Goal: Task Accomplishment & Management: Manage account settings

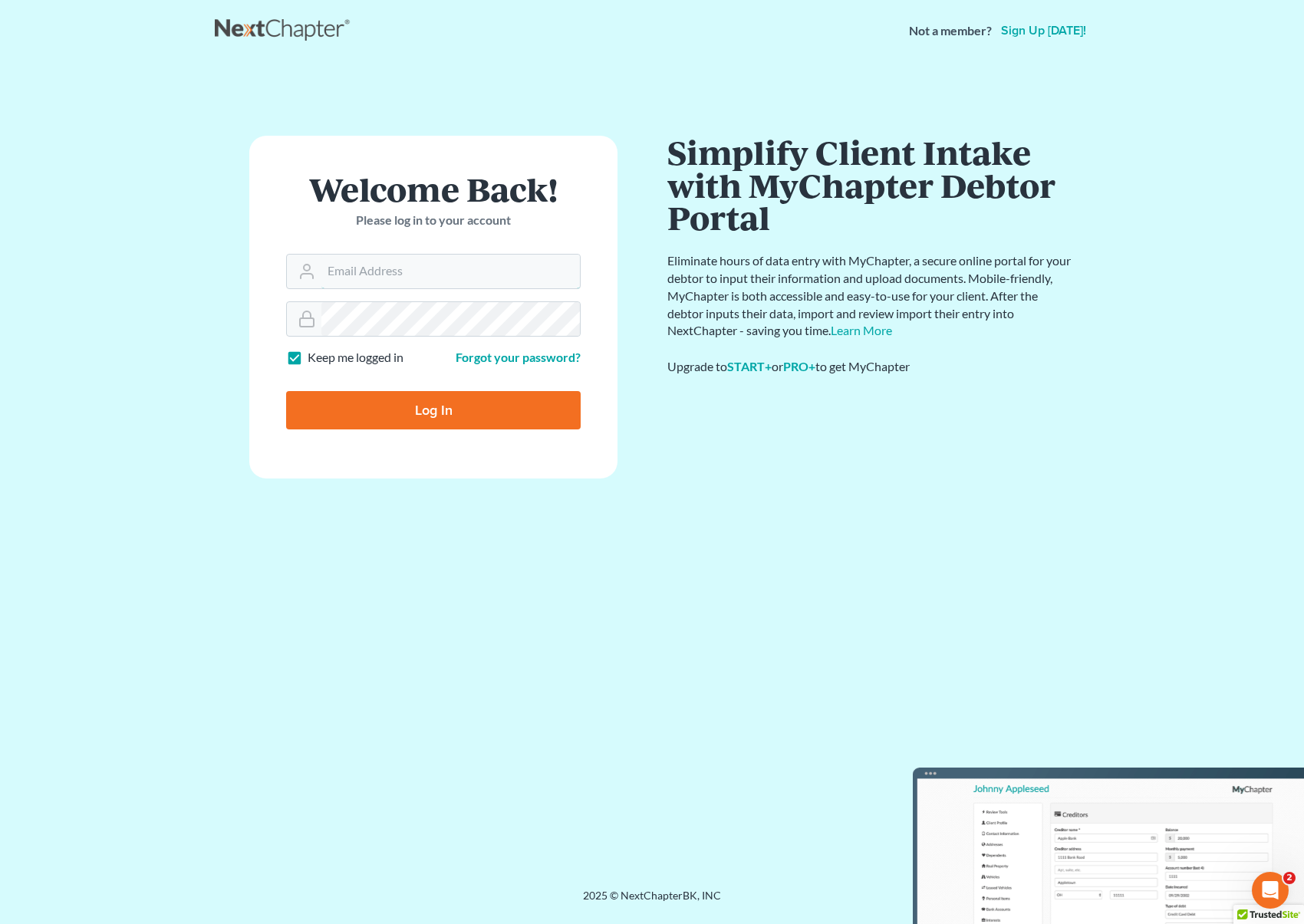
type input "[EMAIL_ADDRESS][DOMAIN_NAME]"
click at [450, 409] on input "Log In" at bounding box center [433, 410] width 295 height 38
type input "Thinking..."
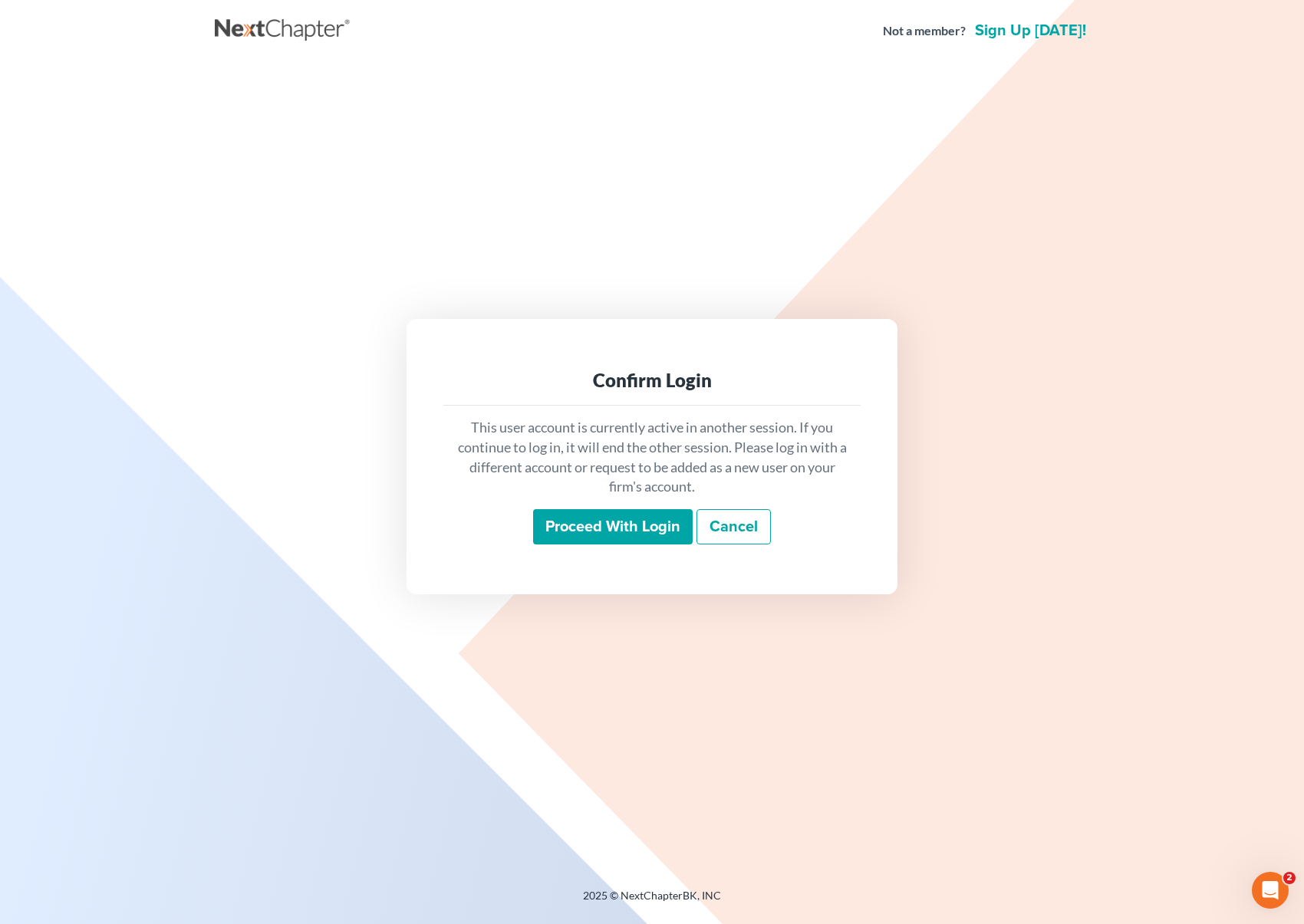
click at [607, 531] on input "Proceed with login" at bounding box center [613, 526] width 159 height 35
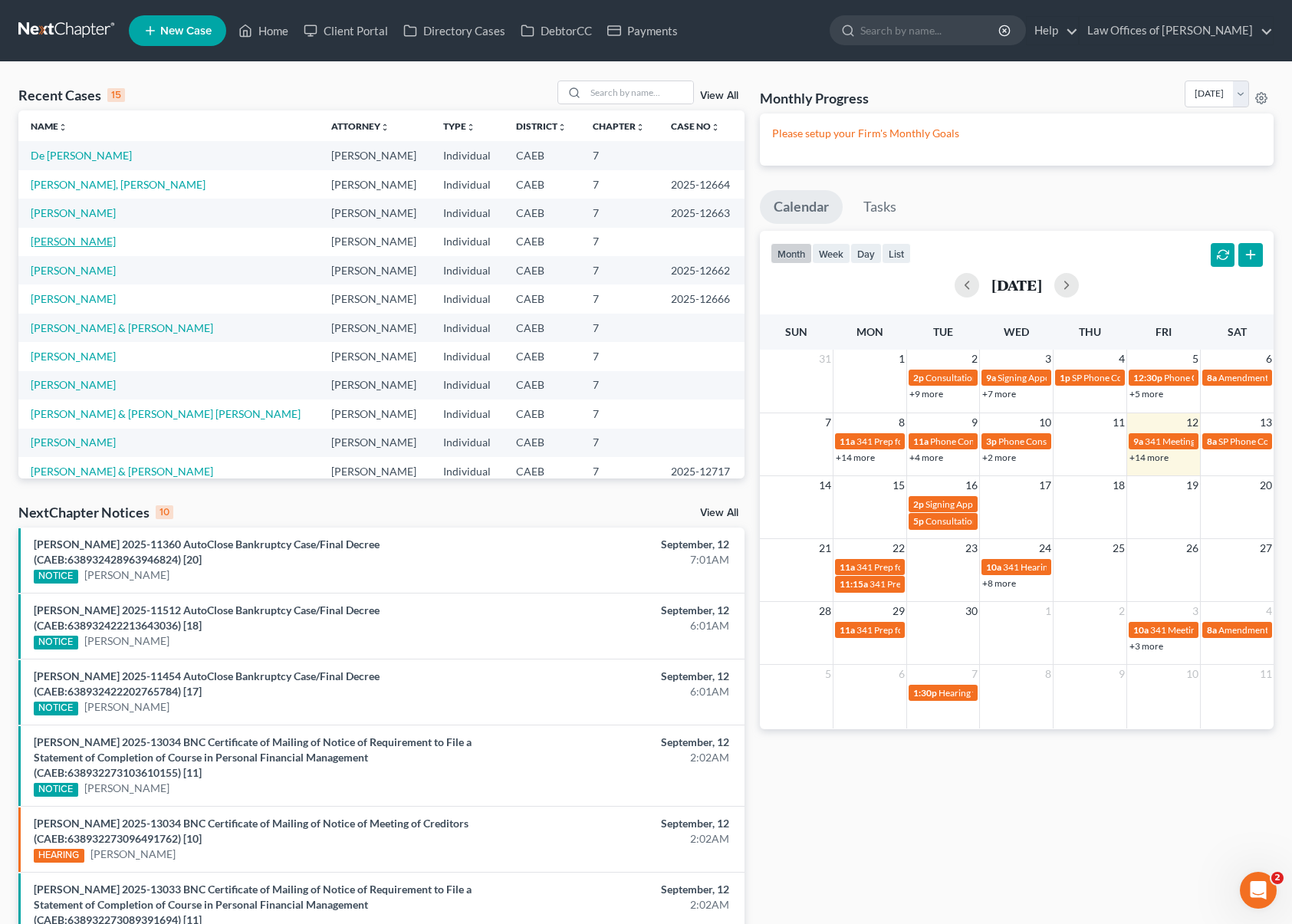
click at [86, 243] on link "[PERSON_NAME]" at bounding box center [73, 241] width 85 height 13
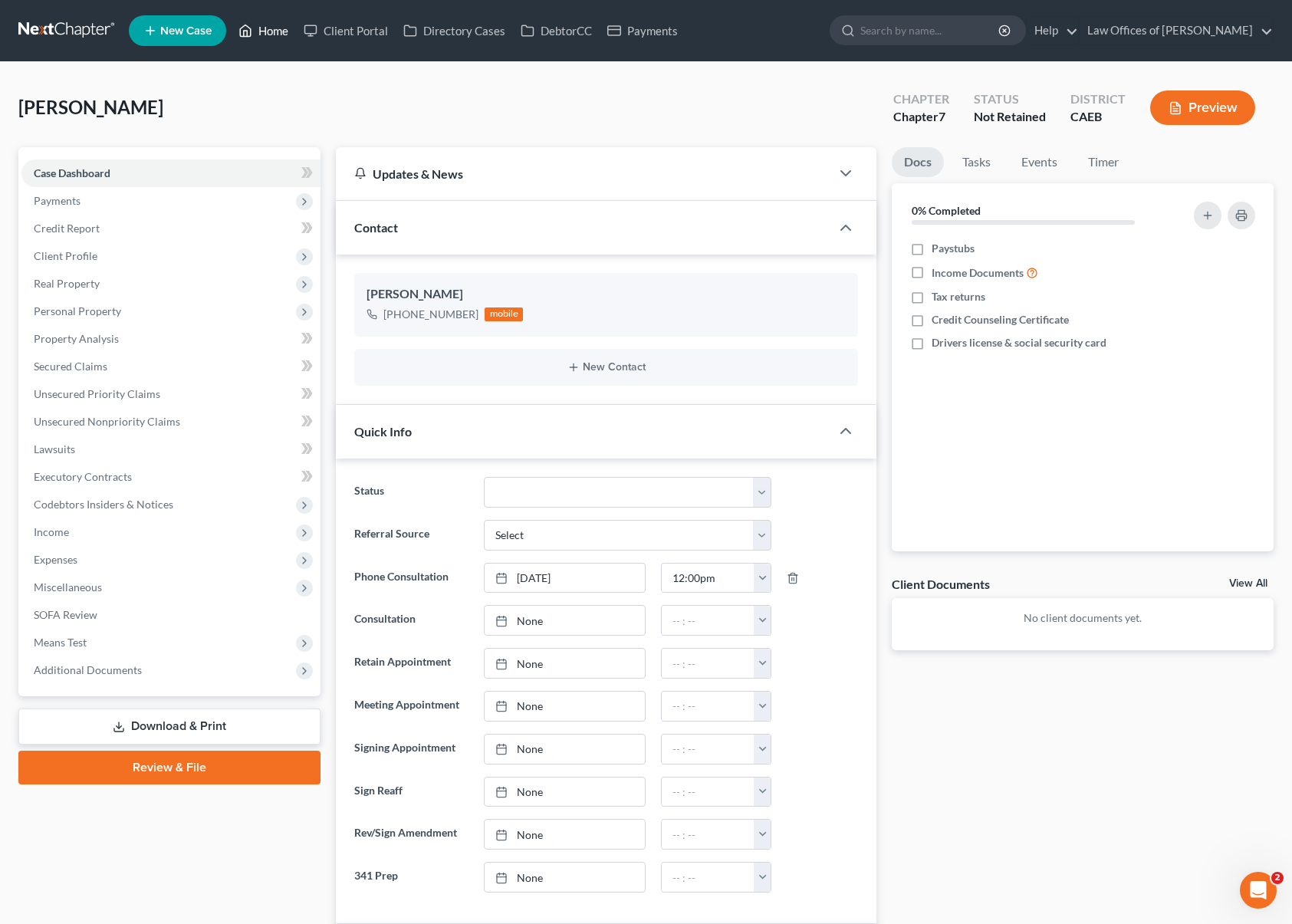
click at [265, 38] on link "Home" at bounding box center [264, 31] width 65 height 27
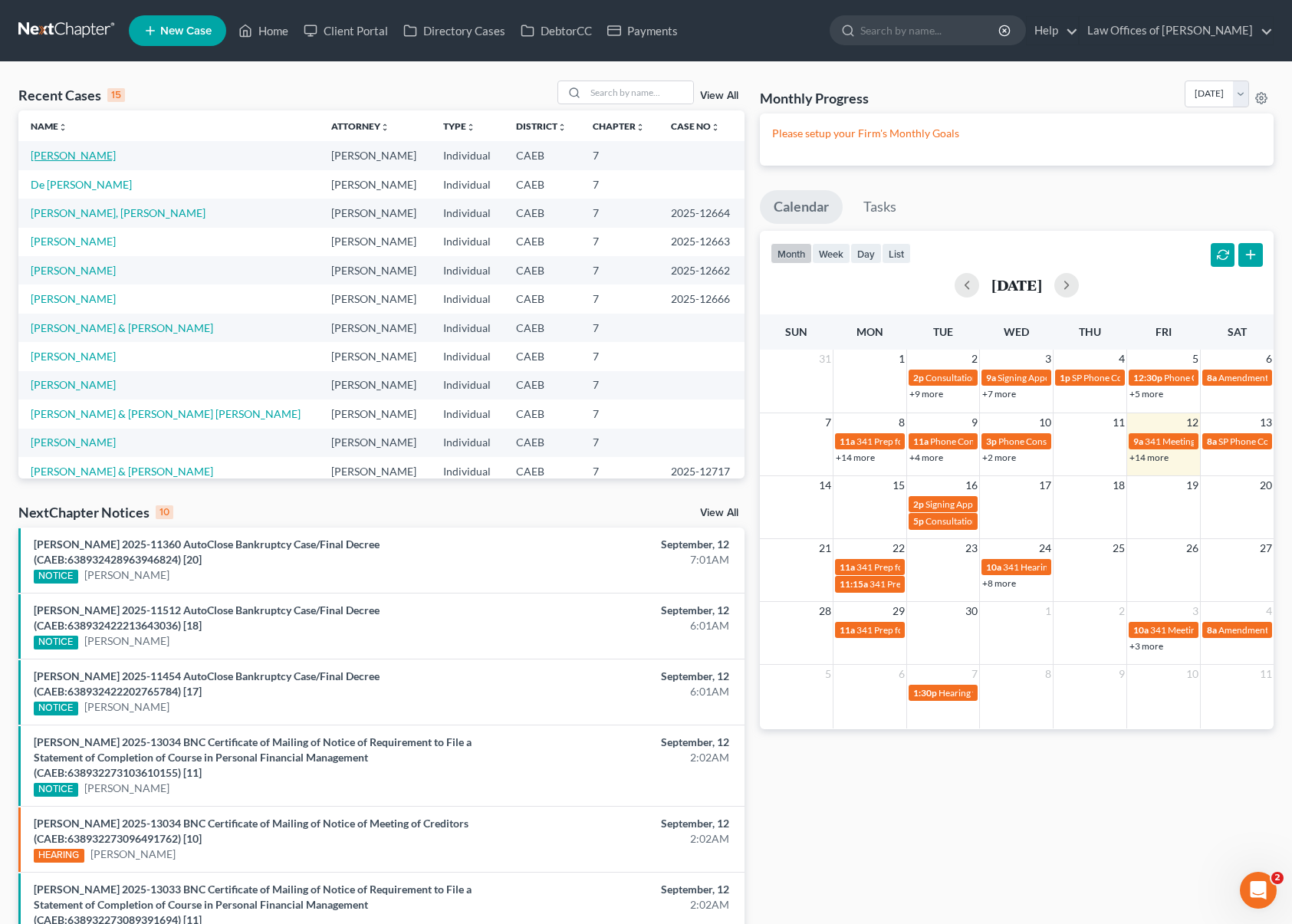
click at [88, 158] on link "[PERSON_NAME]" at bounding box center [73, 155] width 85 height 13
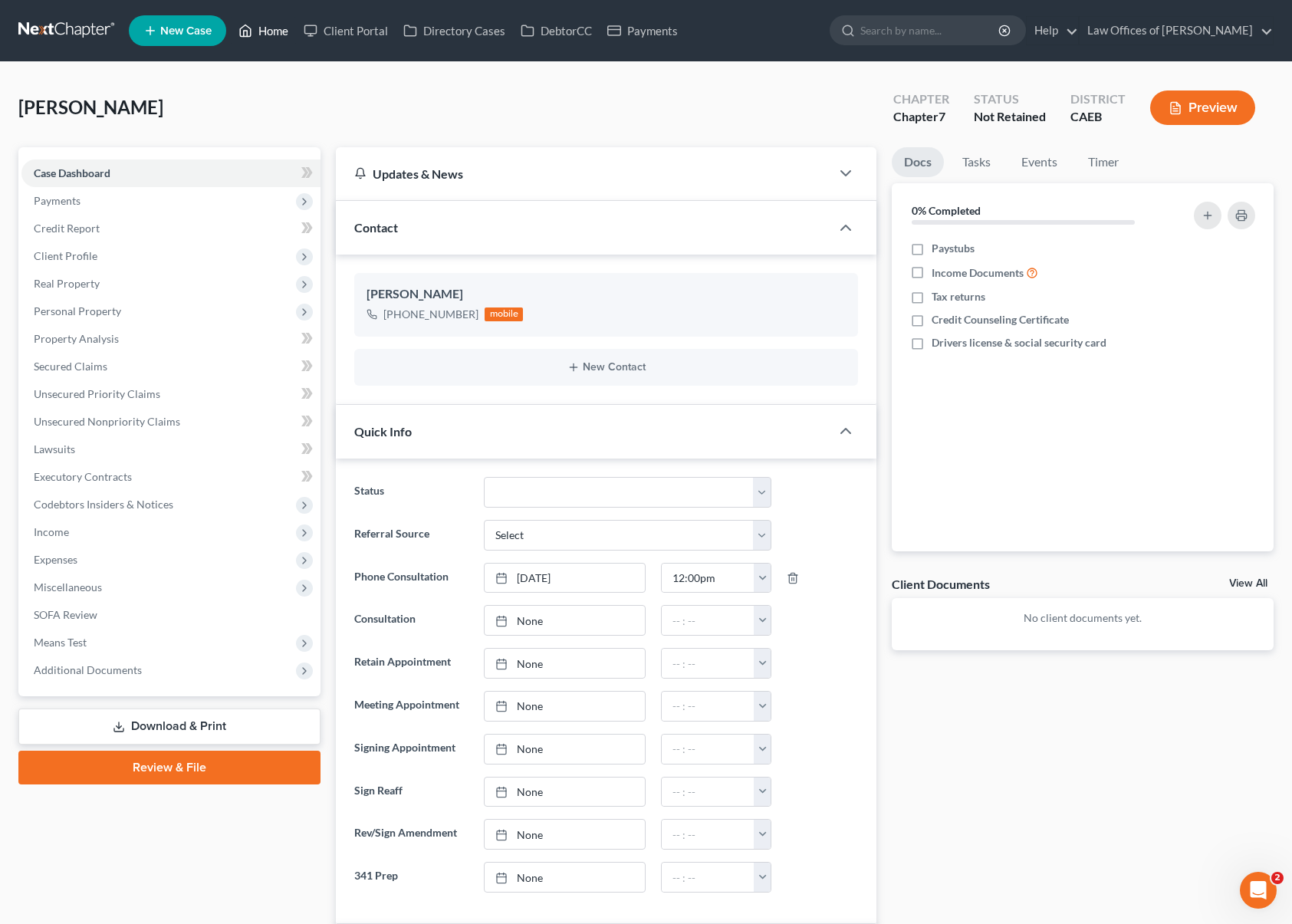
click at [273, 34] on link "Home" at bounding box center [264, 31] width 65 height 27
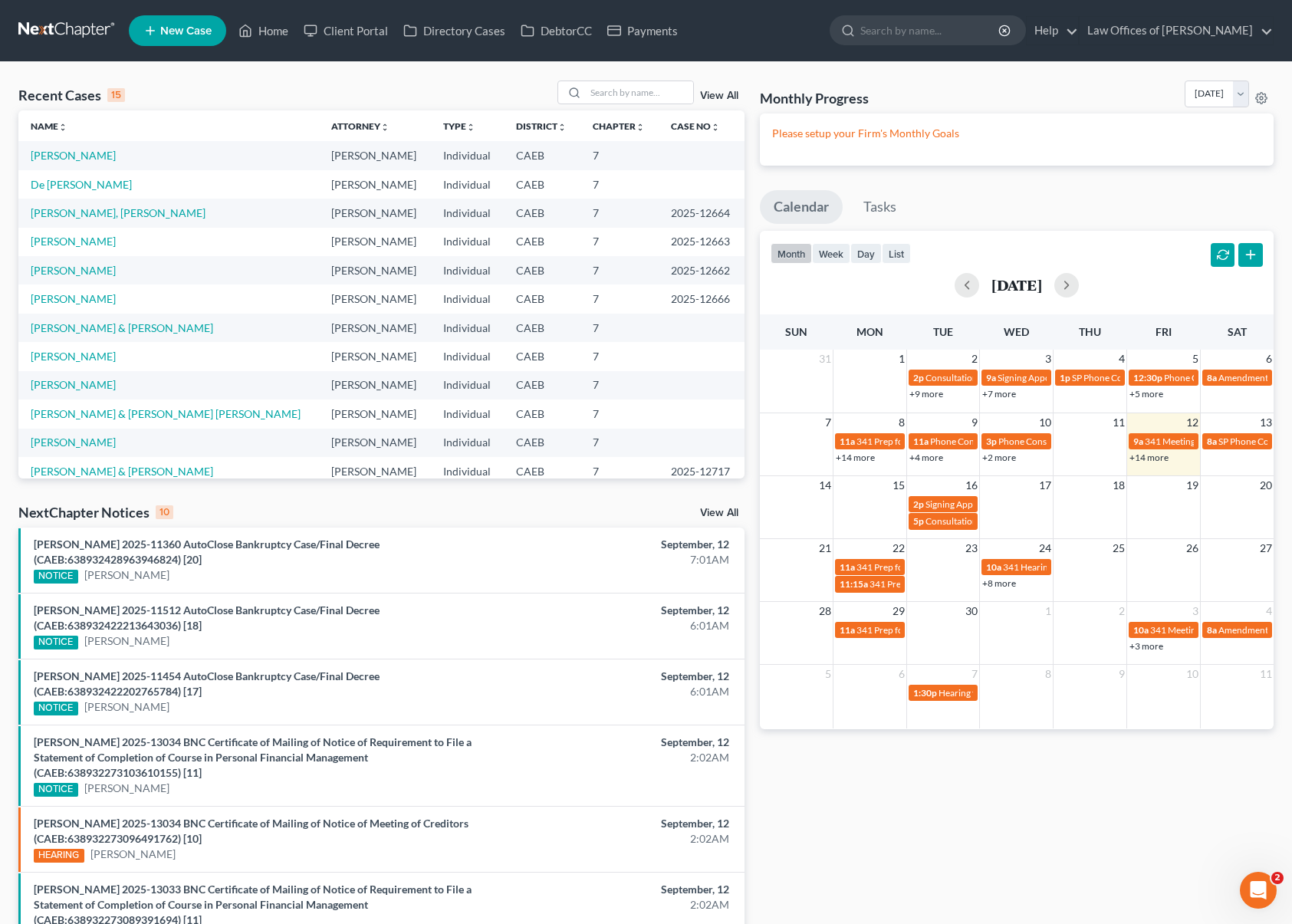
click at [170, 33] on span "New Case" at bounding box center [186, 31] width 52 height 12
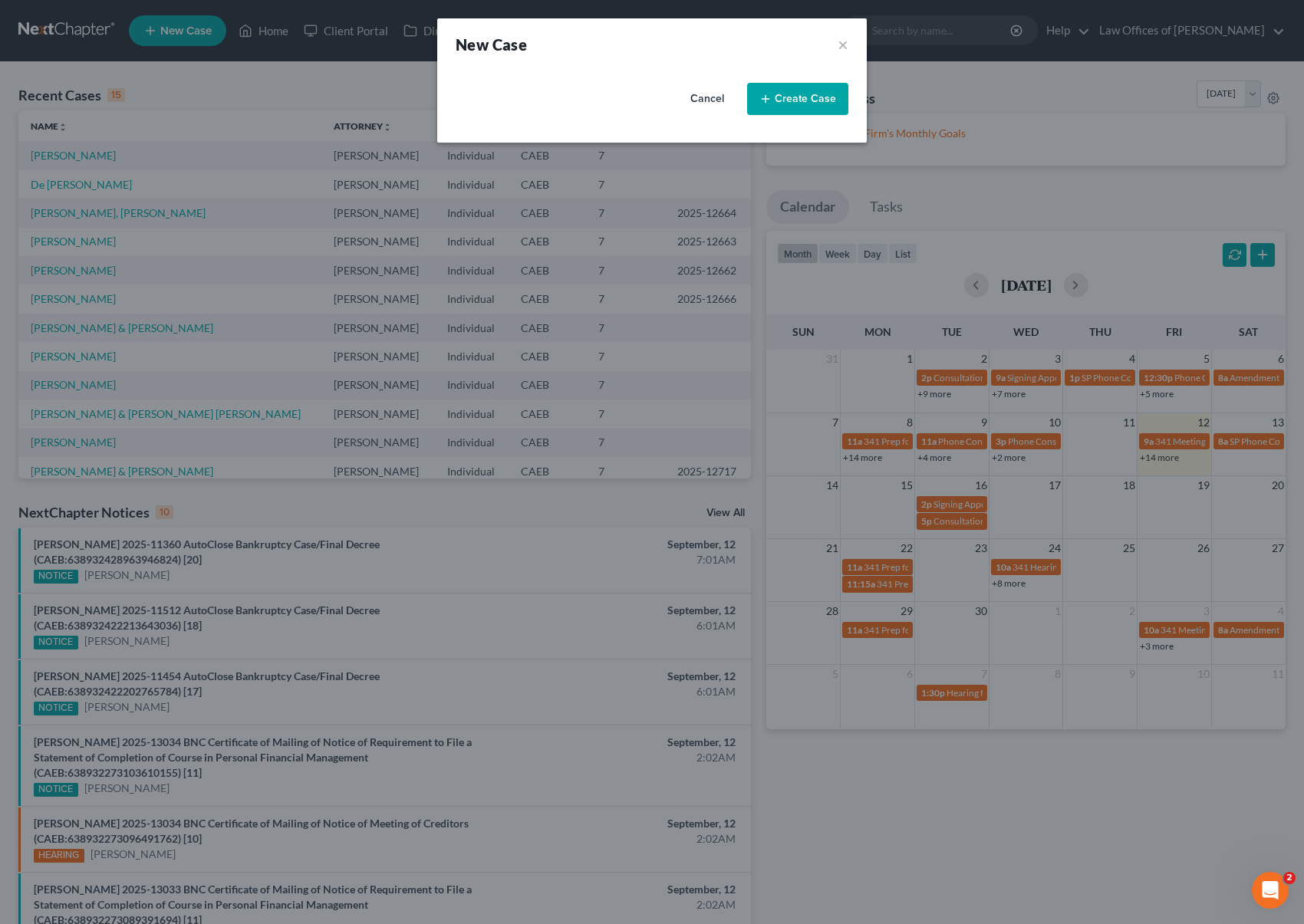
select select "8"
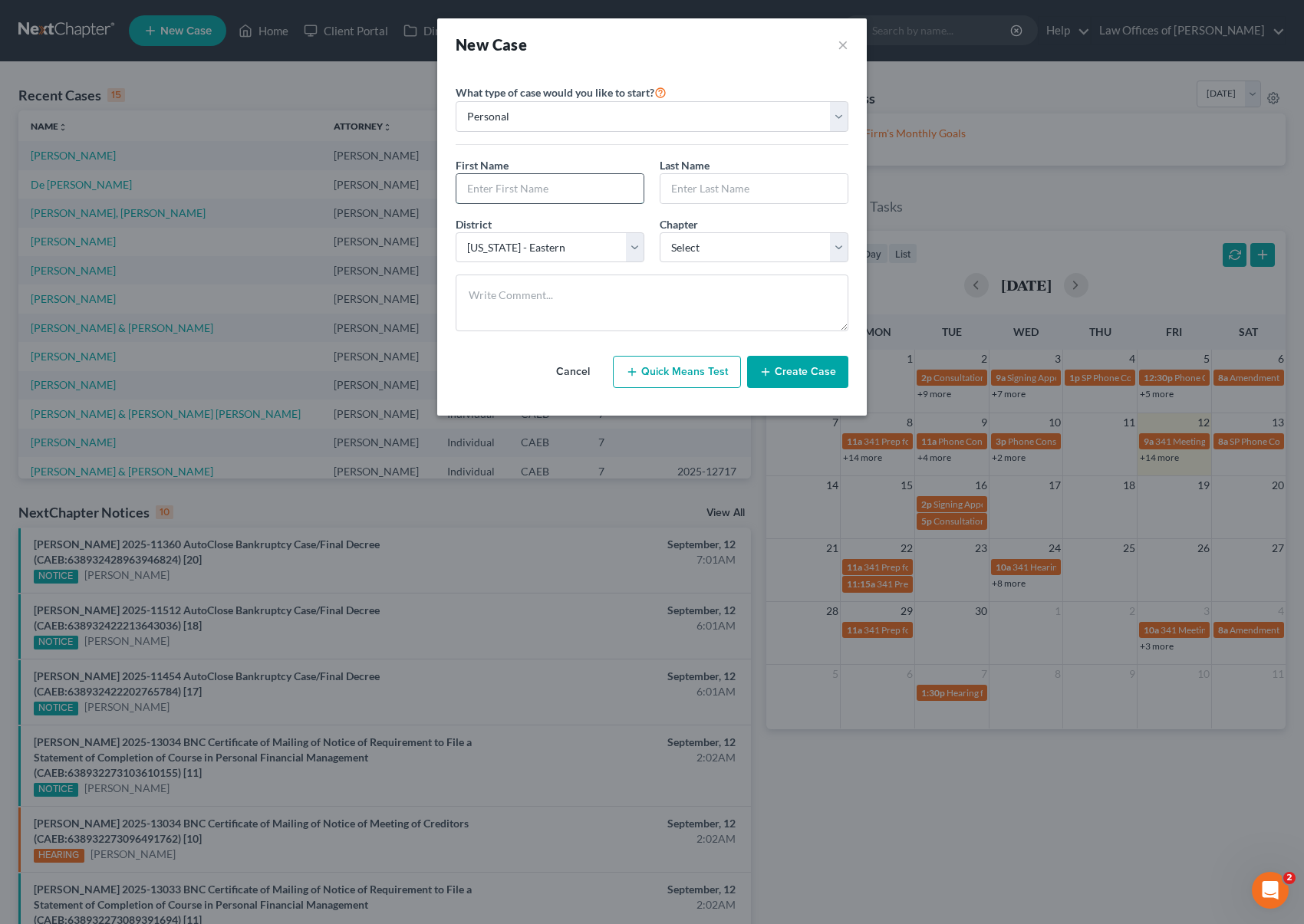
click at [507, 192] on input "text" at bounding box center [550, 188] width 188 height 29
type input "Aisha"
type input "Hardioan"
click at [836, 247] on select "Select 7 11 12 13" at bounding box center [754, 248] width 188 height 31
select select "0"
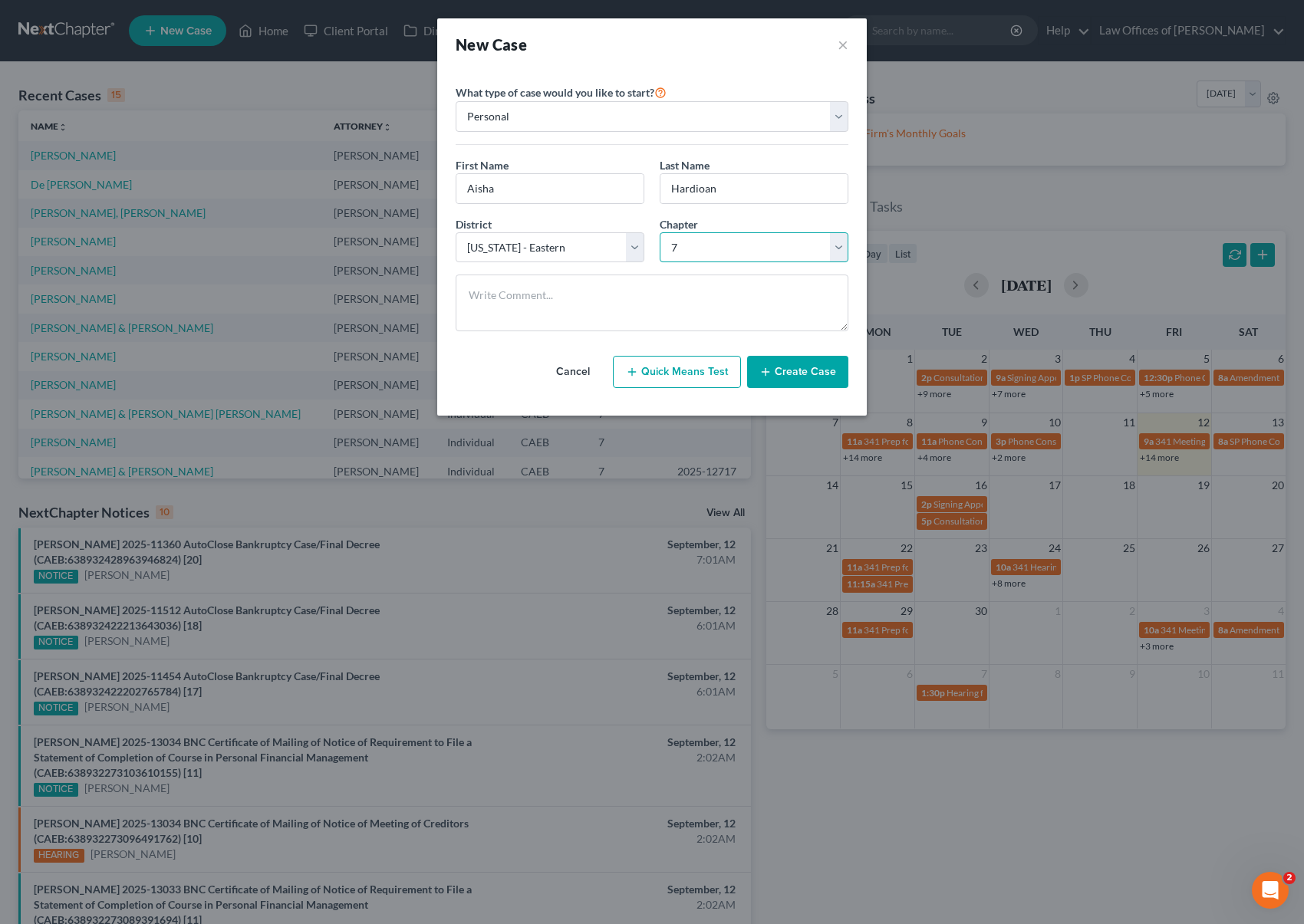
click at [660, 233] on select "Select 7 11 12 13" at bounding box center [754, 248] width 188 height 31
click at [811, 376] on button "Create Case" at bounding box center [798, 372] width 101 height 33
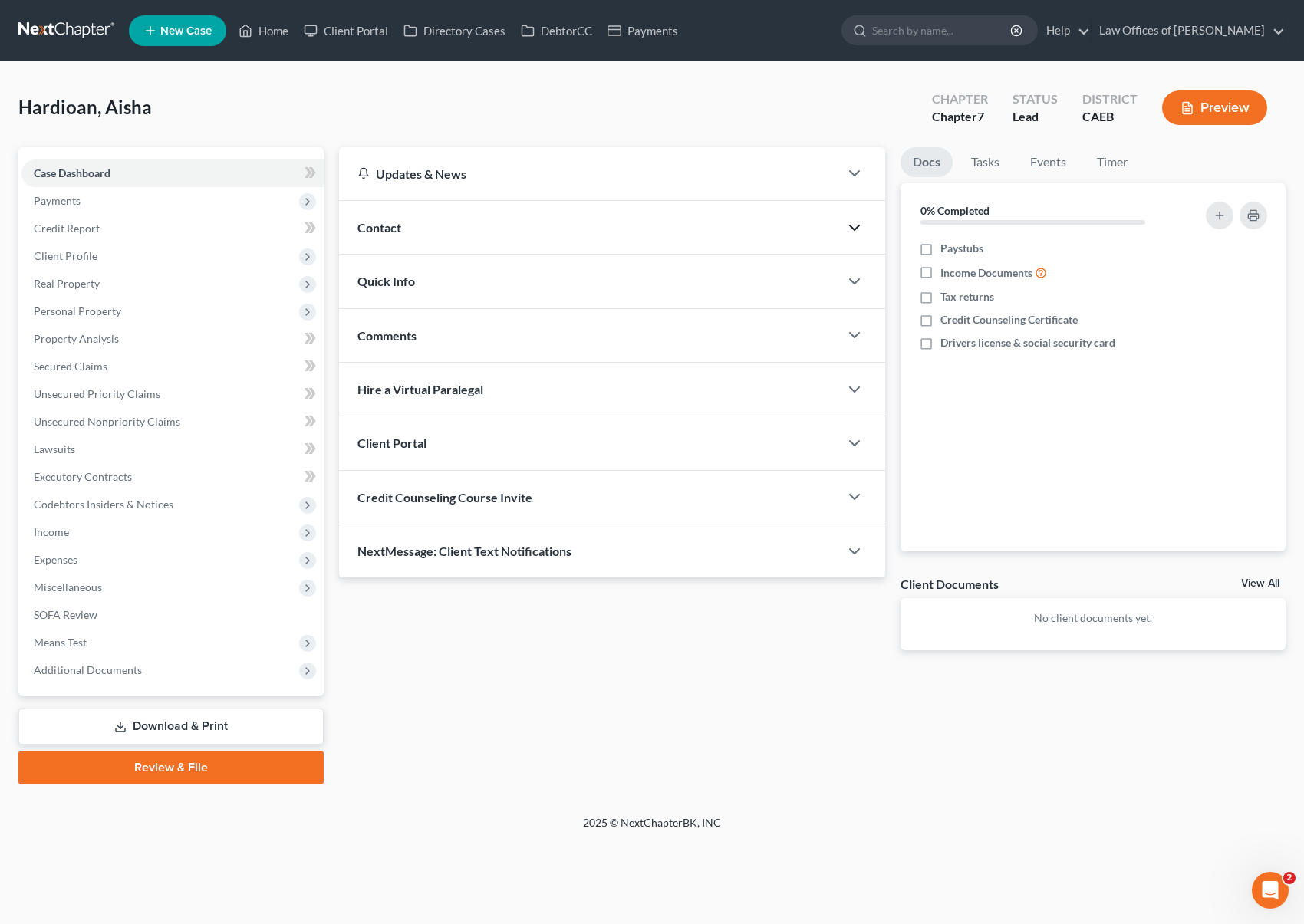
click at [850, 221] on icon "button" at bounding box center [855, 227] width 18 height 18
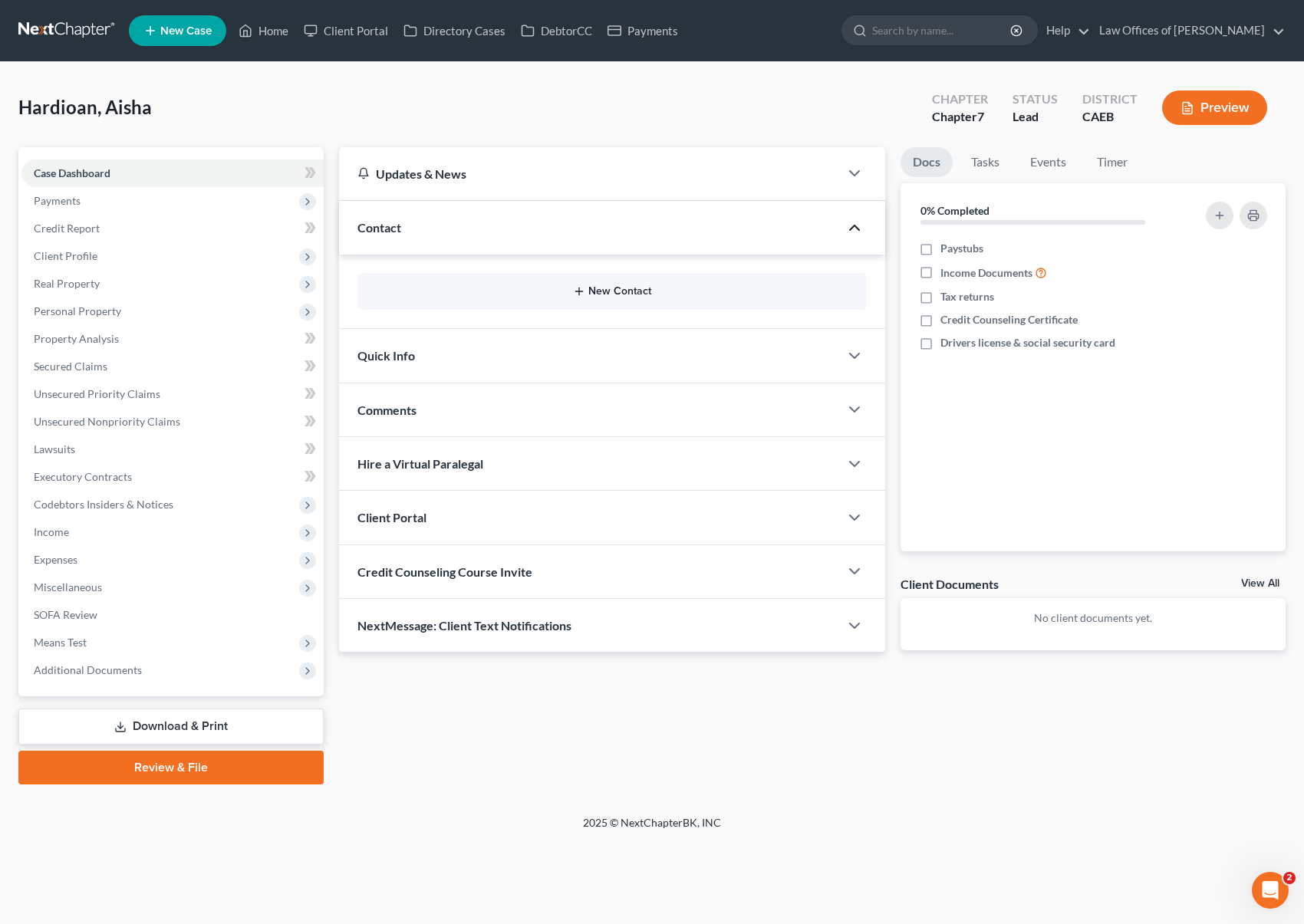
click at [628, 288] on button "New Contact" at bounding box center [612, 292] width 485 height 13
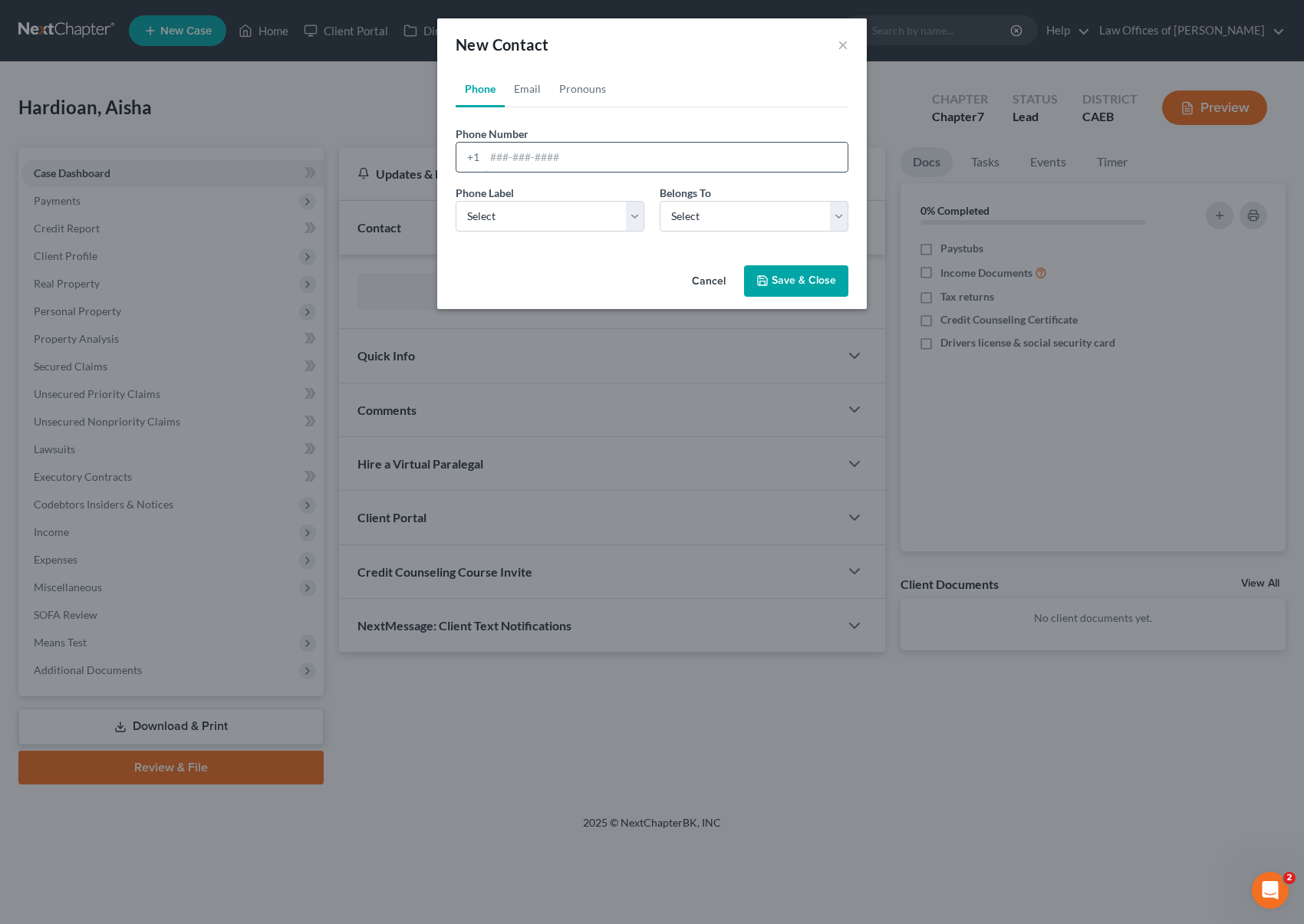
click at [605, 153] on input "tel" at bounding box center [666, 157] width 362 height 29
type input "4045536486"
click at [836, 210] on select "Select Client Other" at bounding box center [754, 217] width 188 height 31
select select "0"
click at [660, 201] on select "Select Client Other" at bounding box center [754, 217] width 188 height 31
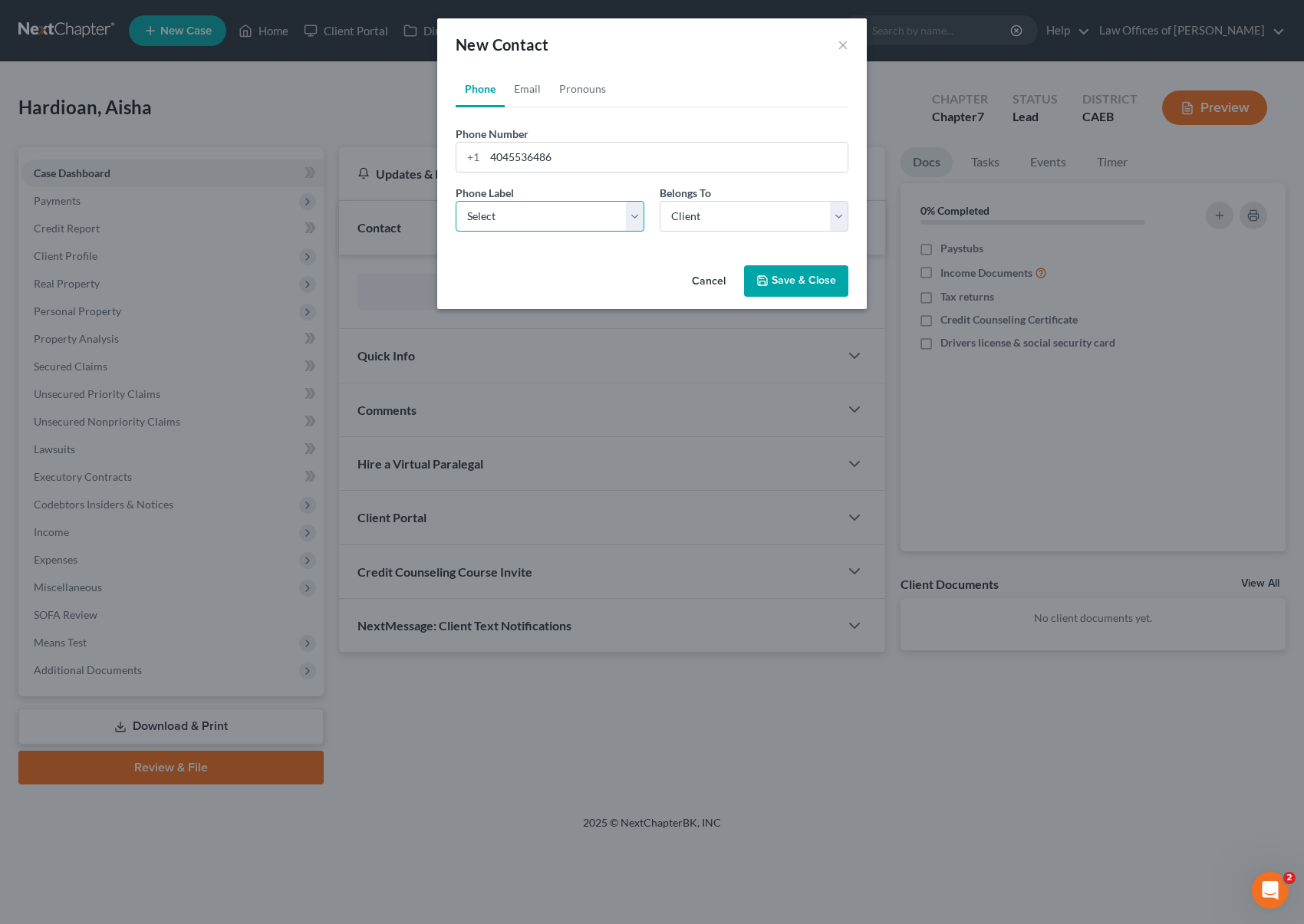
click at [635, 216] on select "Select Mobile Home Work Other" at bounding box center [550, 217] width 188 height 31
select select "0"
click at [456, 201] on select "Select Mobile Home Work Other" at bounding box center [550, 217] width 188 height 31
click at [802, 284] on button "Save & Close" at bounding box center [796, 282] width 104 height 33
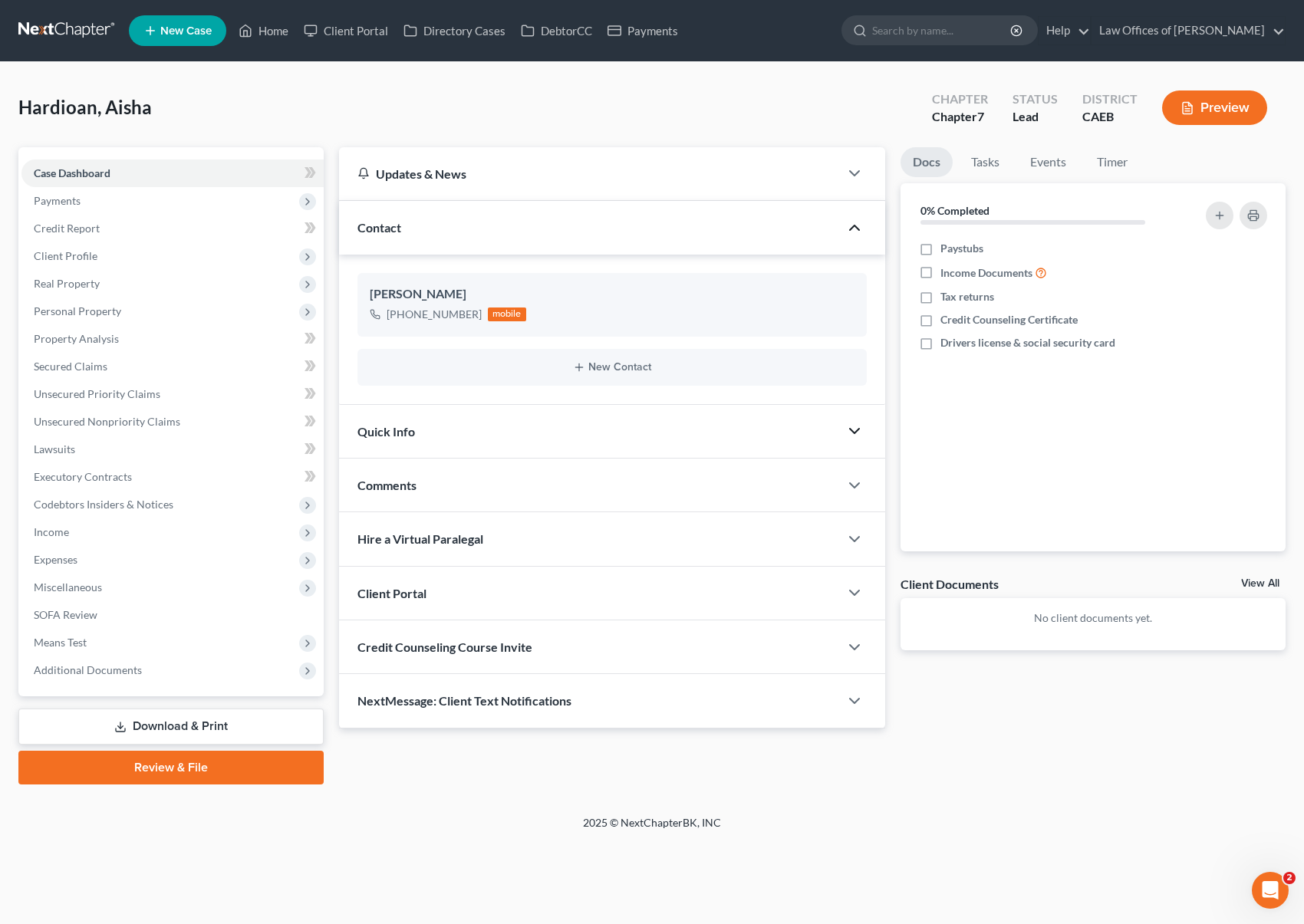
click at [855, 428] on icon "button" at bounding box center [855, 431] width 18 height 18
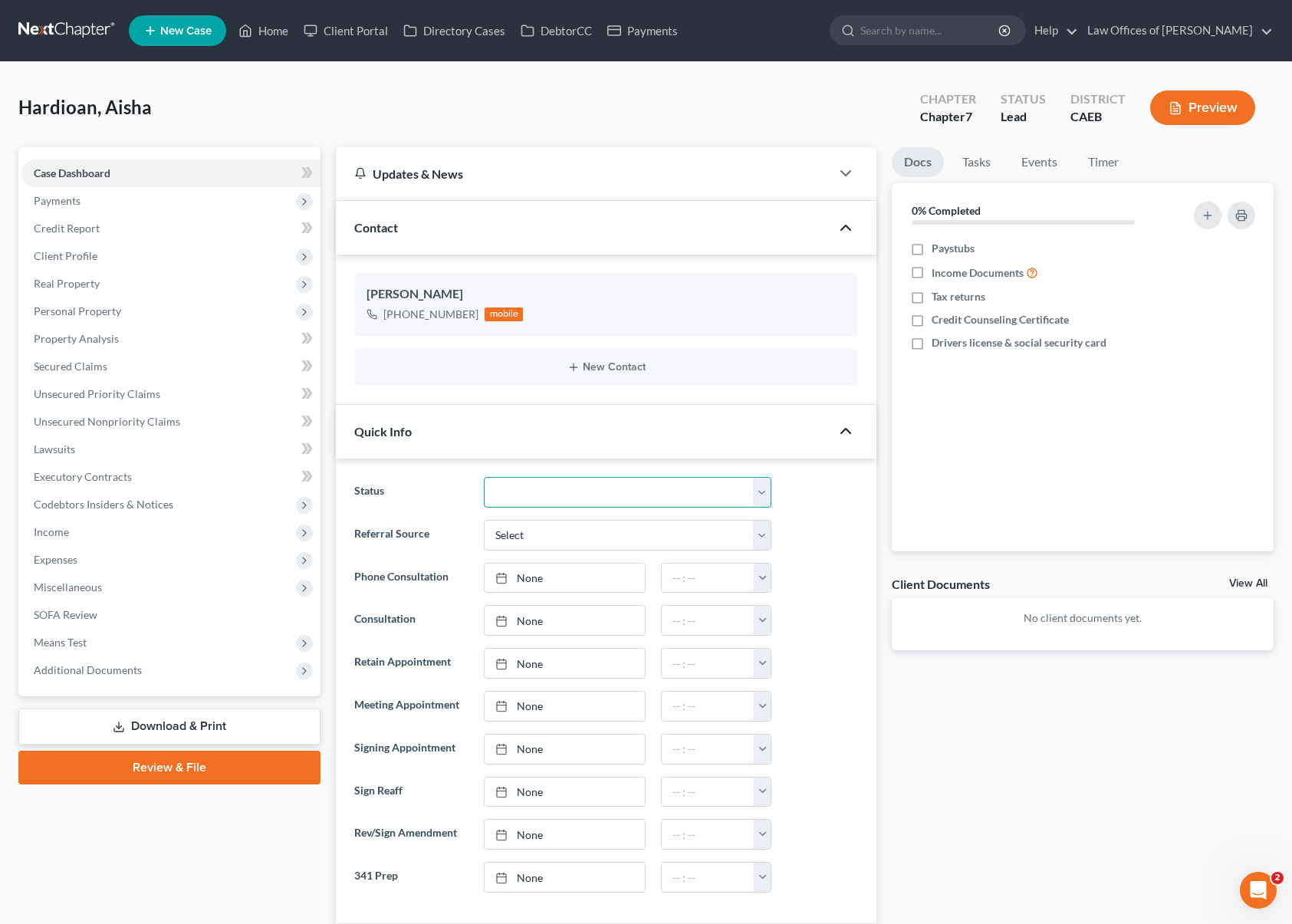
click at [768, 490] on select "Cancelled/Refund Closed Consultation Declined Discharged Filed Income Check In …" at bounding box center [627, 493] width 287 height 31
select select "10"
click at [484, 477] on select "Cancelled/Refund Closed Consultation Declined Discharged Filed Income Check In …" at bounding box center [627, 493] width 287 height 31
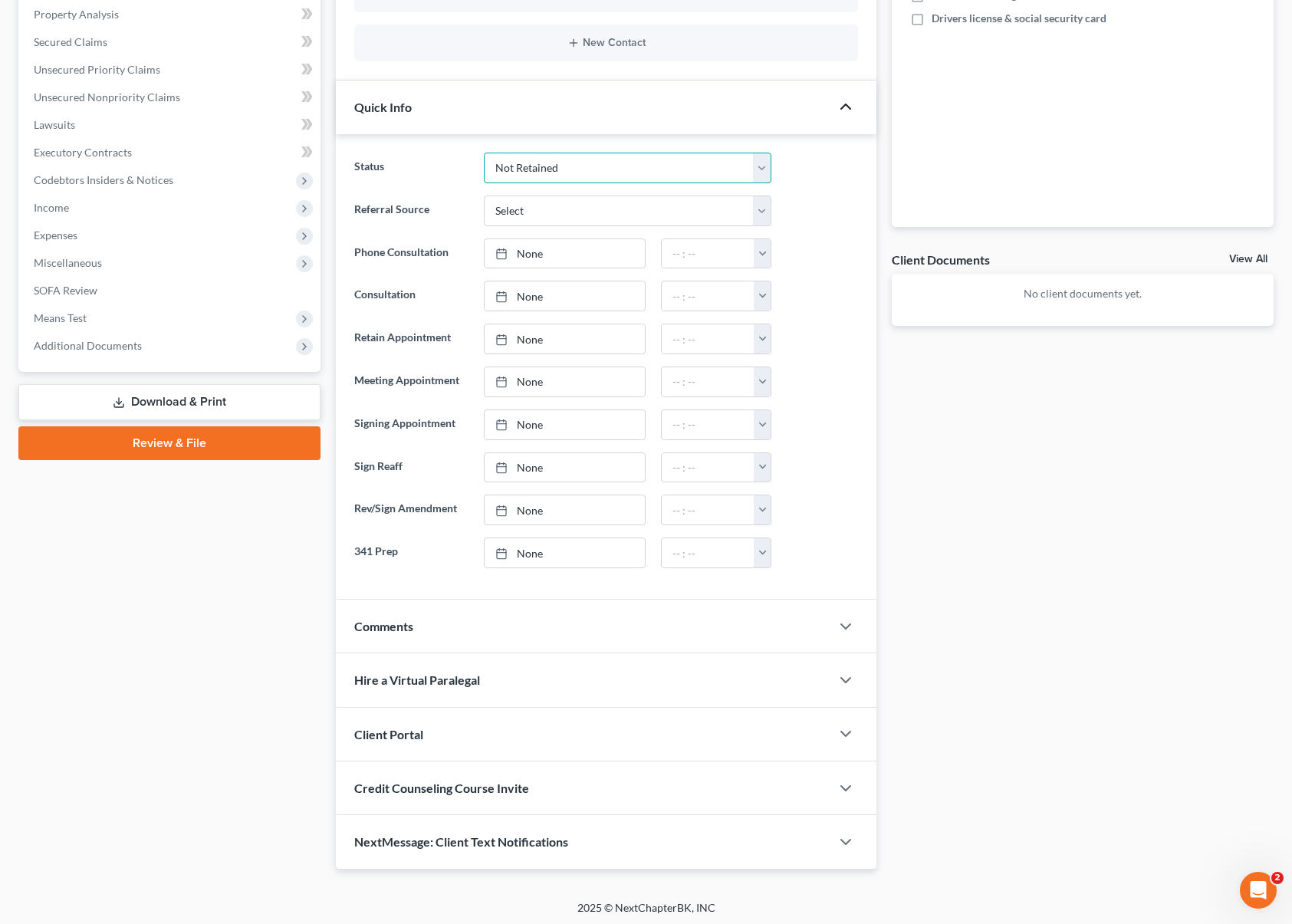
scroll to position [323, 0]
click at [854, 614] on div at bounding box center [853, 628] width 46 height 31
click at [847, 624] on icon "button" at bounding box center [846, 627] width 18 height 18
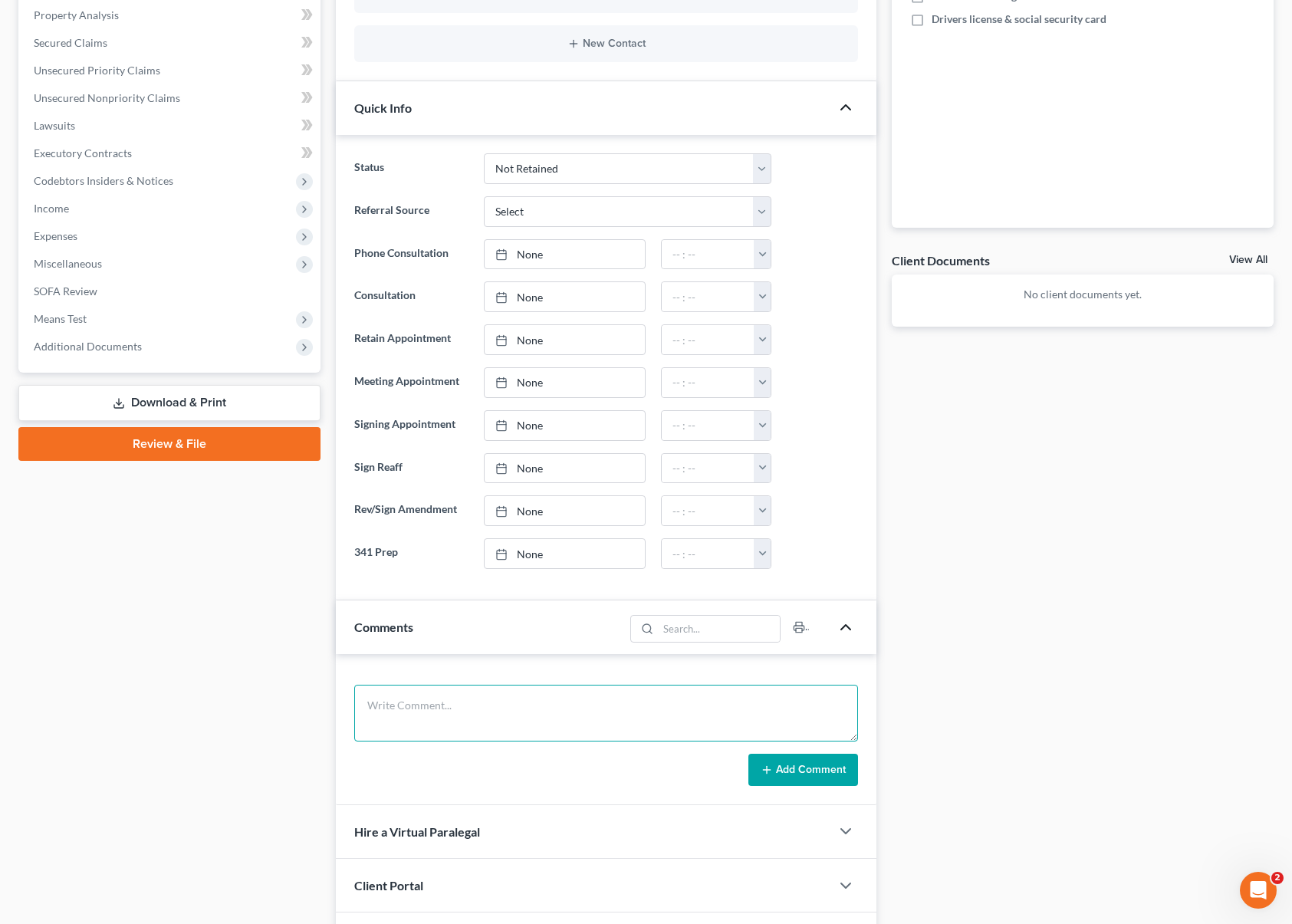
click at [471, 710] on textarea at bounding box center [606, 713] width 504 height 57
type textarea "Single, renting, no cars, makes $ 5K including commissions, owes $ 25K. FEE $ 1…"
click at [800, 768] on button "Add Comment" at bounding box center [803, 770] width 110 height 33
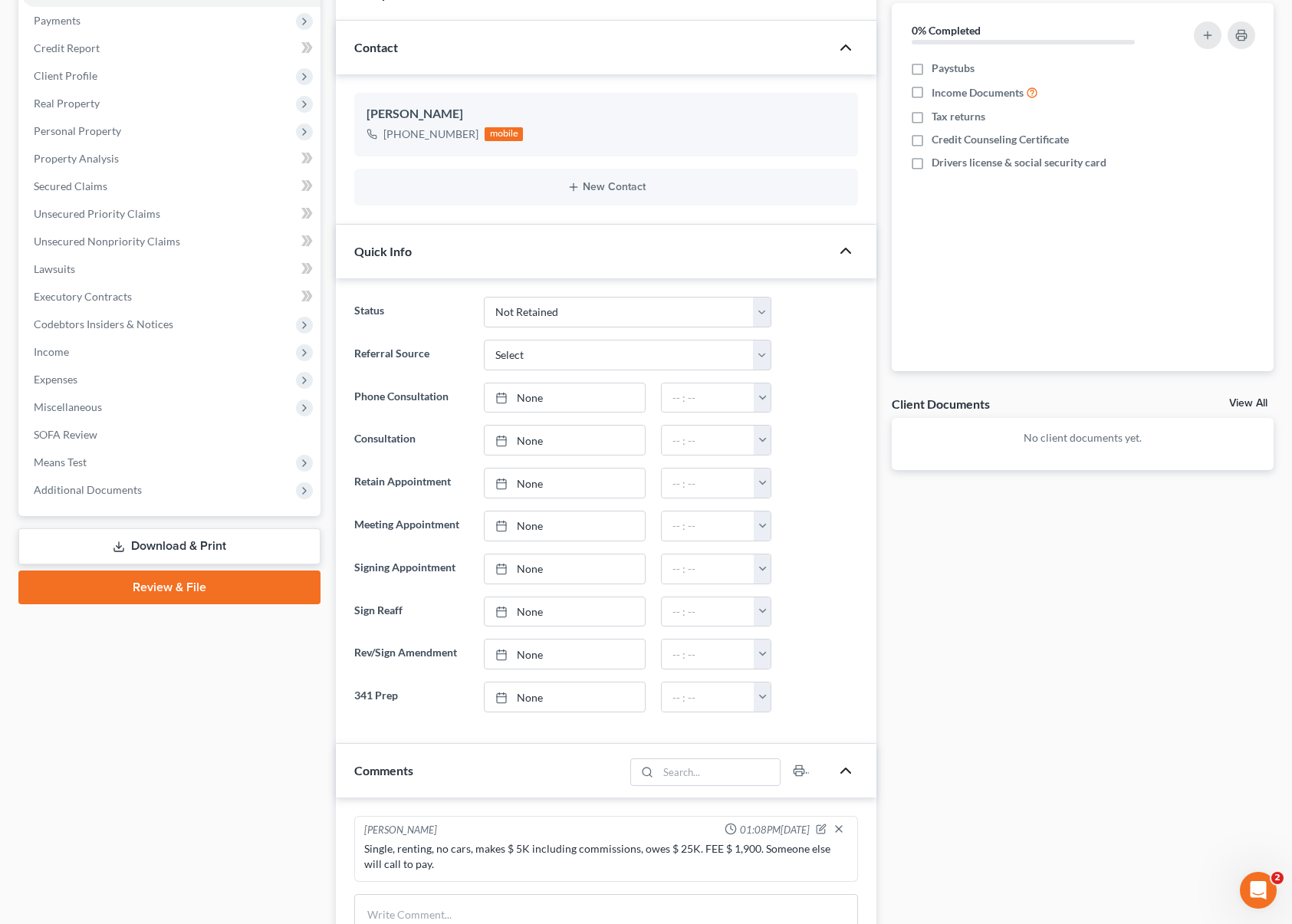
scroll to position [180, 0]
click at [822, 827] on icon "button" at bounding box center [822, 829] width 11 height 11
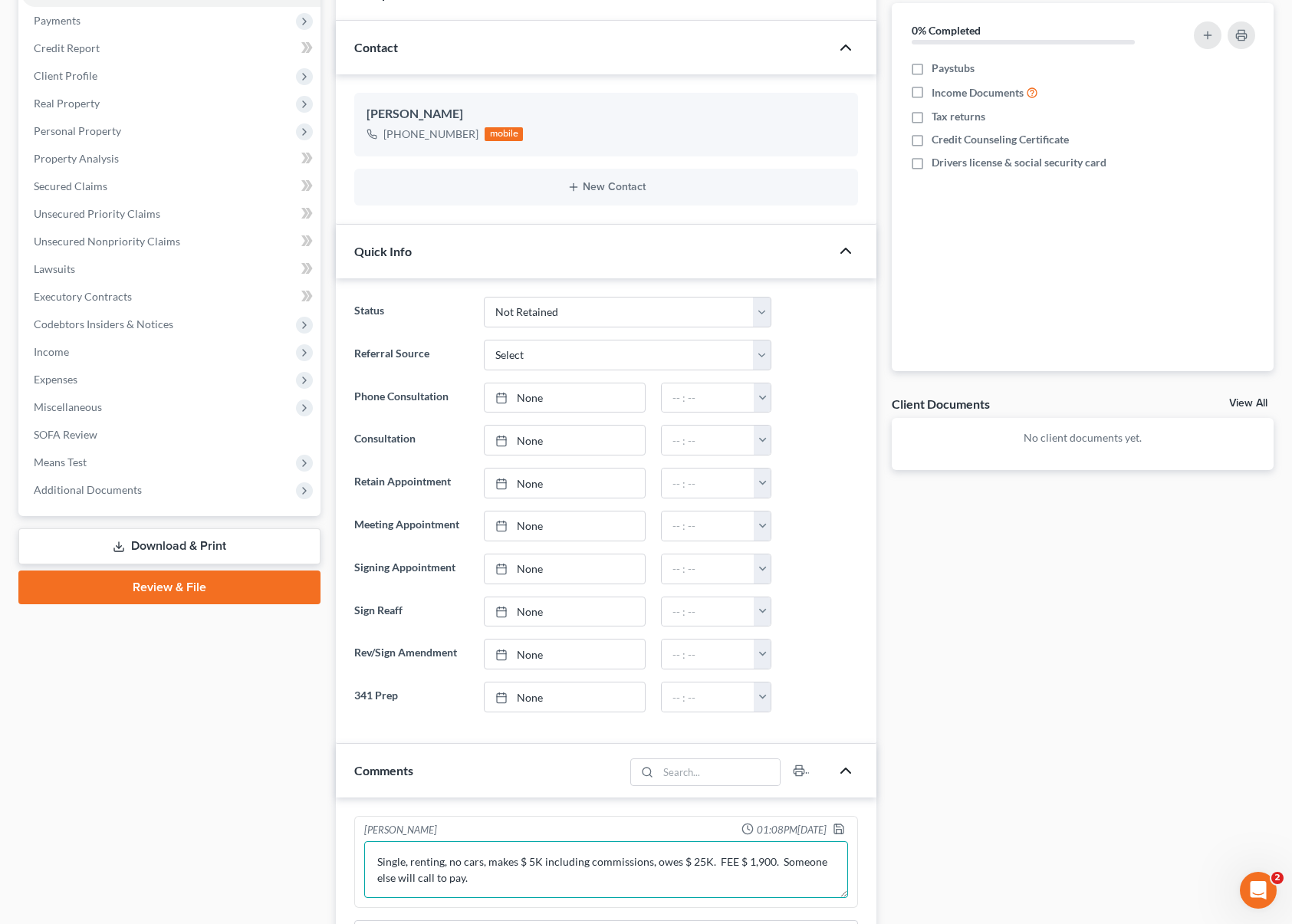
click at [710, 861] on textarea "Single, renting, no cars, makes $ 5K including commissions, owes $ 25K. FEE $ 1…" at bounding box center [606, 870] width 484 height 57
type textarea "Single, renting, no cars, makes $ 5K including commissions, owes $ 25K. DL from…"
click at [839, 831] on icon "button" at bounding box center [839, 829] width 13 height 13
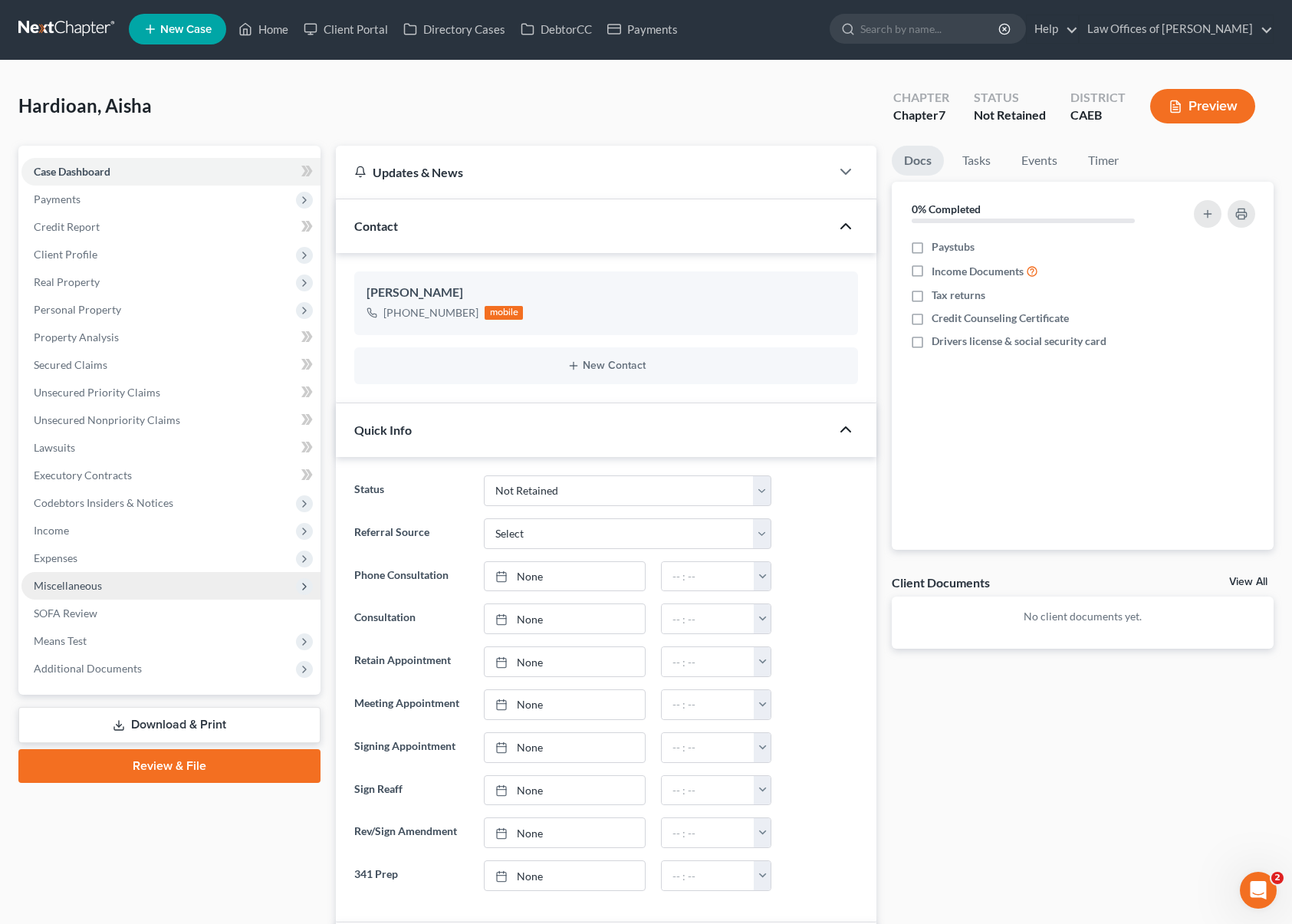
scroll to position [0, 0]
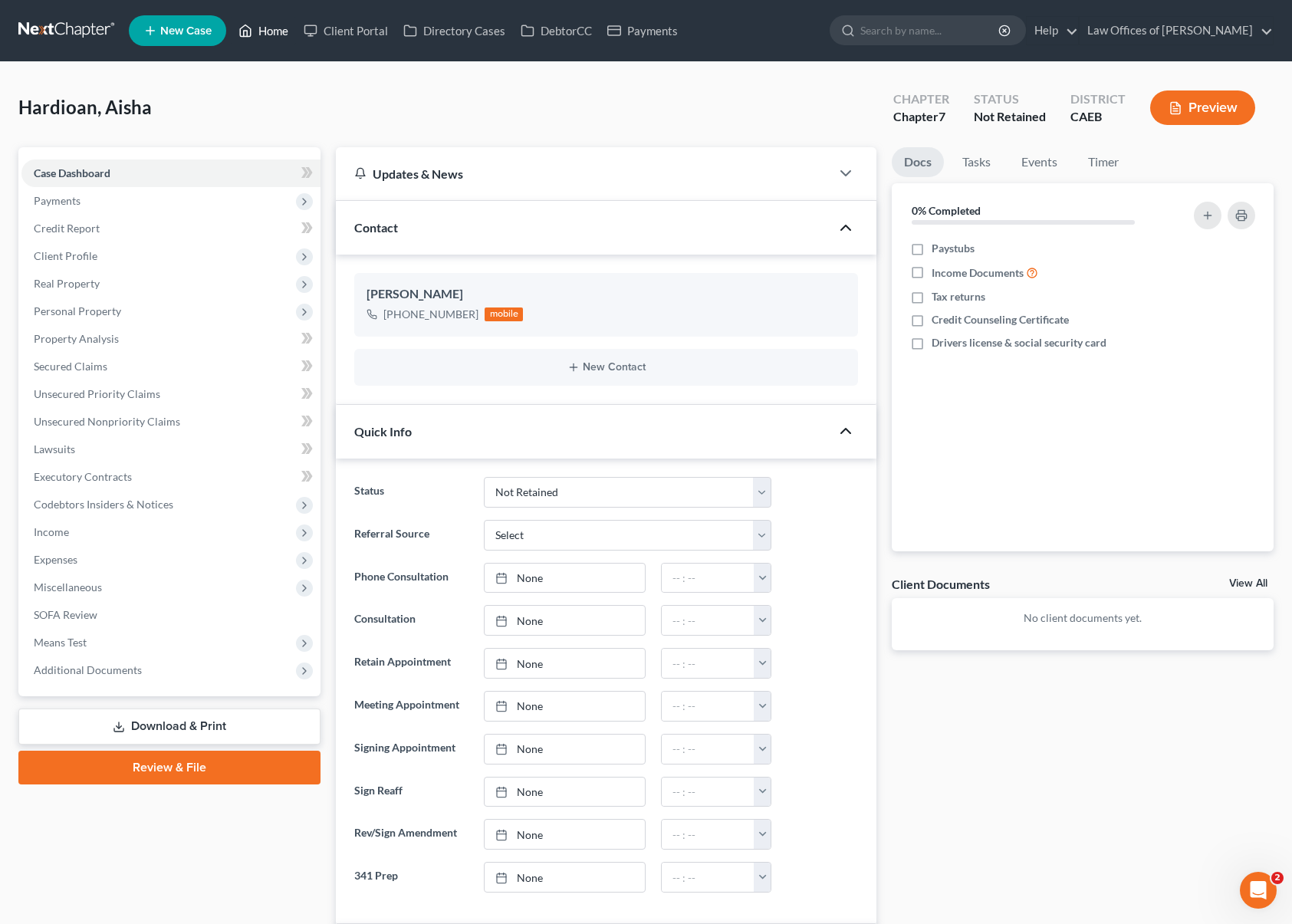
click at [278, 36] on link "Home" at bounding box center [264, 31] width 65 height 27
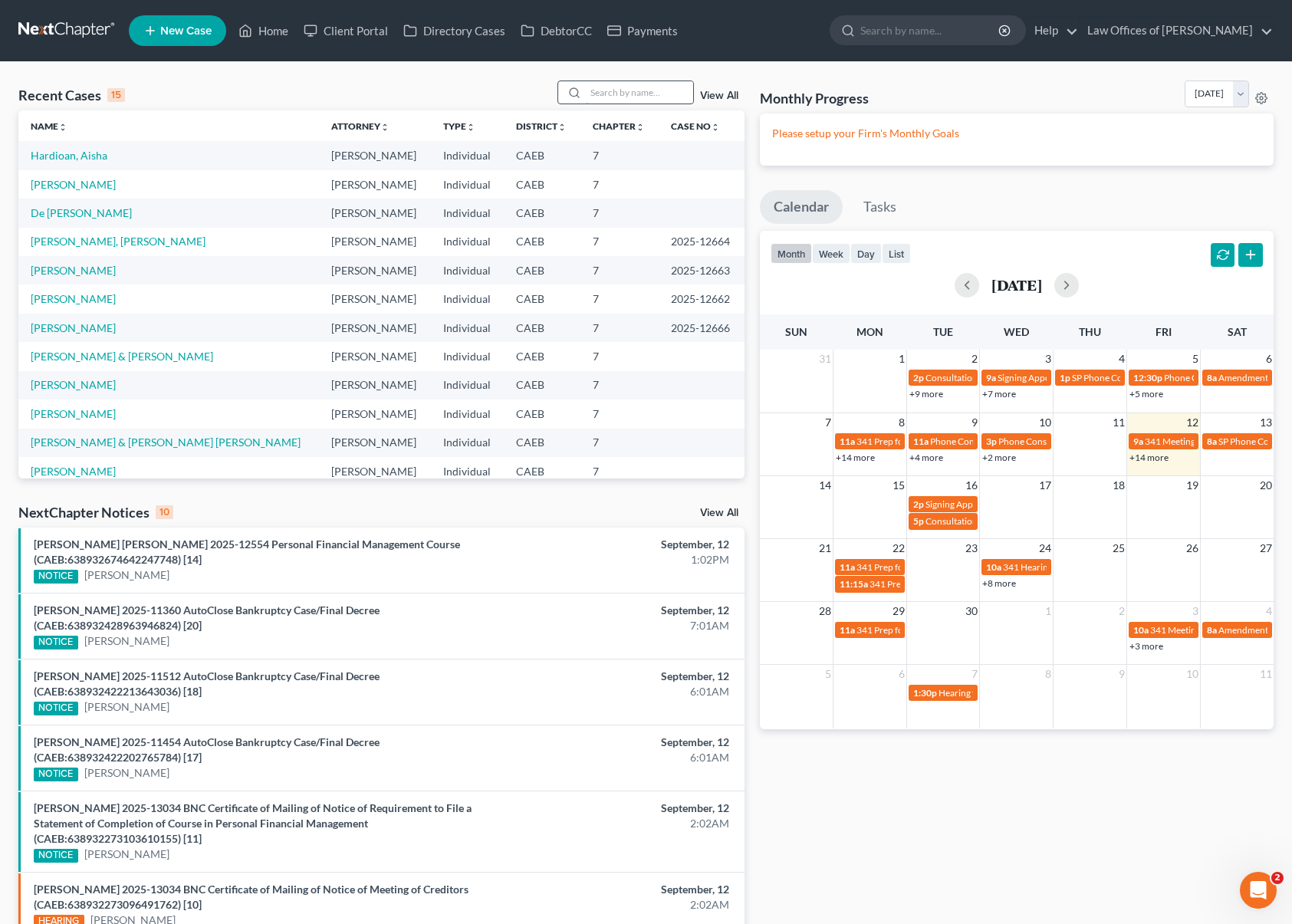
click at [629, 93] on input "search" at bounding box center [640, 92] width 108 height 23
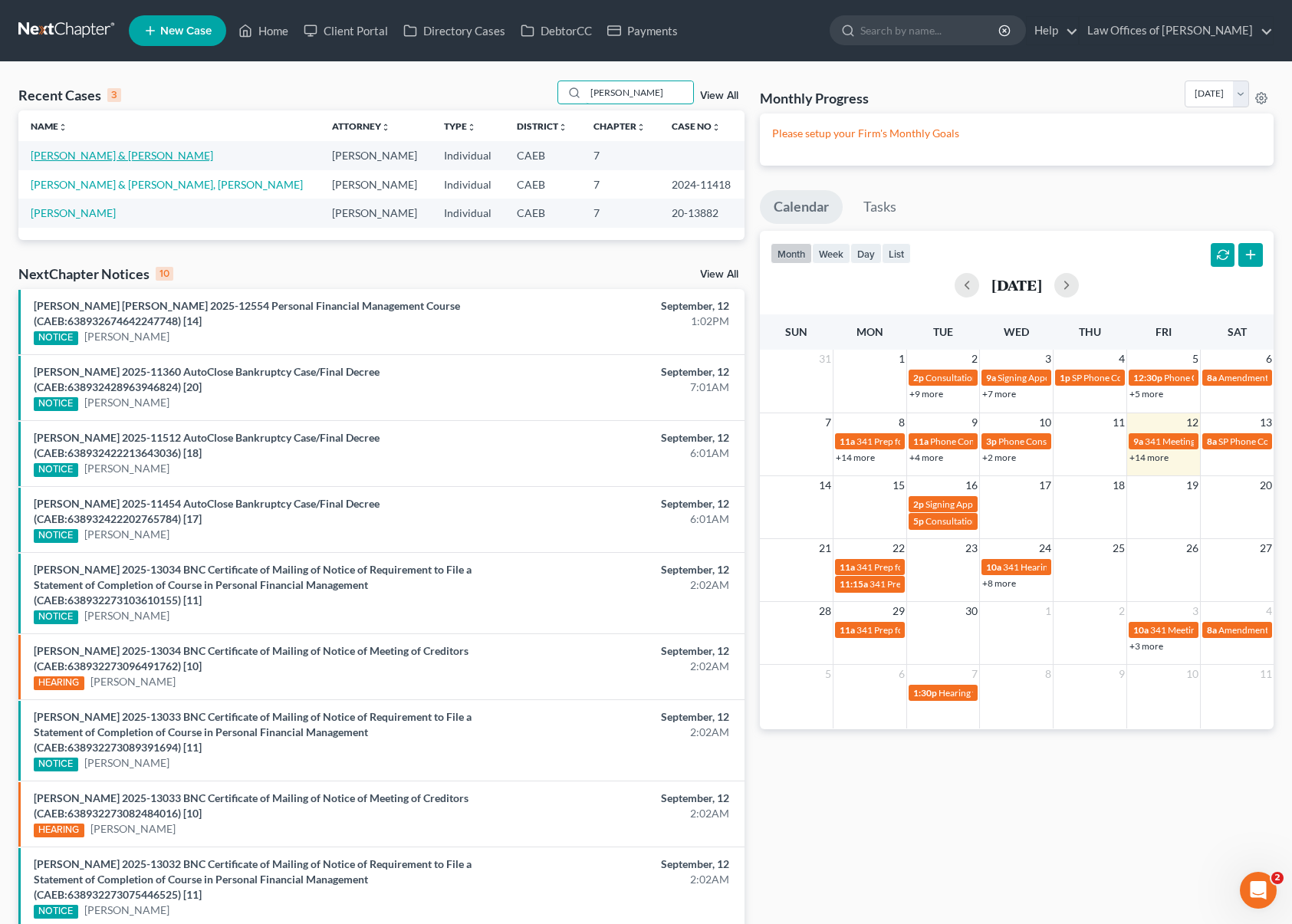
type input "[PERSON_NAME]"
click at [106, 156] on link "[PERSON_NAME] & [PERSON_NAME]" at bounding box center [121, 155] width 182 height 13
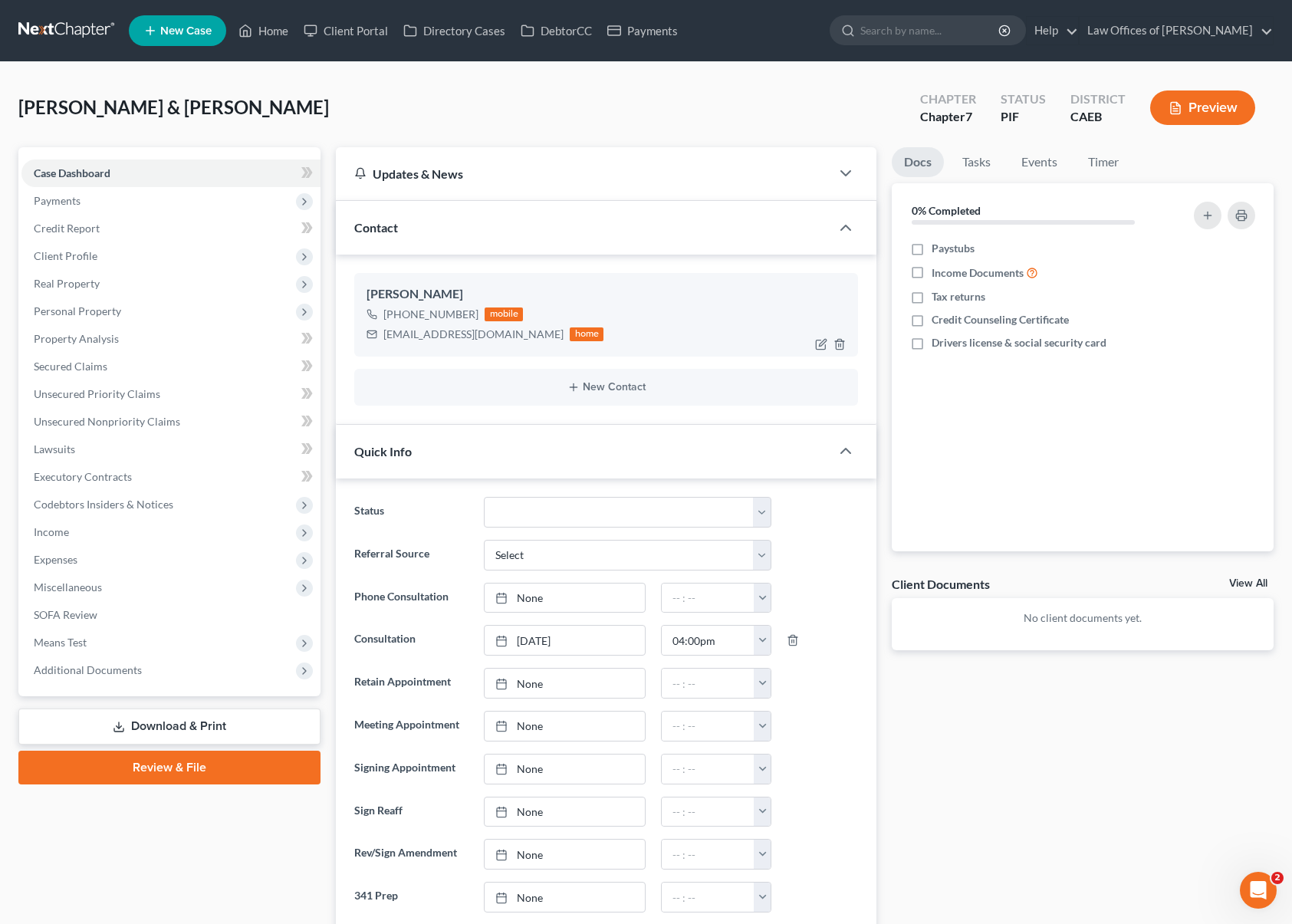
scroll to position [2376, 0]
click at [817, 342] on icon "button" at bounding box center [822, 344] width 13 height 13
select select "0"
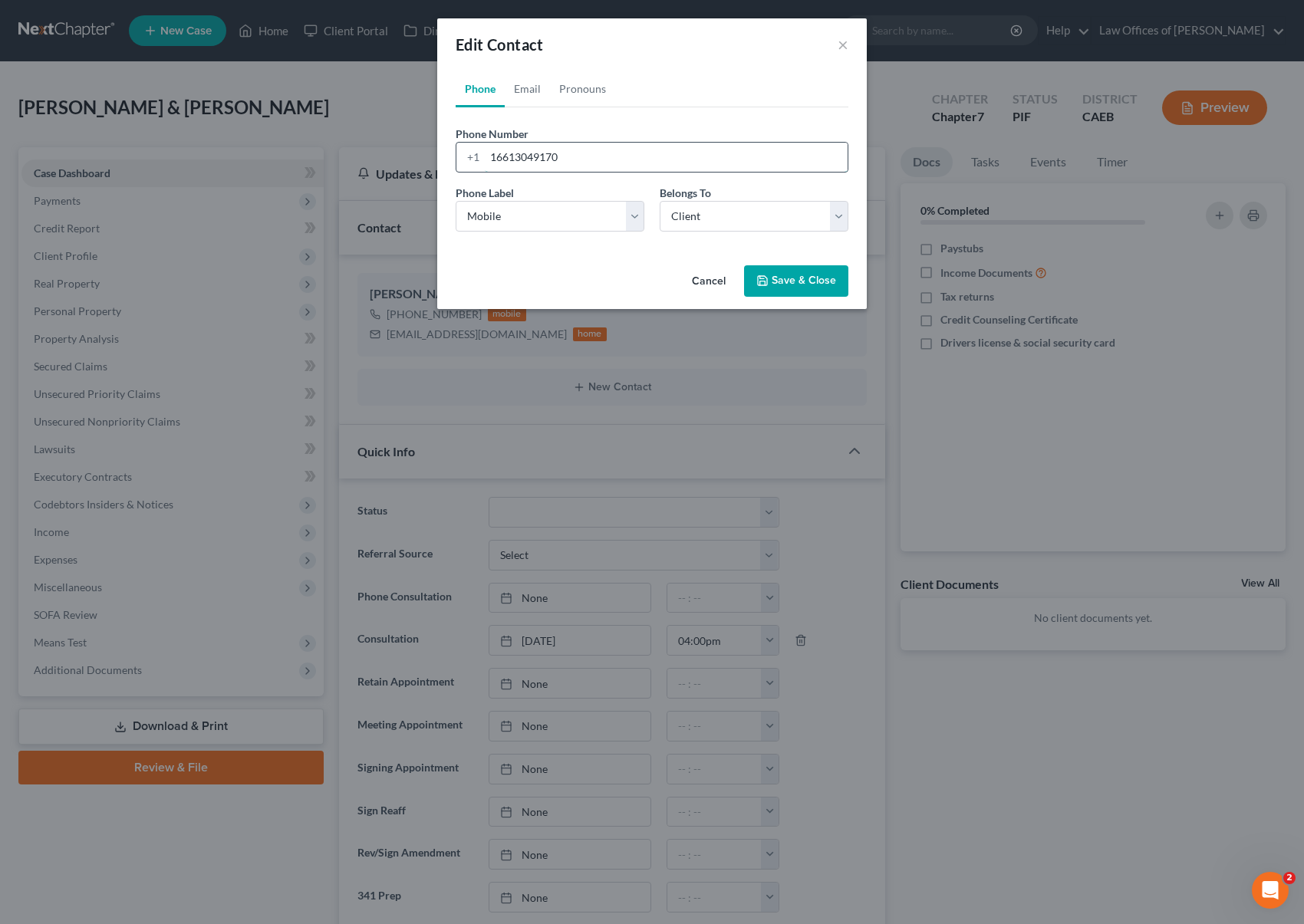
click at [605, 158] on input "16613049170" at bounding box center [666, 157] width 362 height 29
type input "16617416090"
click at [797, 283] on button "Save & Close" at bounding box center [796, 282] width 104 height 33
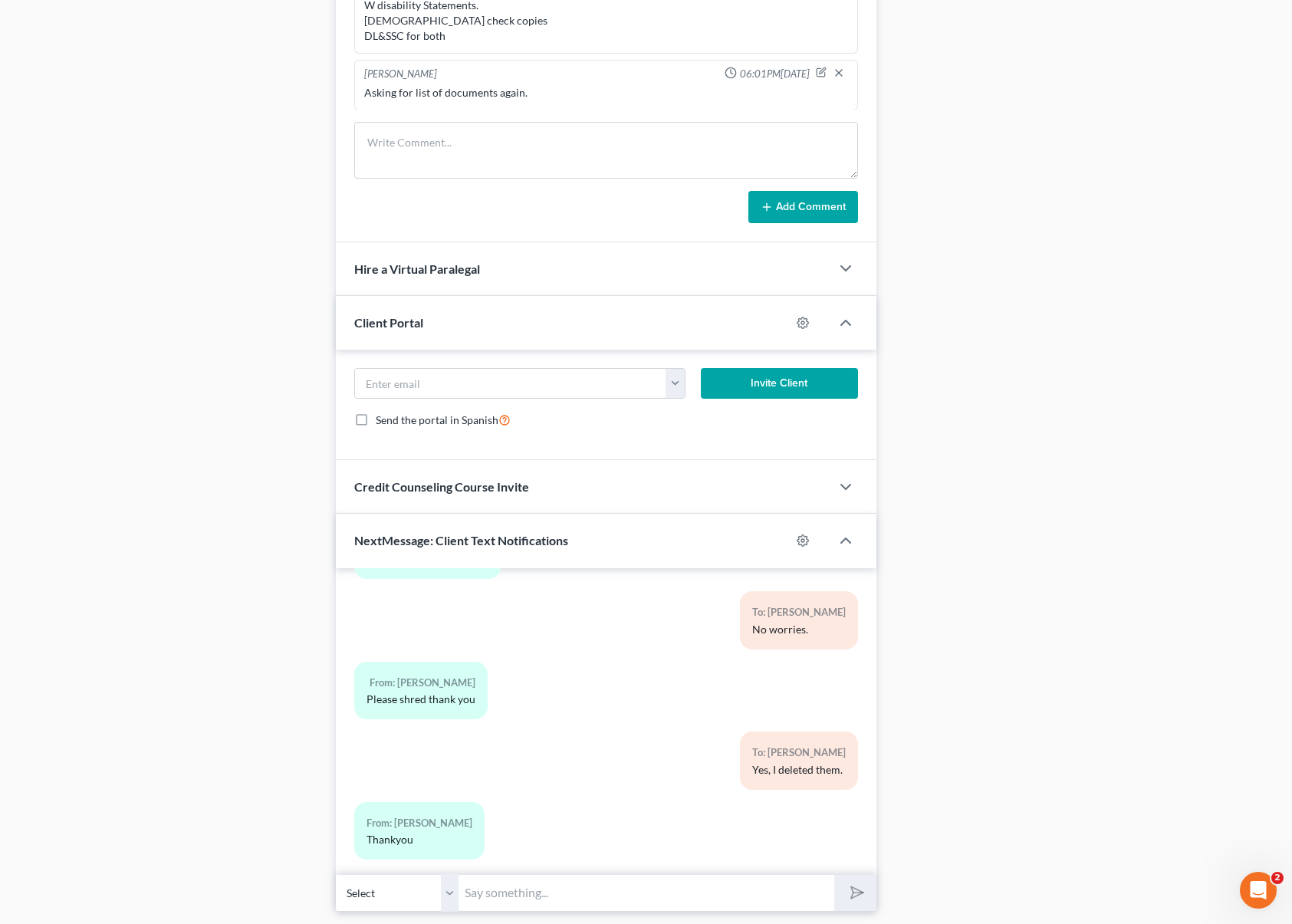
scroll to position [1197, 0]
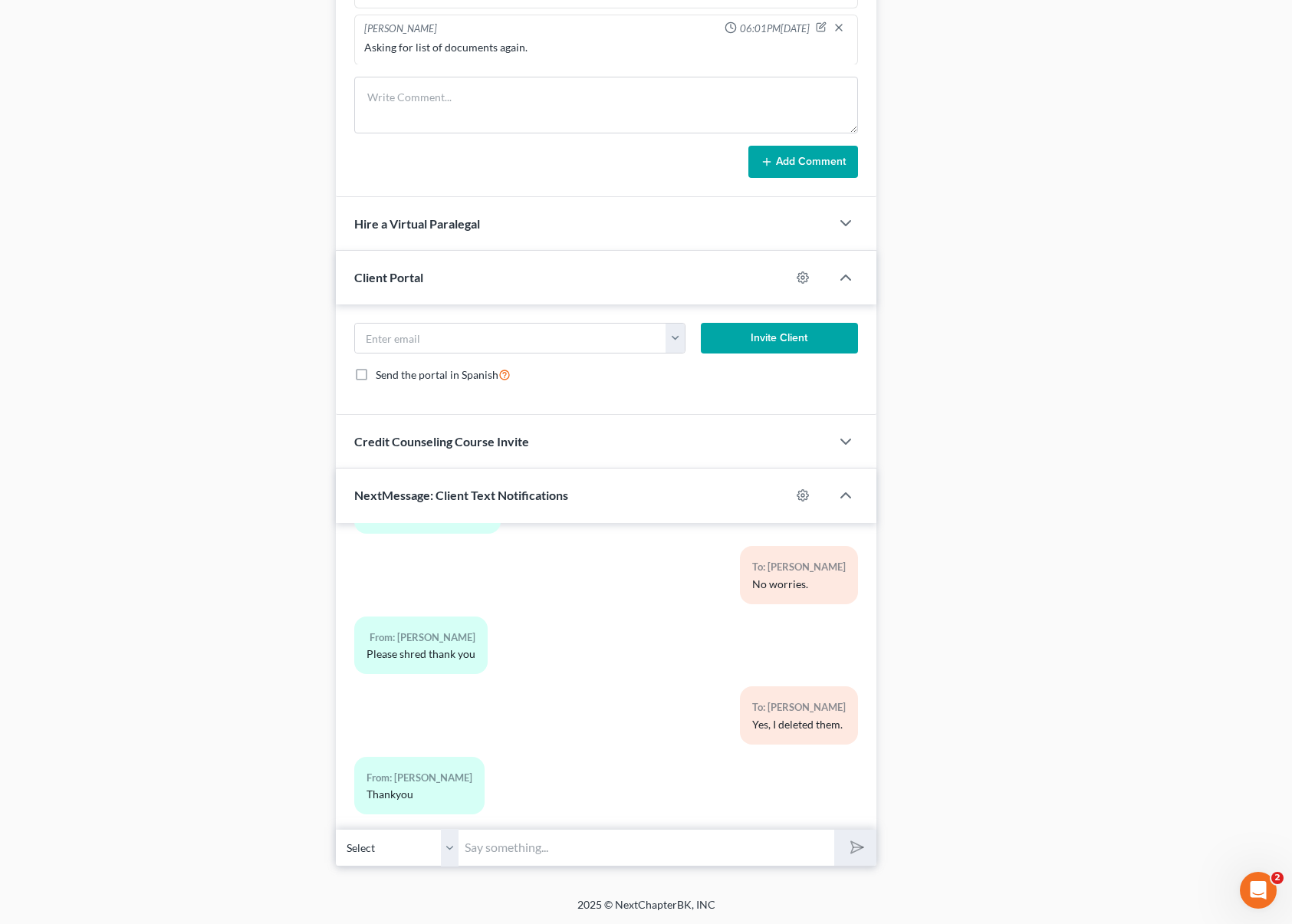
click at [543, 852] on input "text" at bounding box center [646, 847] width 376 height 37
type input "I just updated your new number."
click at [834, 830] on button "submit" at bounding box center [855, 848] width 43 height 36
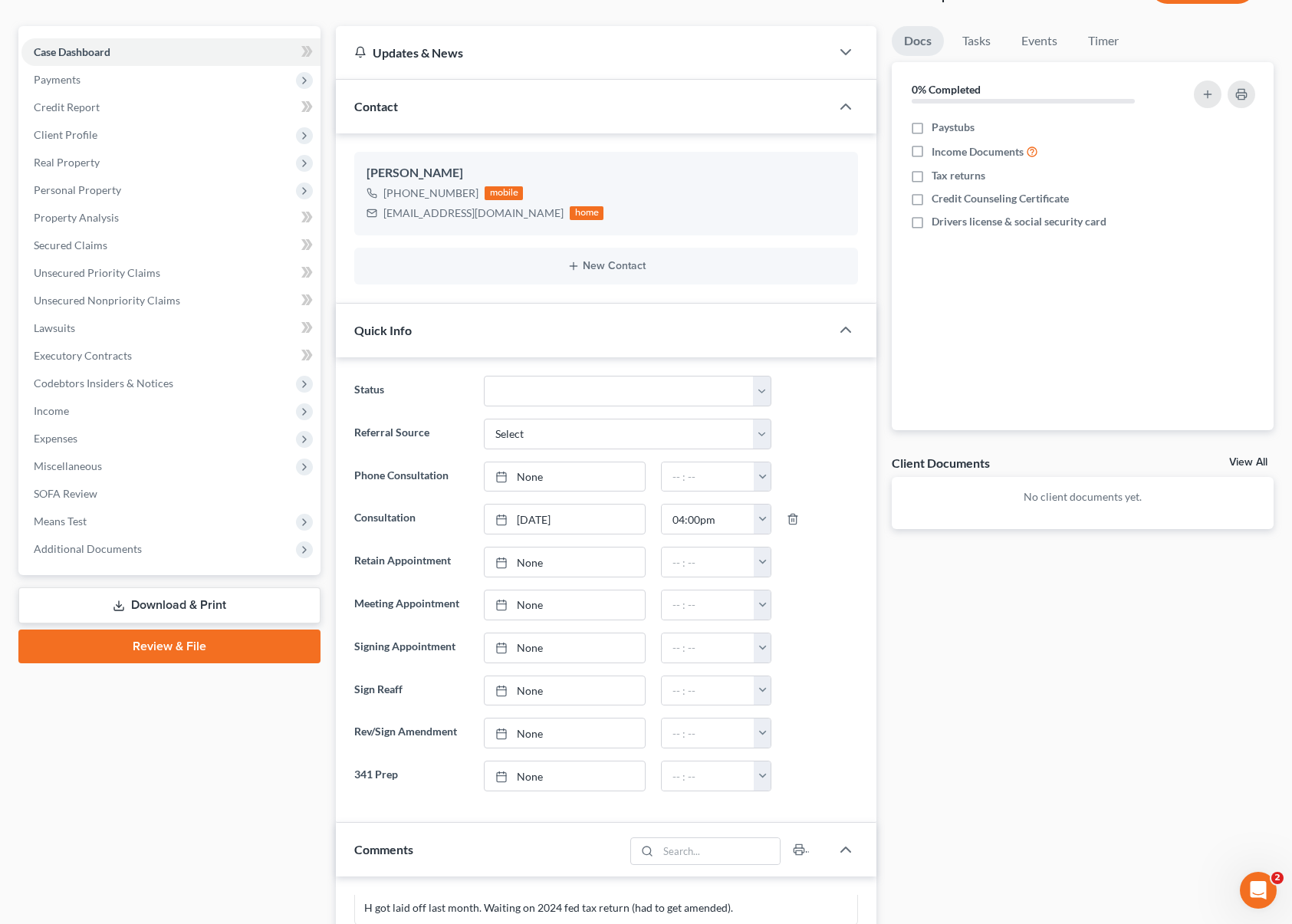
scroll to position [0, 0]
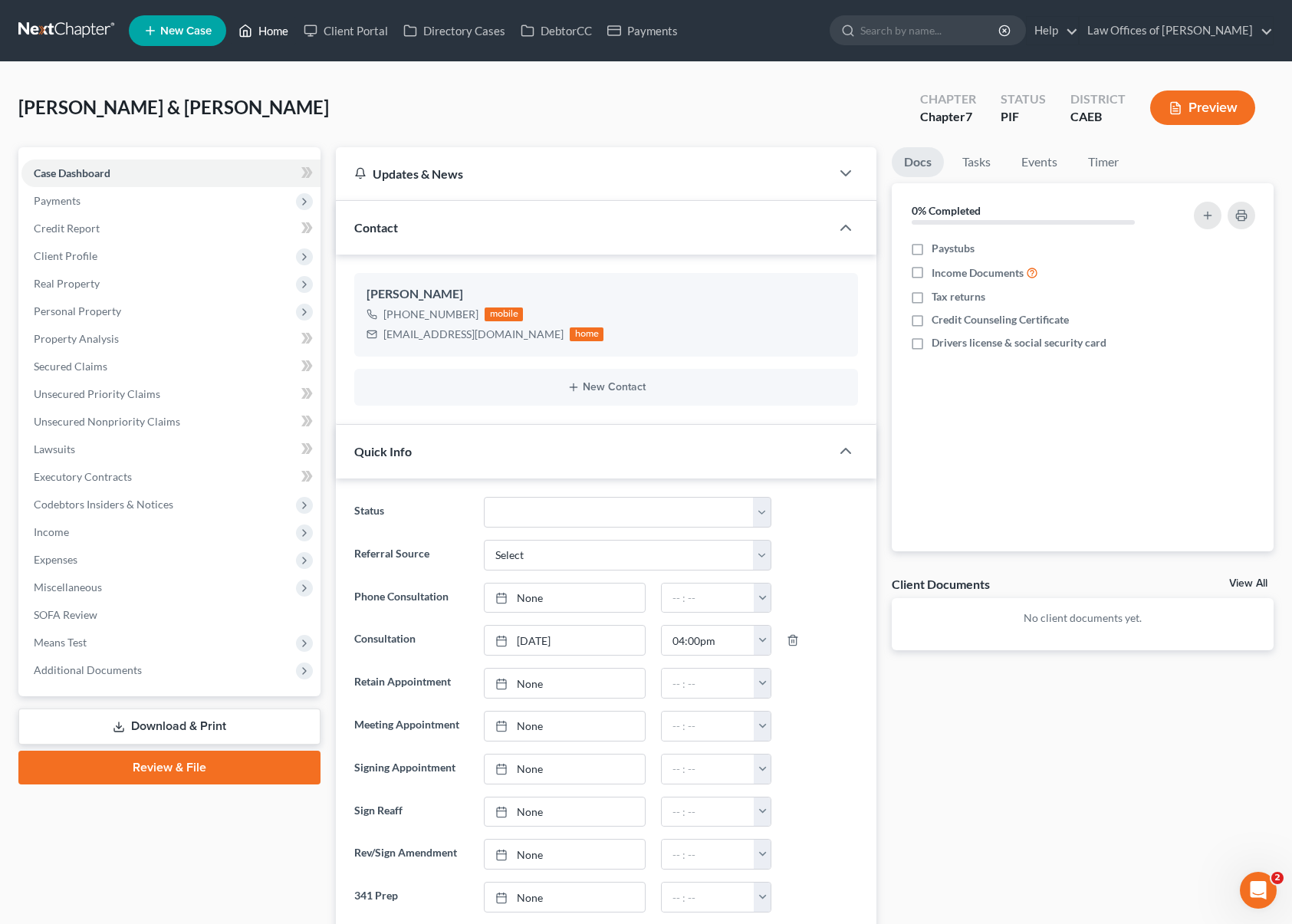
click at [281, 29] on link "Home" at bounding box center [264, 31] width 65 height 27
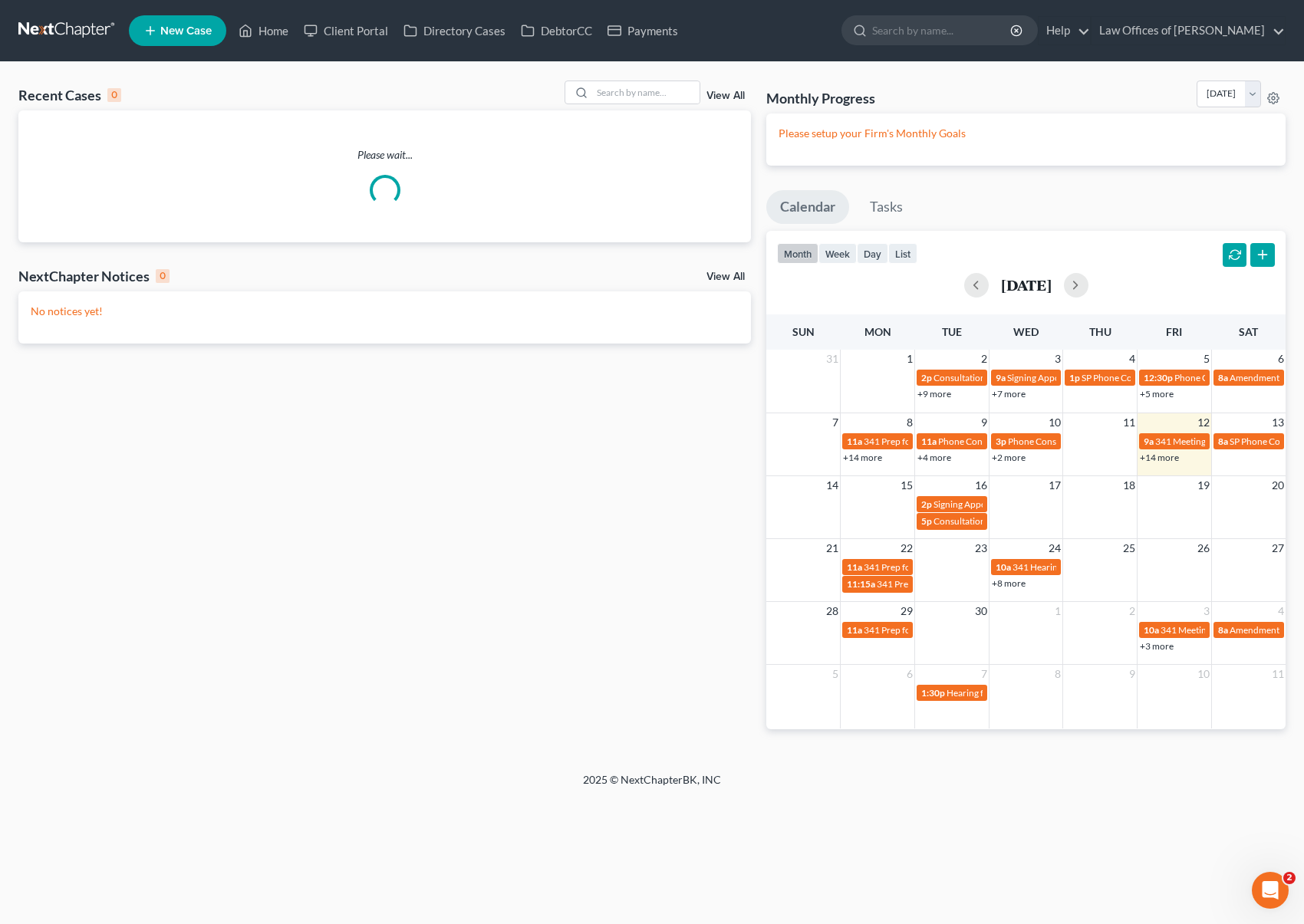
click at [1164, 457] on link "+14 more" at bounding box center [1159, 457] width 39 height 12
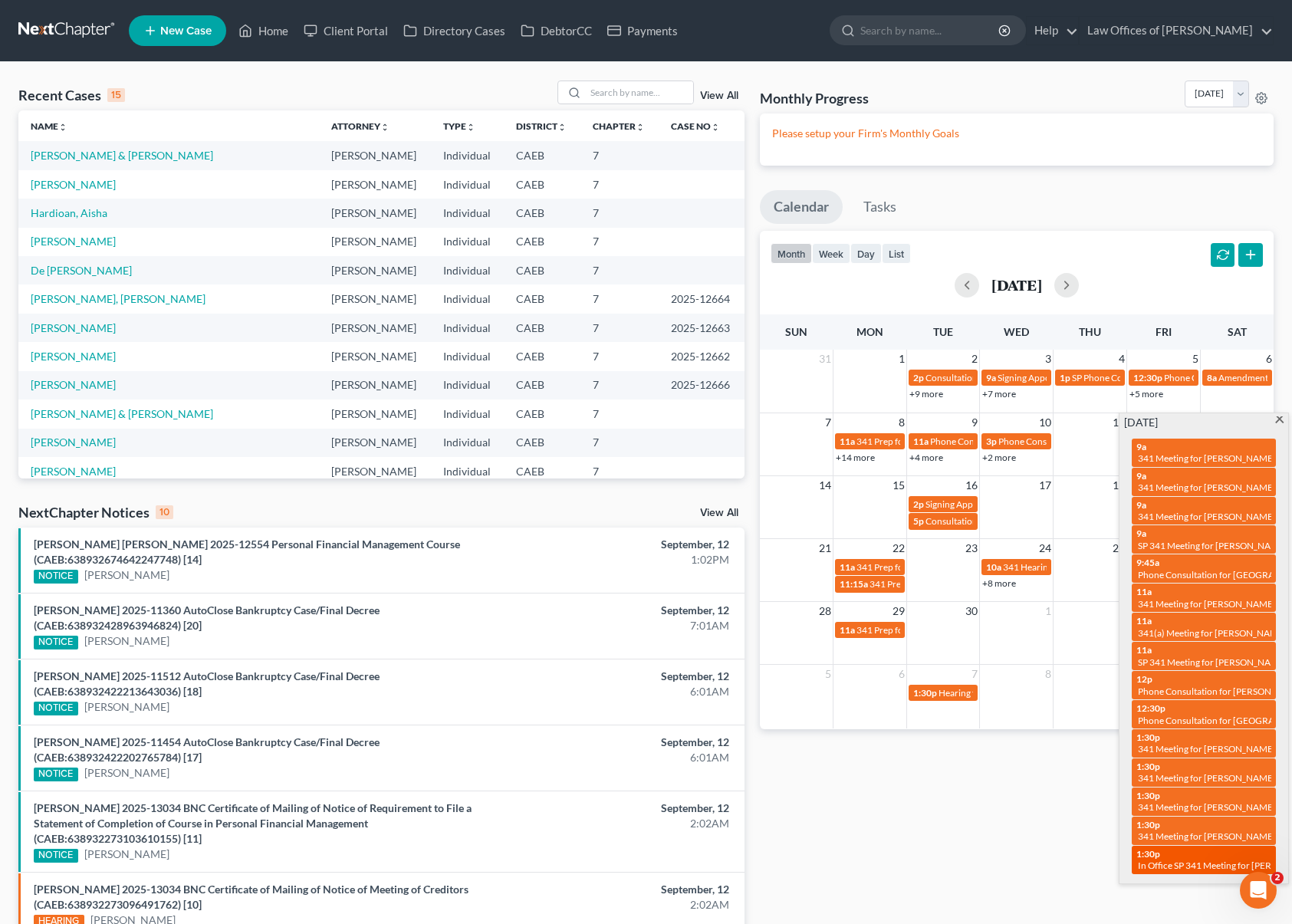
click at [1253, 860] on span "In Office SP 341 Meeting for [PERSON_NAME] [PERSON_NAME] and [PERSON_NAME]" at bounding box center [1313, 865] width 350 height 12
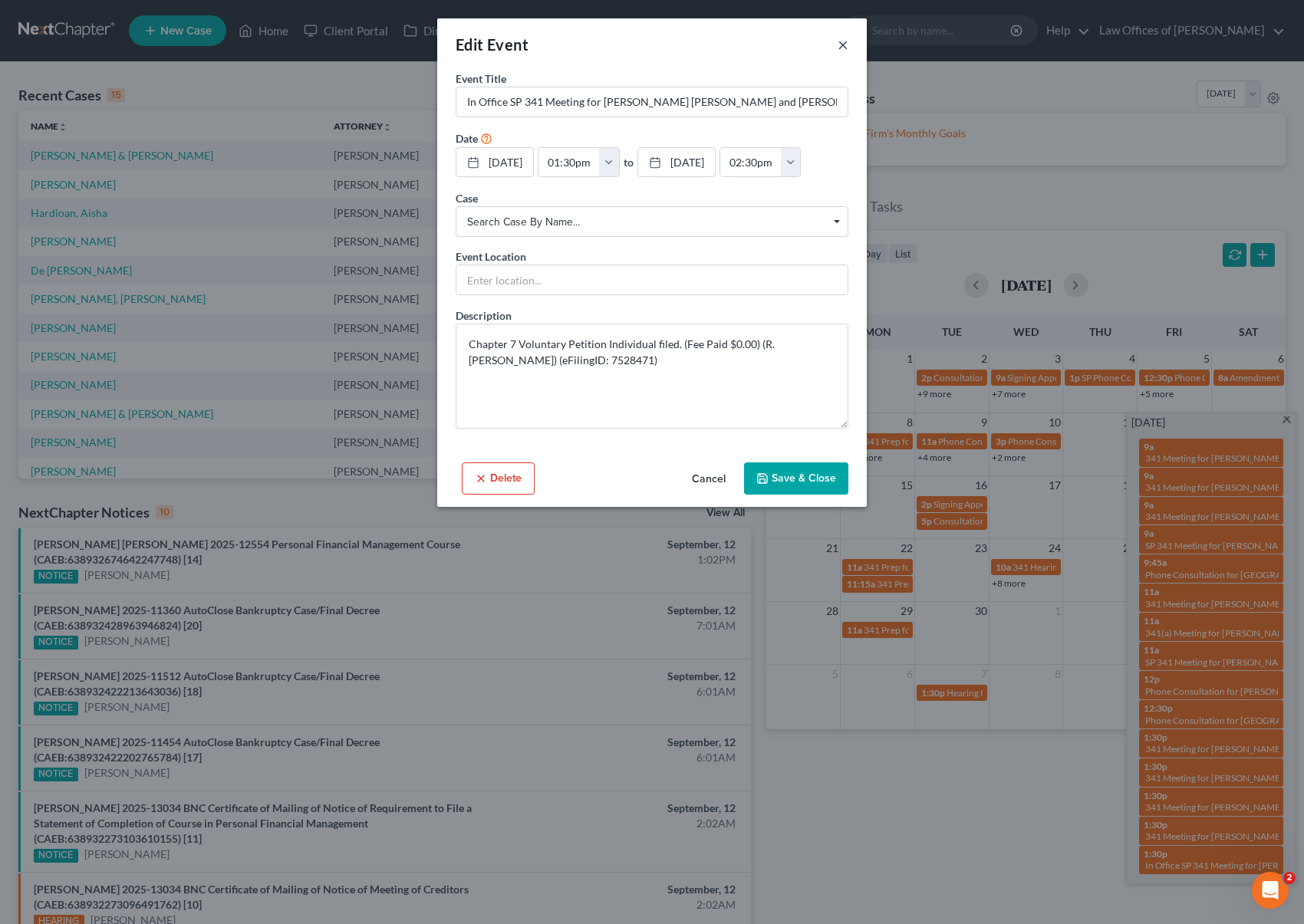
click at [841, 44] on button "×" at bounding box center [843, 44] width 11 height 18
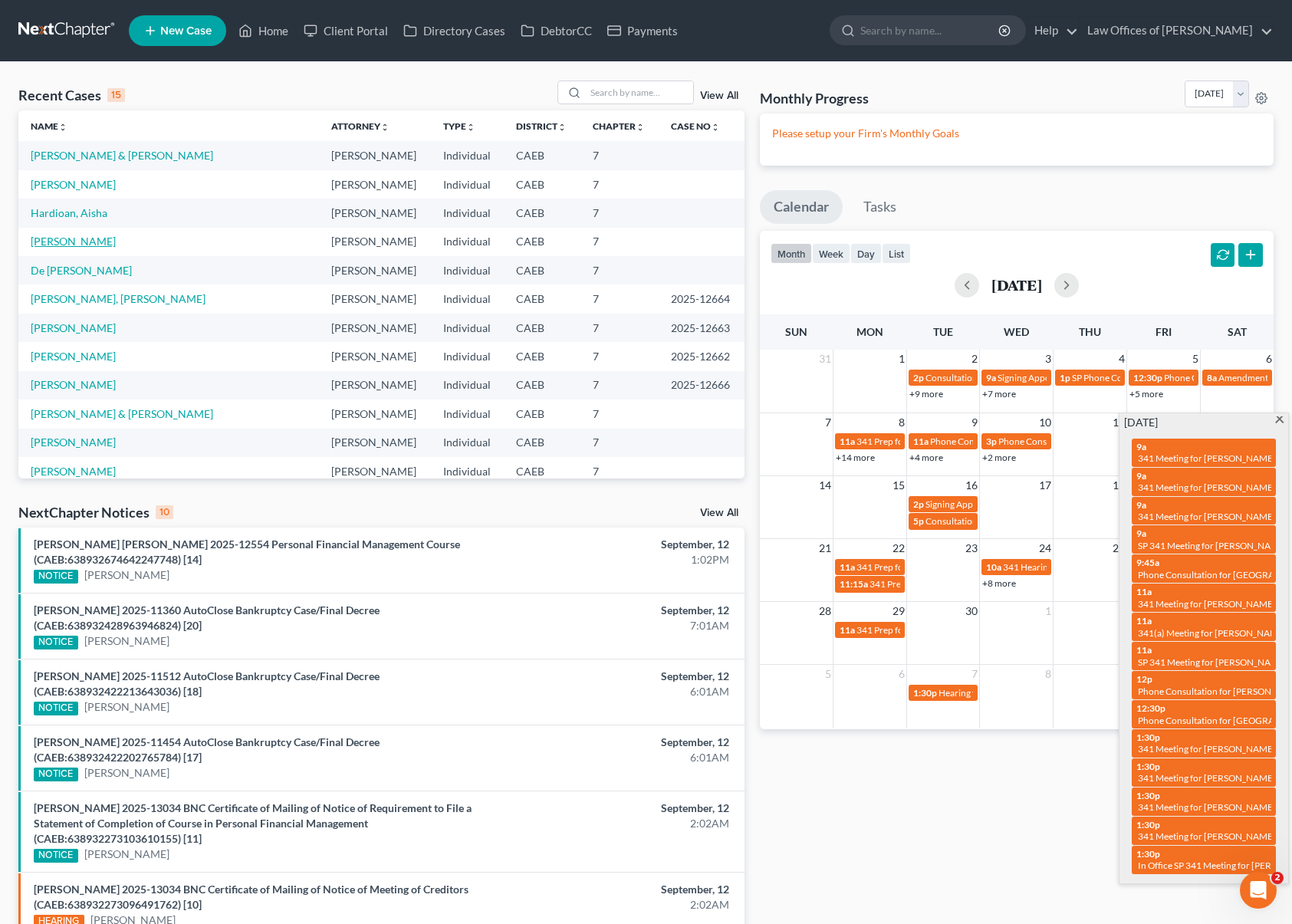
click at [92, 239] on link "[PERSON_NAME]" at bounding box center [73, 241] width 85 height 13
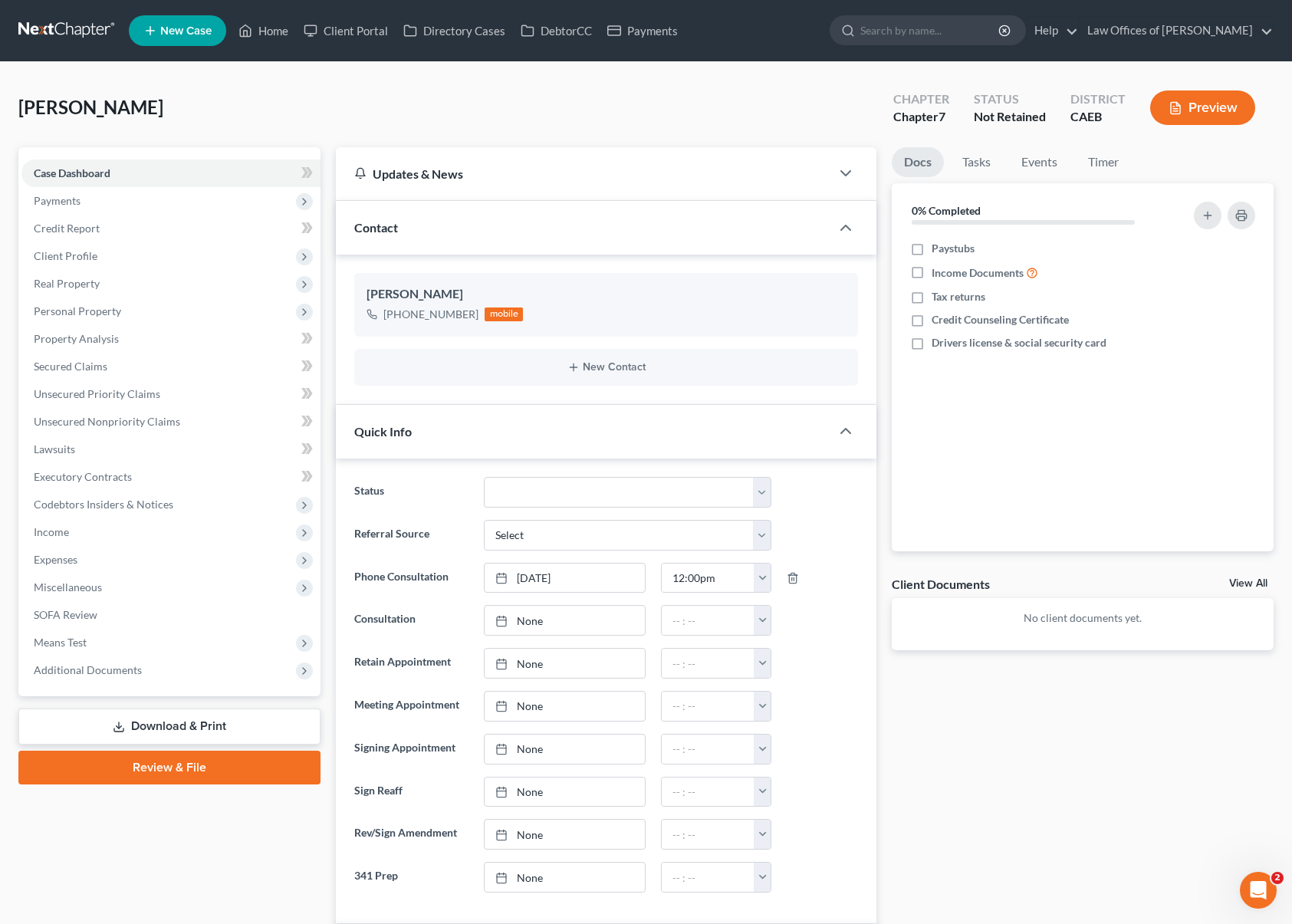
scroll to position [987, 0]
type input "[DATE]"
click at [538, 663] on link "None" at bounding box center [564, 663] width 159 height 29
click at [762, 661] on button "button" at bounding box center [762, 663] width 17 height 29
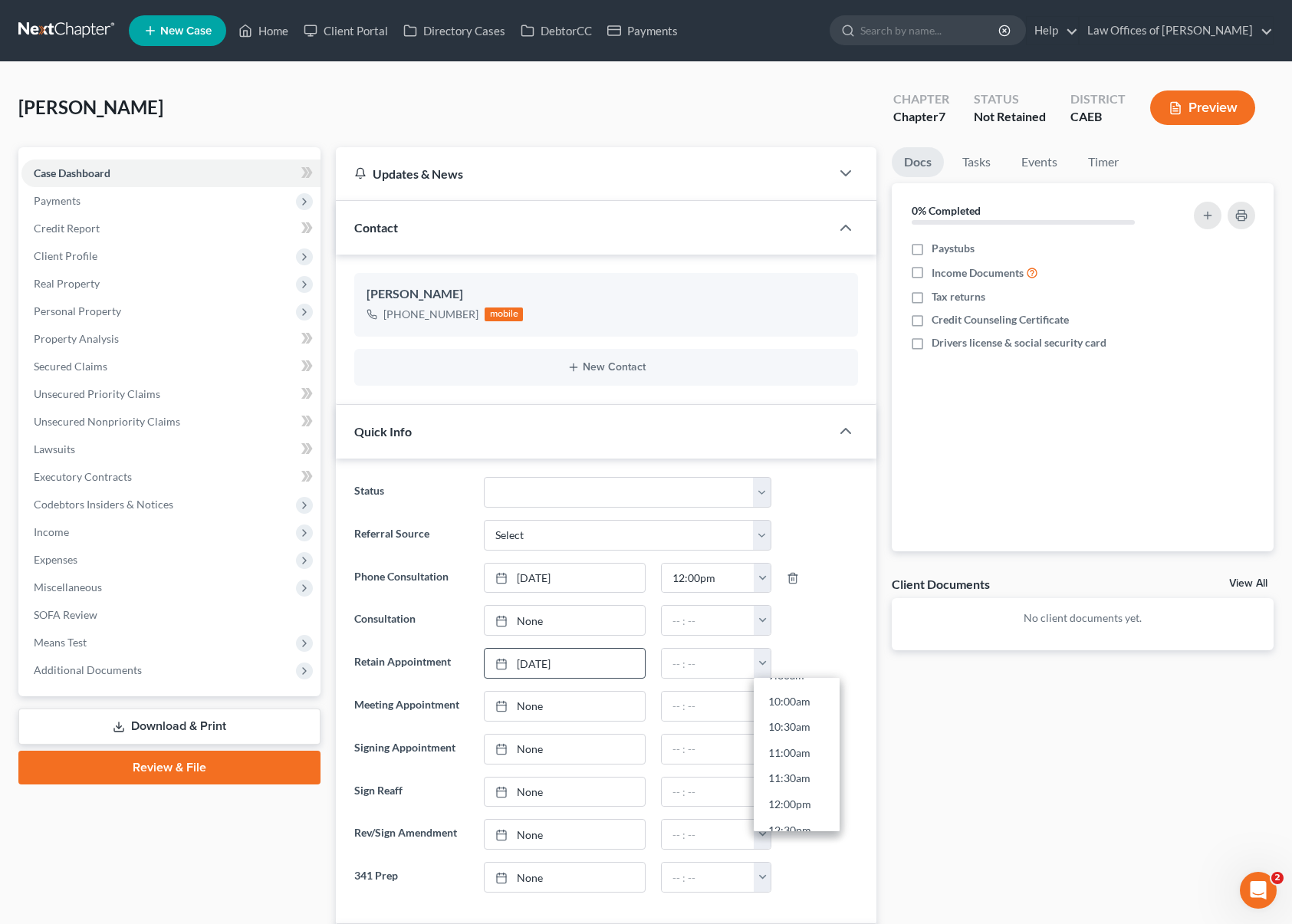
drag, startPoint x: 810, startPoint y: 754, endPoint x: 822, endPoint y: 760, distance: 13.4
click at [810, 754] on link "11:00am" at bounding box center [796, 753] width 86 height 26
type input "11:00am"
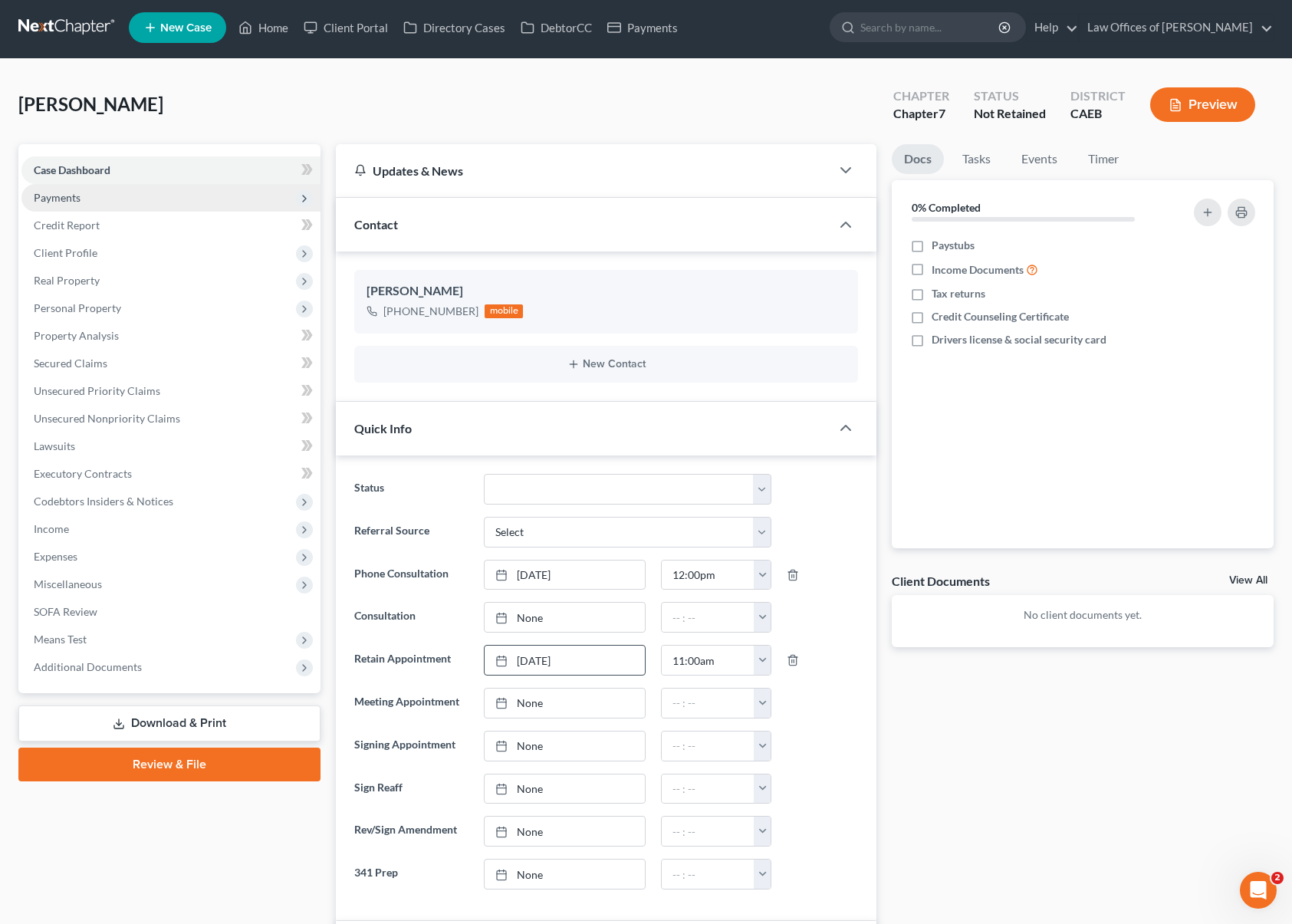
scroll to position [0, 0]
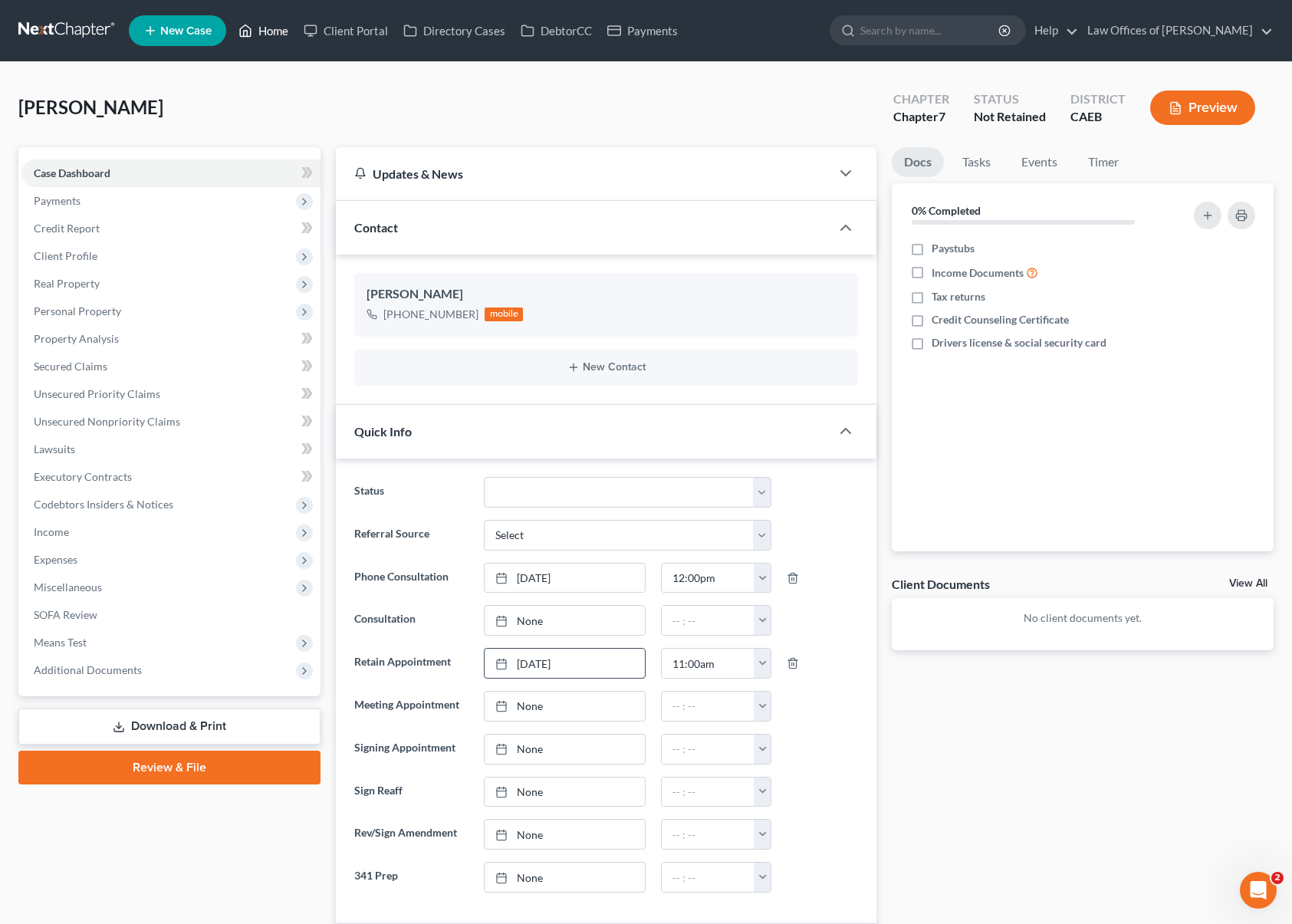
click at [279, 33] on link "Home" at bounding box center [264, 31] width 65 height 27
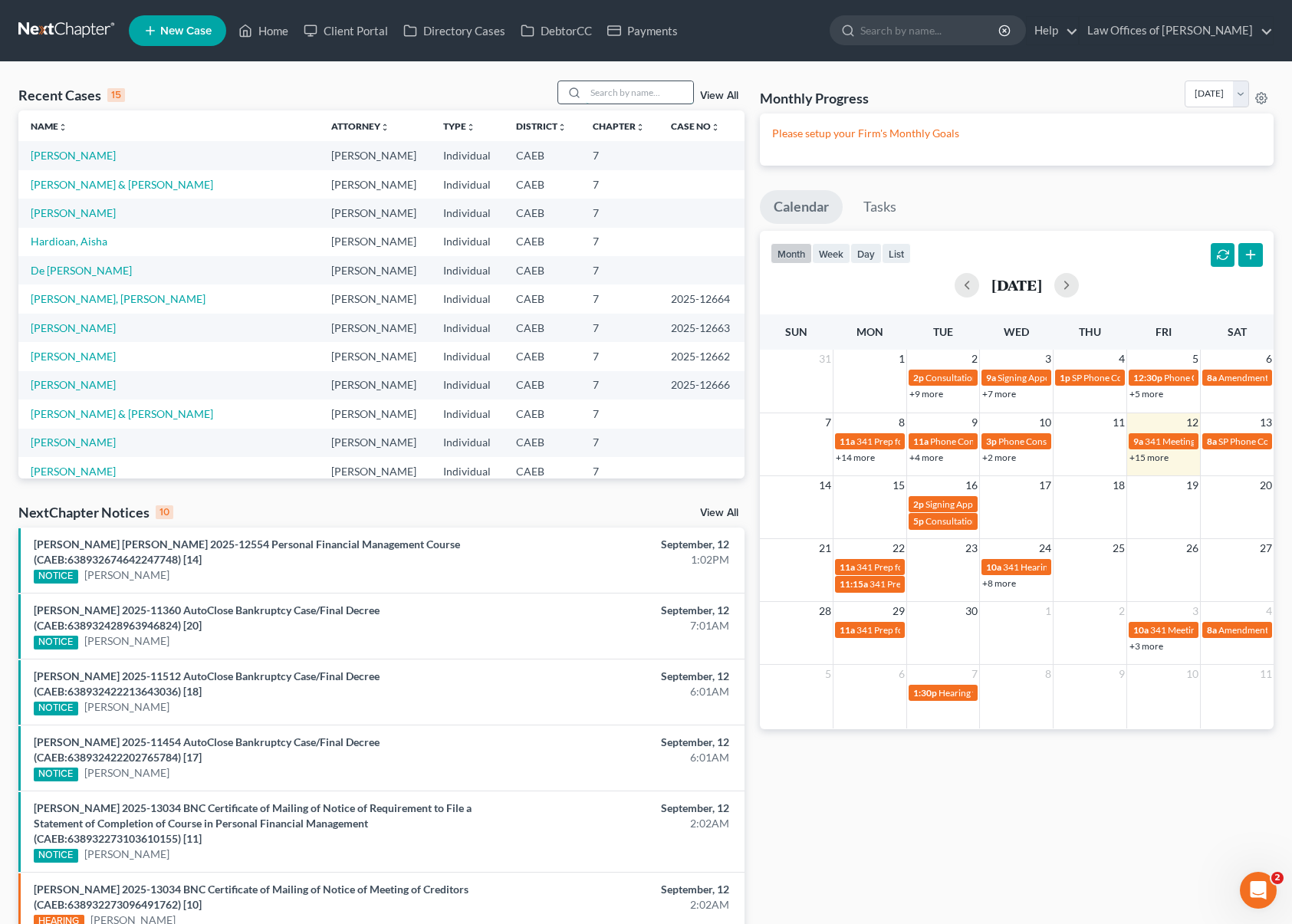
click at [635, 92] on input "search" at bounding box center [640, 92] width 108 height 23
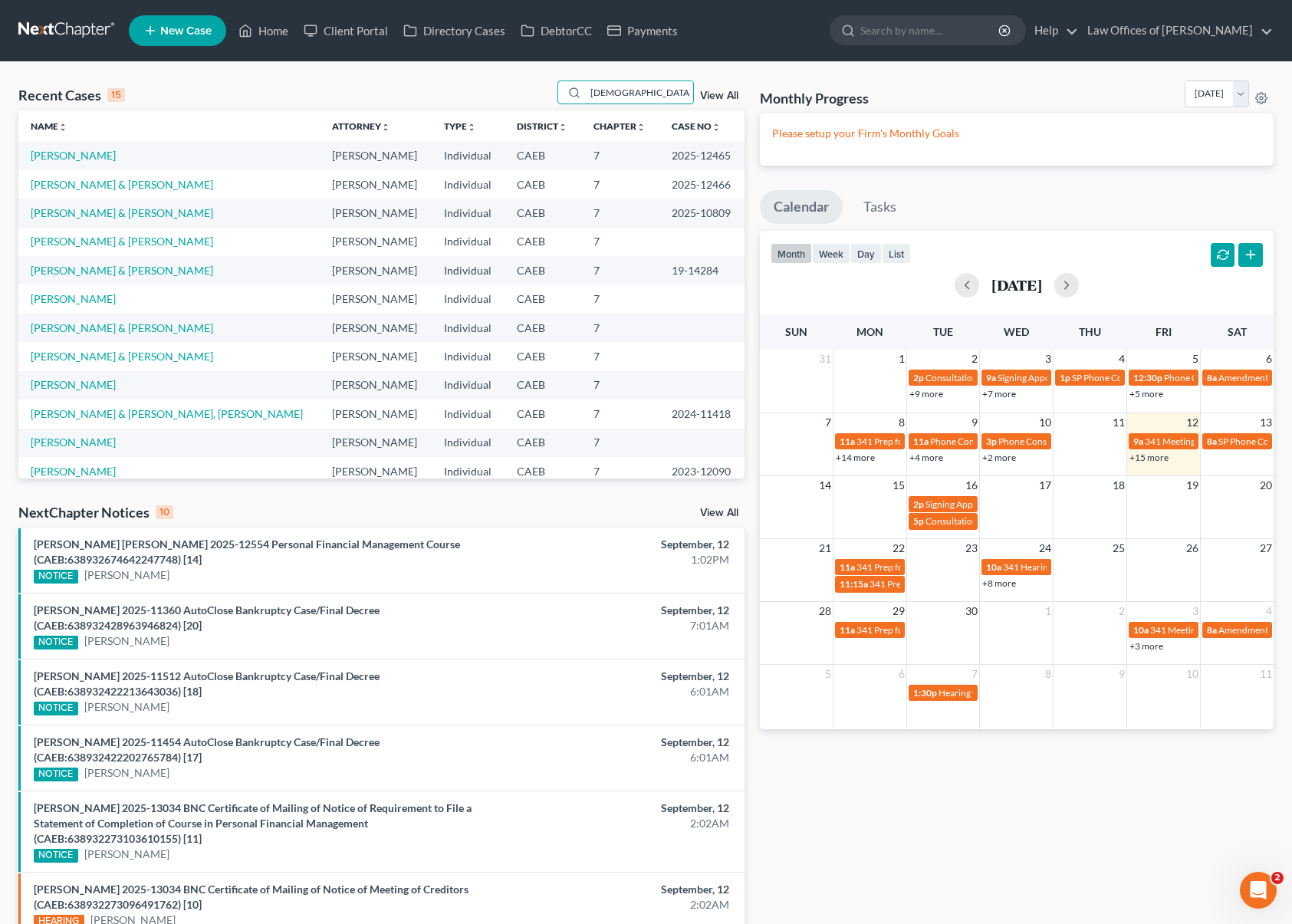
drag, startPoint x: 637, startPoint y: 94, endPoint x: 507, endPoint y: 87, distance: 130.2
click at [501, 87] on div "Recent Cases 15 [DEMOGRAPHIC_DATA] View All" at bounding box center [381, 95] width 727 height 30
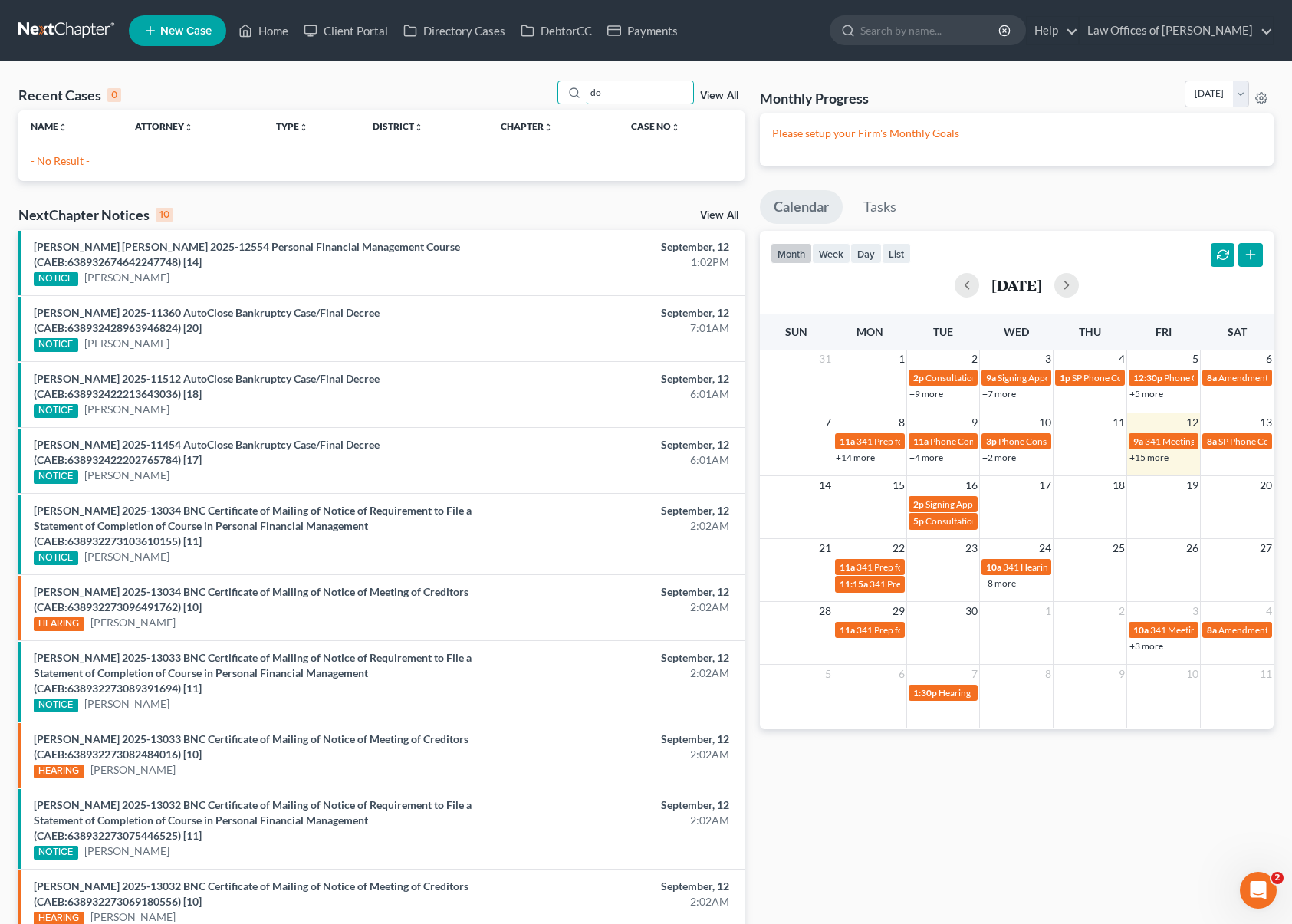
type input "d"
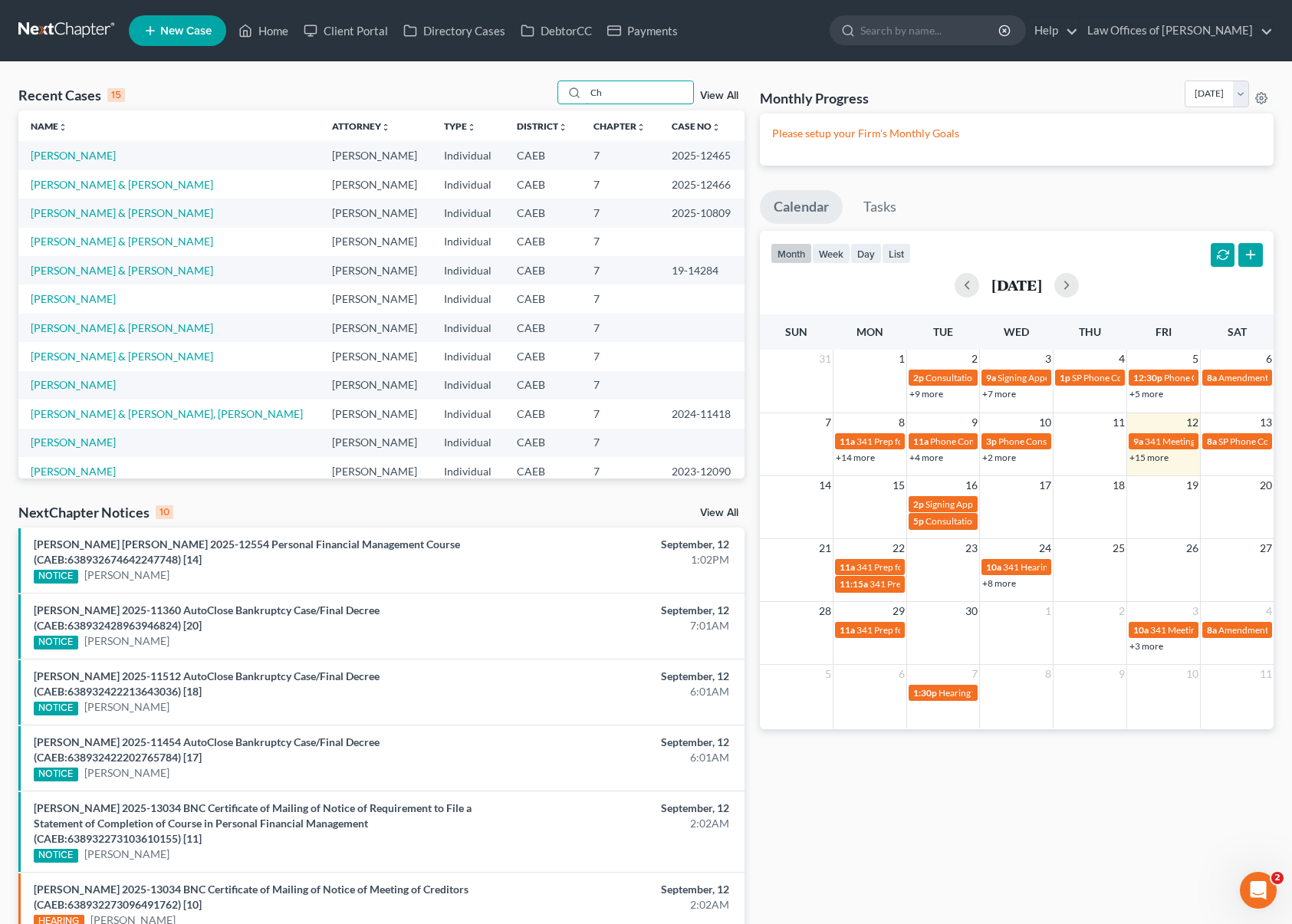
type input "C"
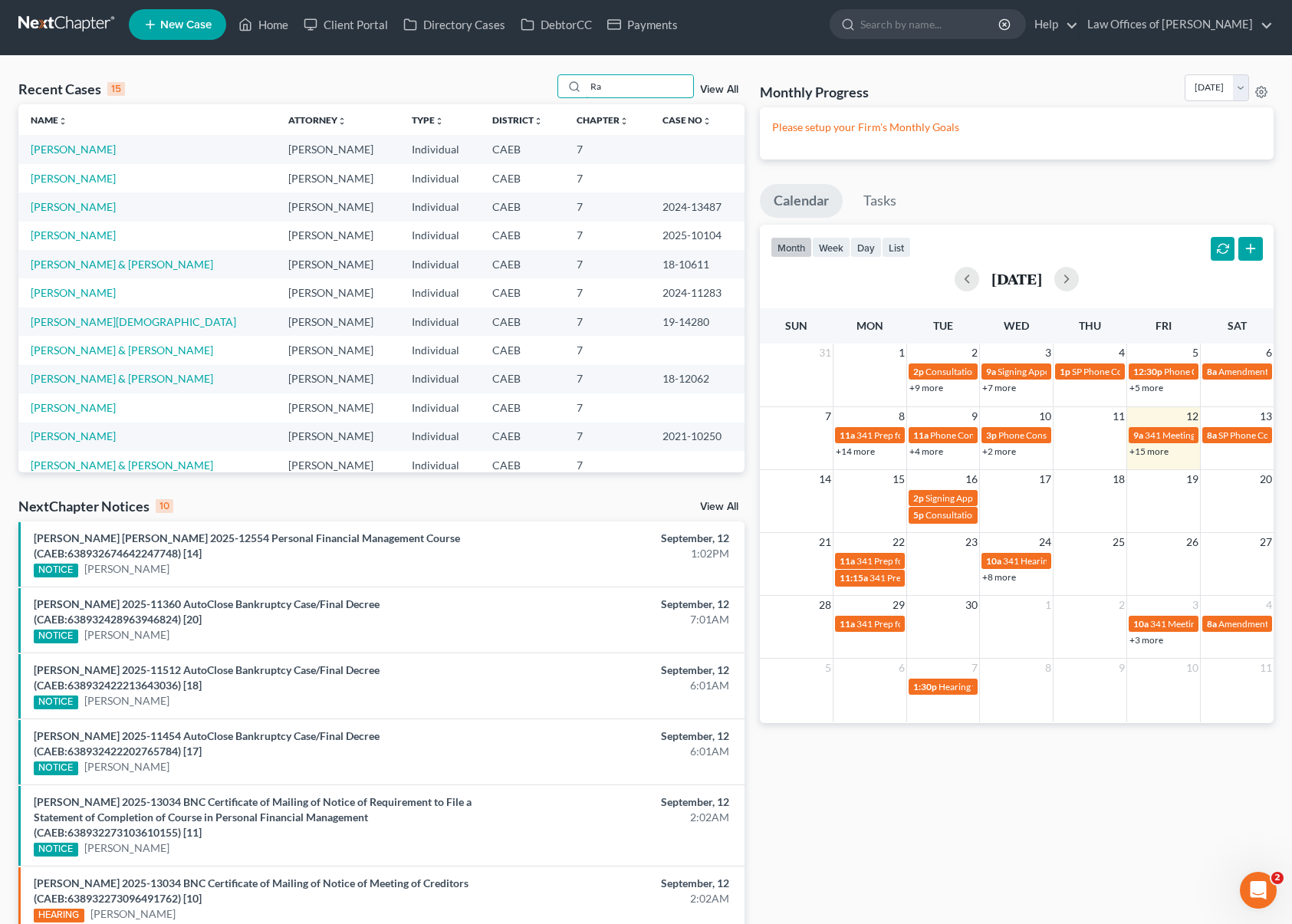
type input "R"
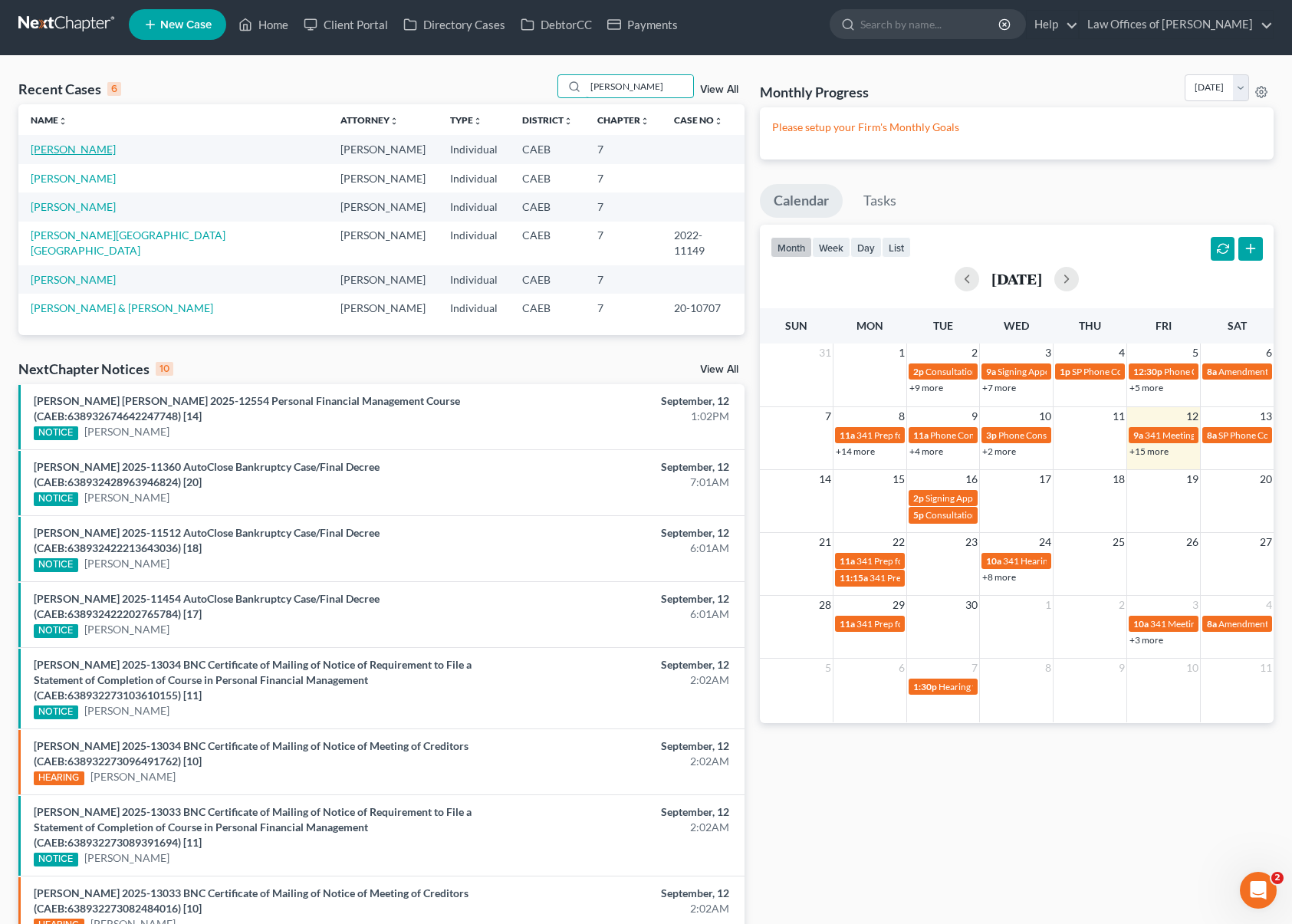
type input "[PERSON_NAME]"
click at [87, 150] on link "[PERSON_NAME]" at bounding box center [73, 149] width 85 height 13
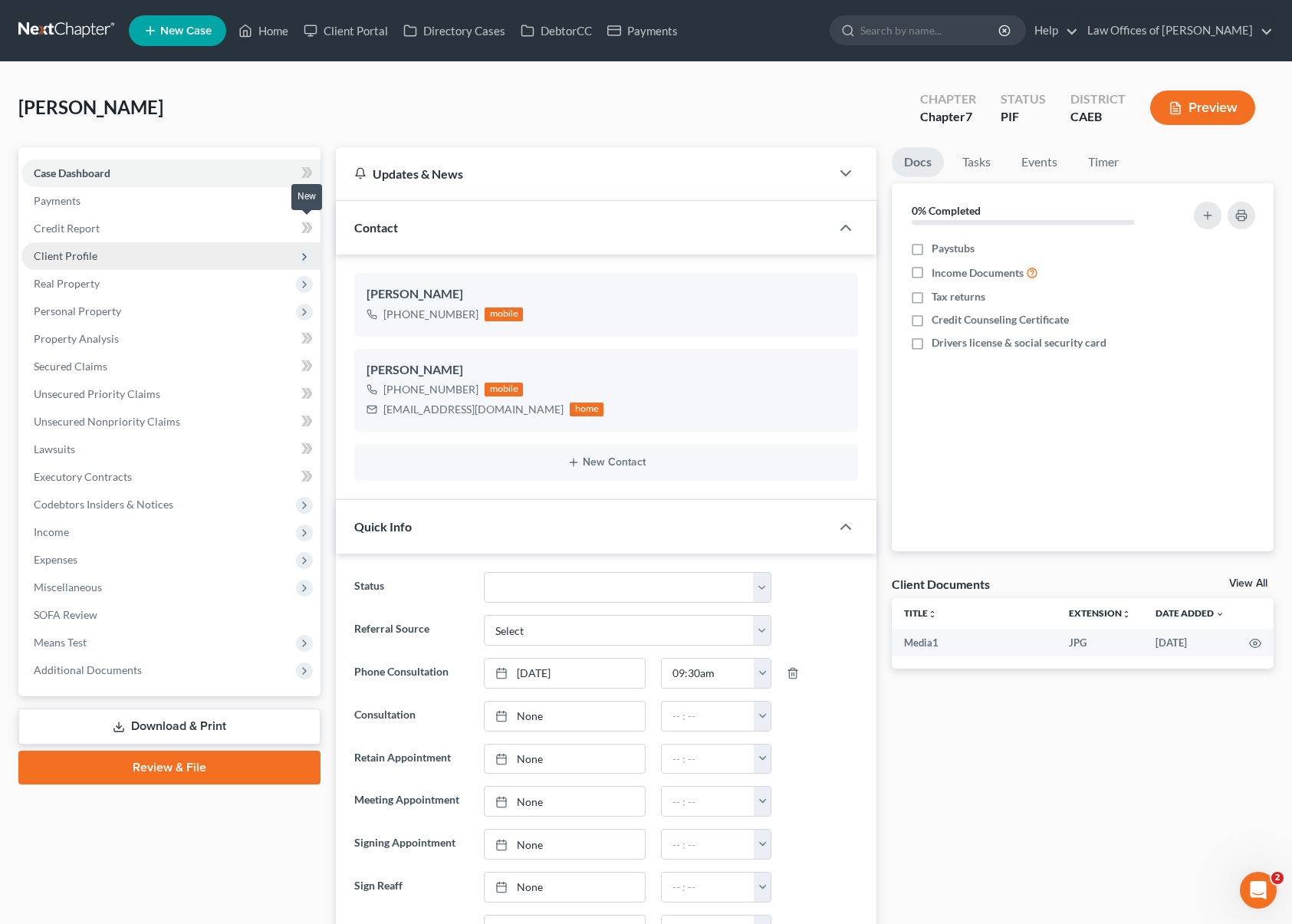
scroll to position [479, 0]
click at [118, 262] on span "Client Profile" at bounding box center [171, 256] width 299 height 27
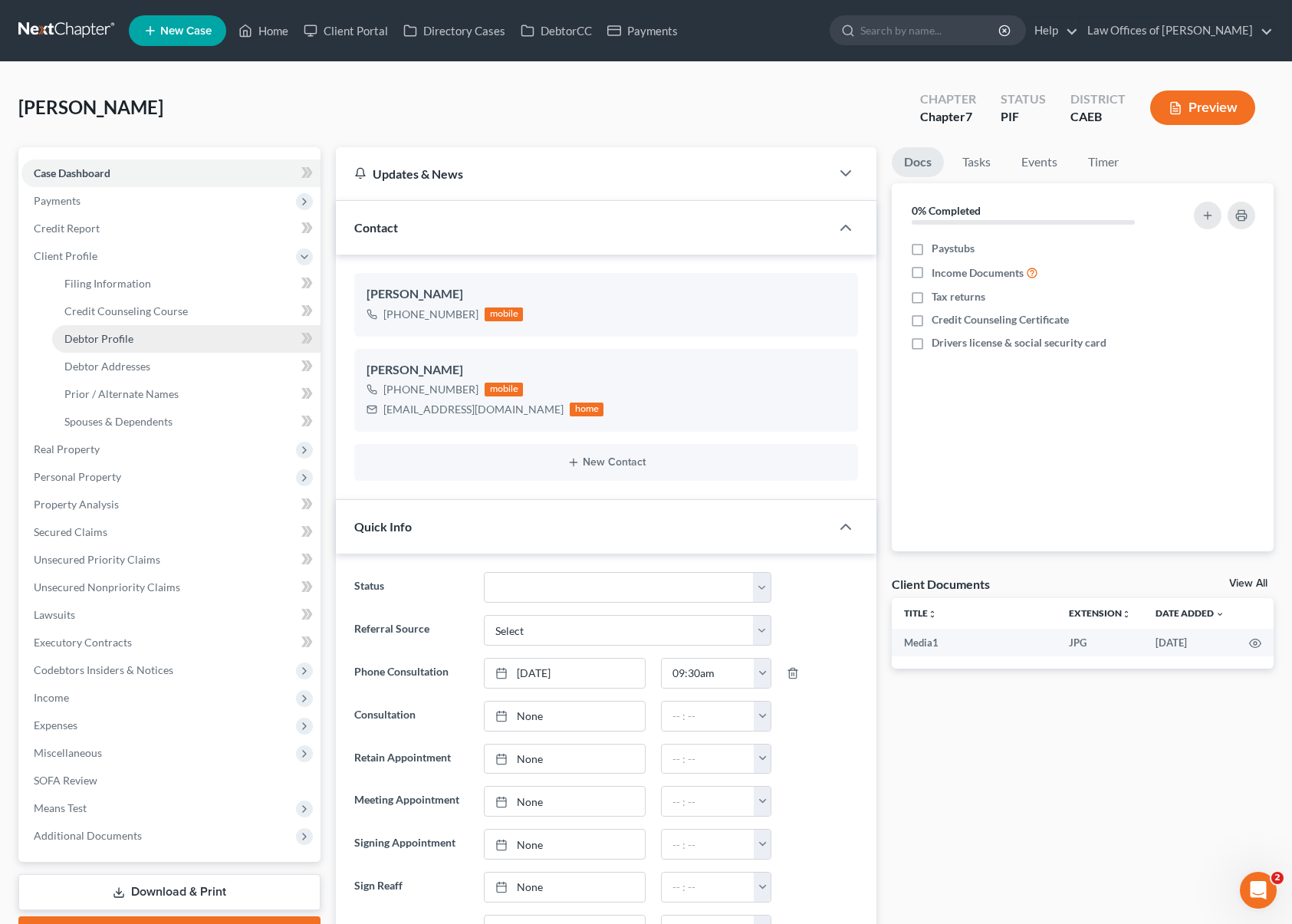
click at [138, 341] on link "Debtor Profile" at bounding box center [187, 339] width 268 height 27
select select "0"
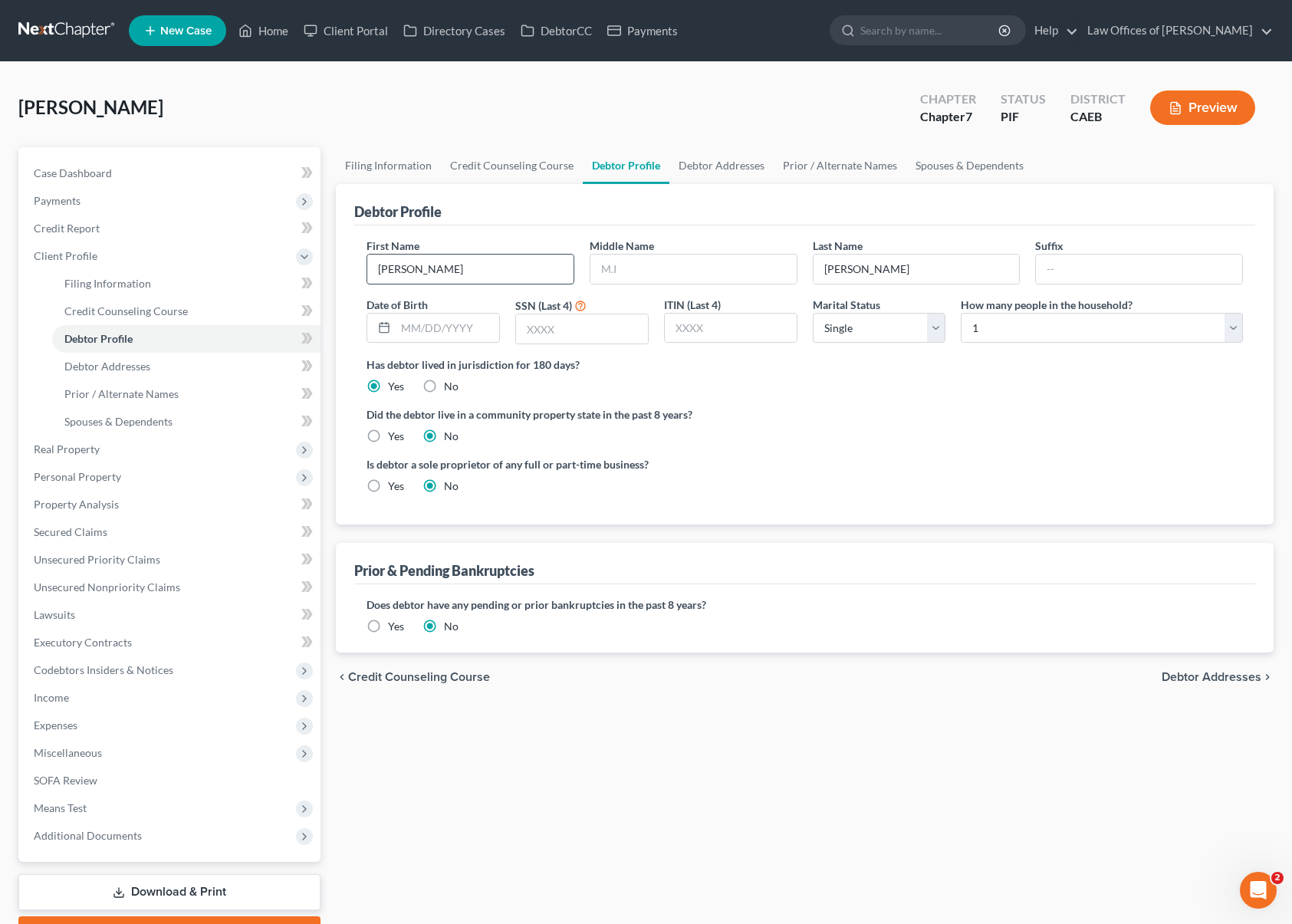
click at [435, 257] on input "[PERSON_NAME]" at bounding box center [470, 269] width 207 height 29
click at [434, 273] on input "[PERSON_NAME]" at bounding box center [470, 269] width 207 height 29
type input "[PERSON_NAME]"
click at [621, 271] on input "text" at bounding box center [694, 269] width 207 height 29
type input "[PERSON_NAME]"
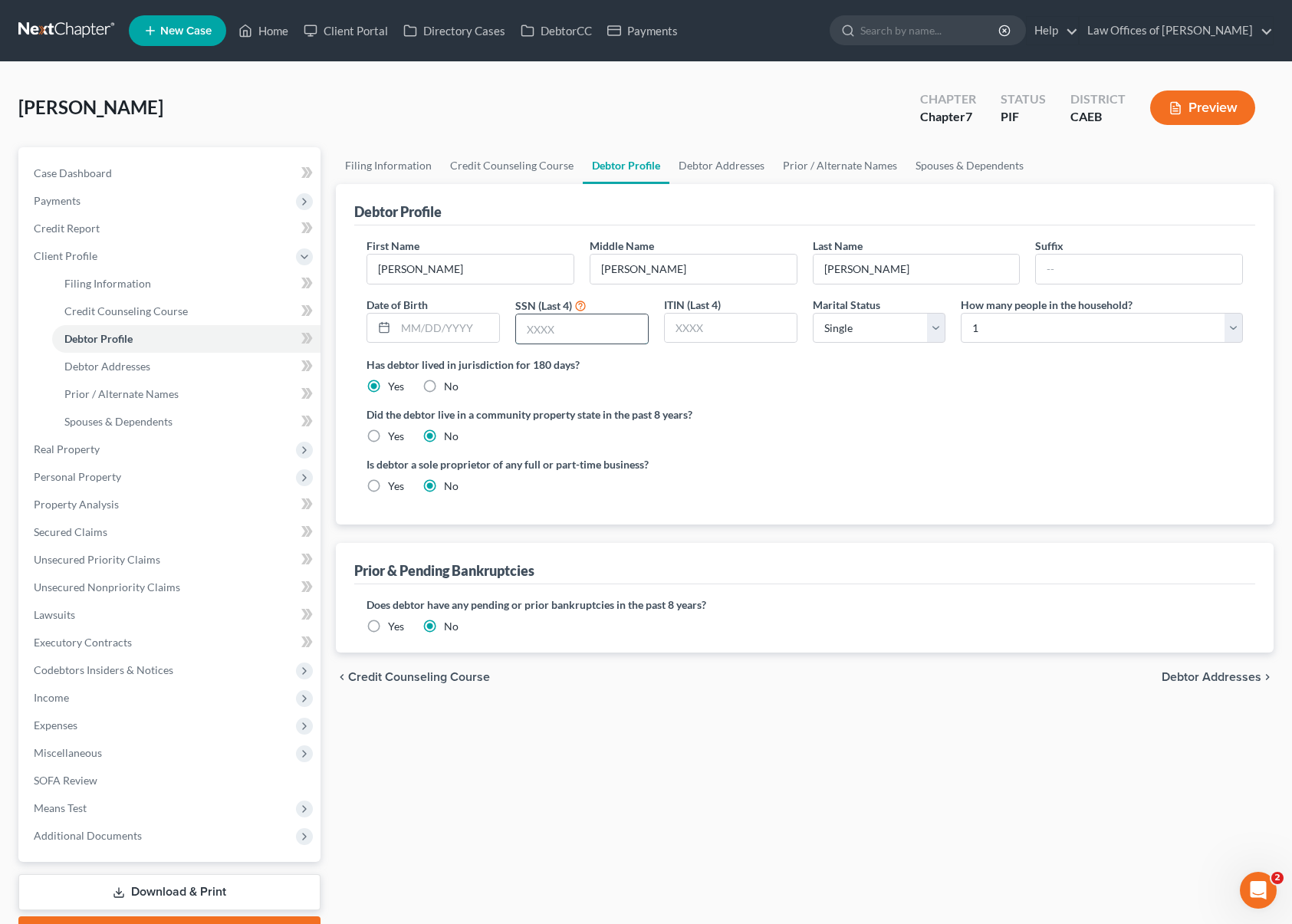
click at [603, 317] on input "text" at bounding box center [583, 329] width 132 height 29
click at [176, 177] on link "Case Dashboard" at bounding box center [171, 173] width 299 height 27
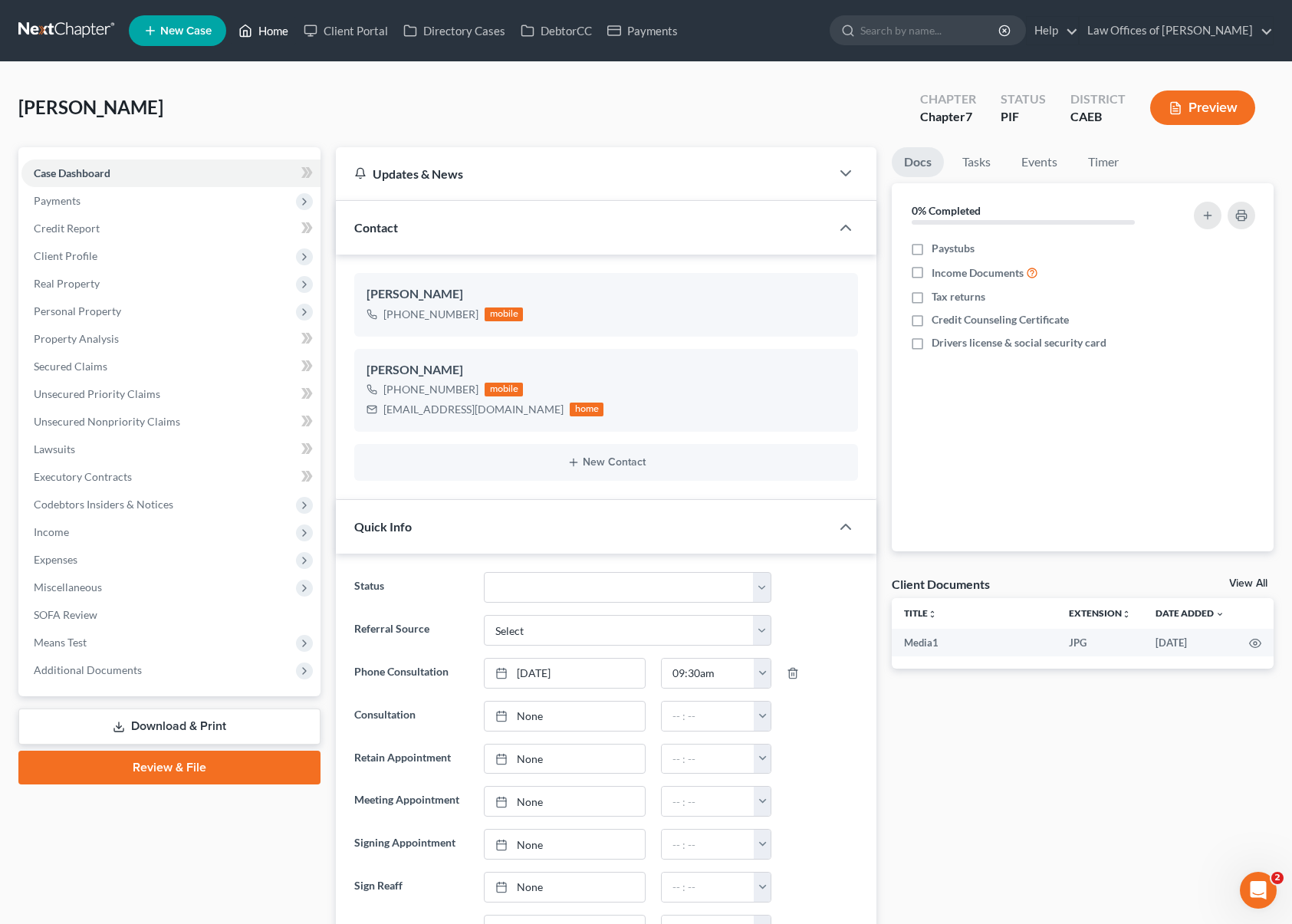
click at [279, 30] on link "Home" at bounding box center [264, 31] width 65 height 27
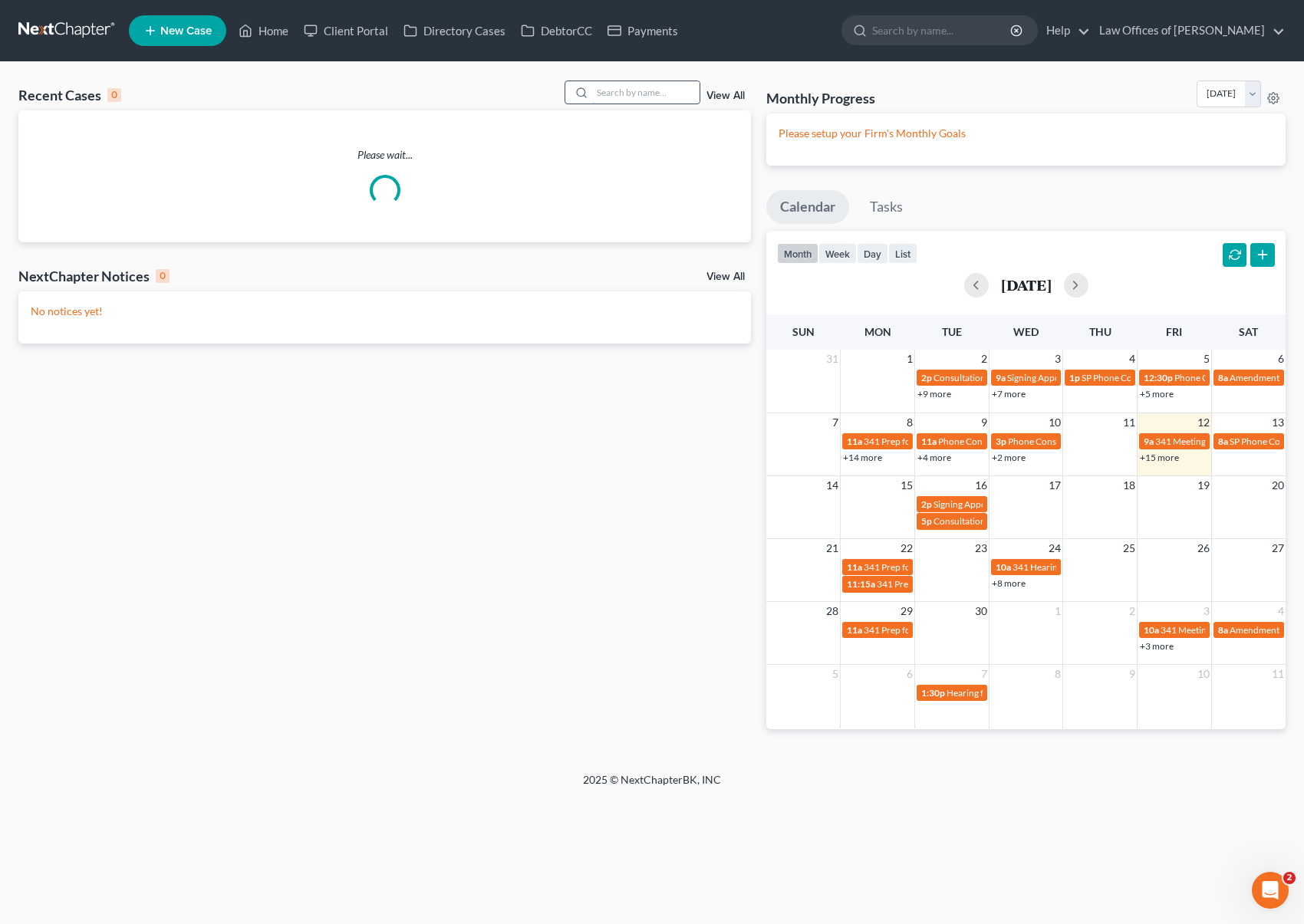
click at [653, 95] on input "search" at bounding box center [646, 92] width 108 height 23
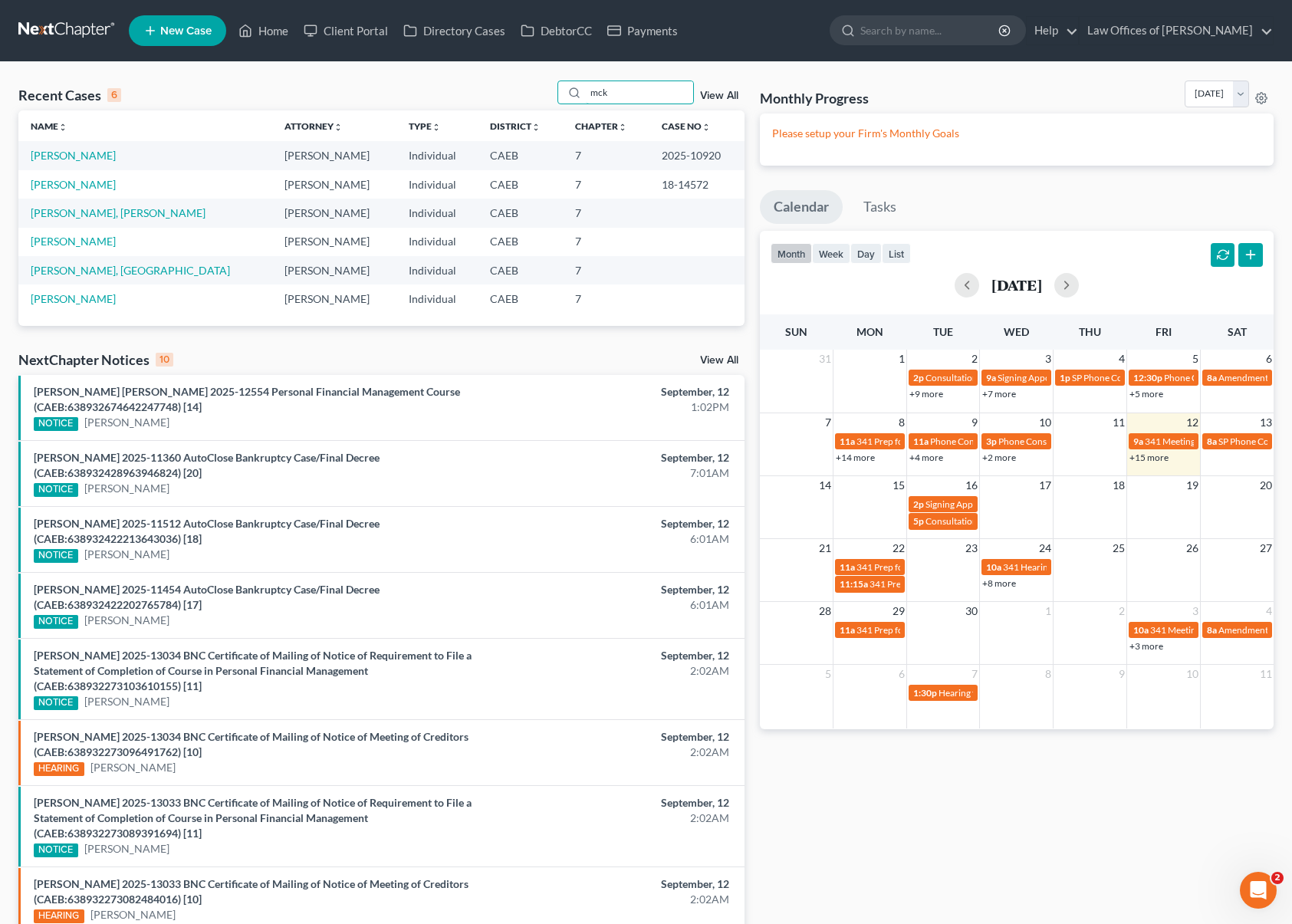
type input "mck"
click at [1163, 458] on link "+15 more" at bounding box center [1149, 457] width 39 height 12
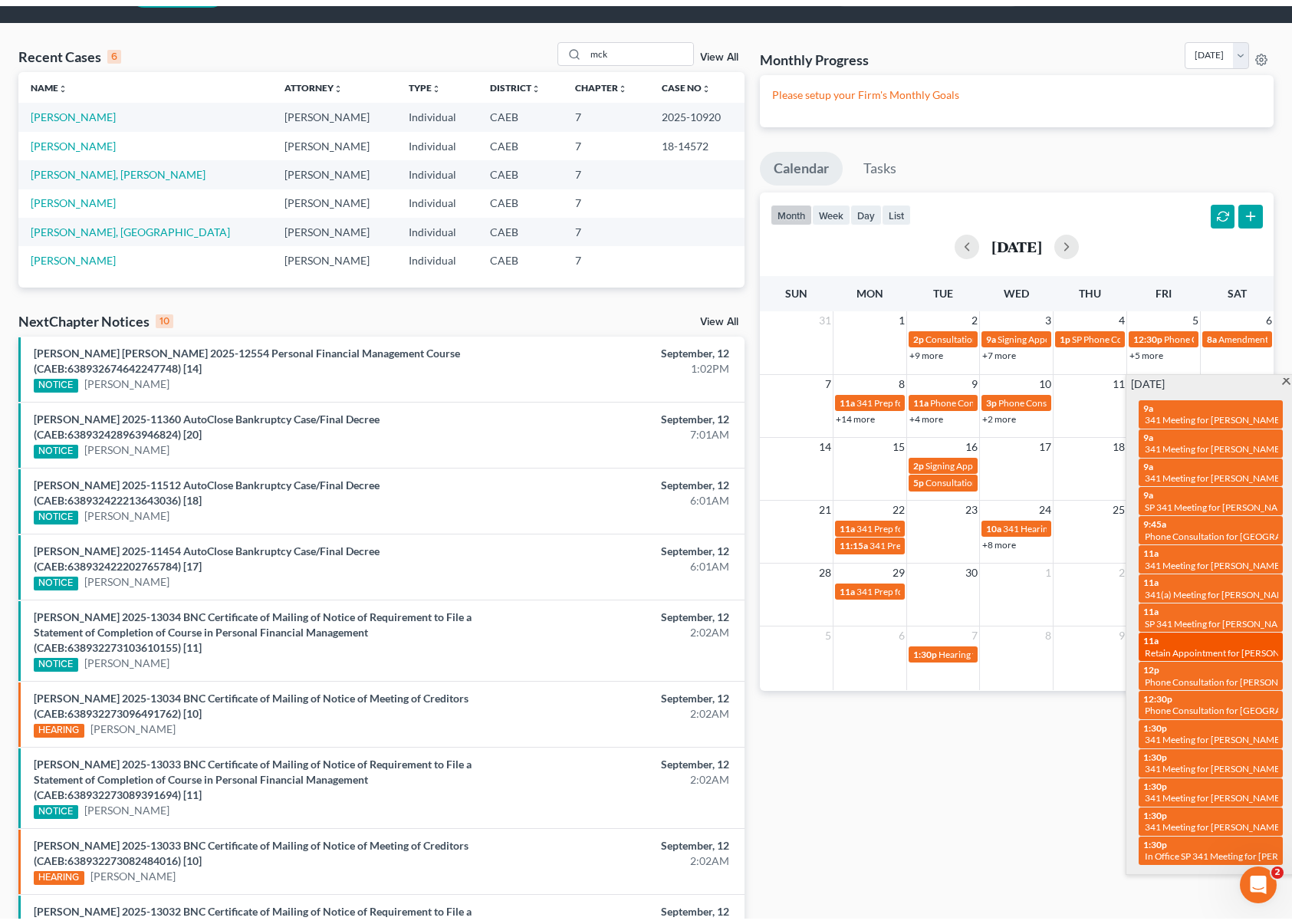
scroll to position [85, 0]
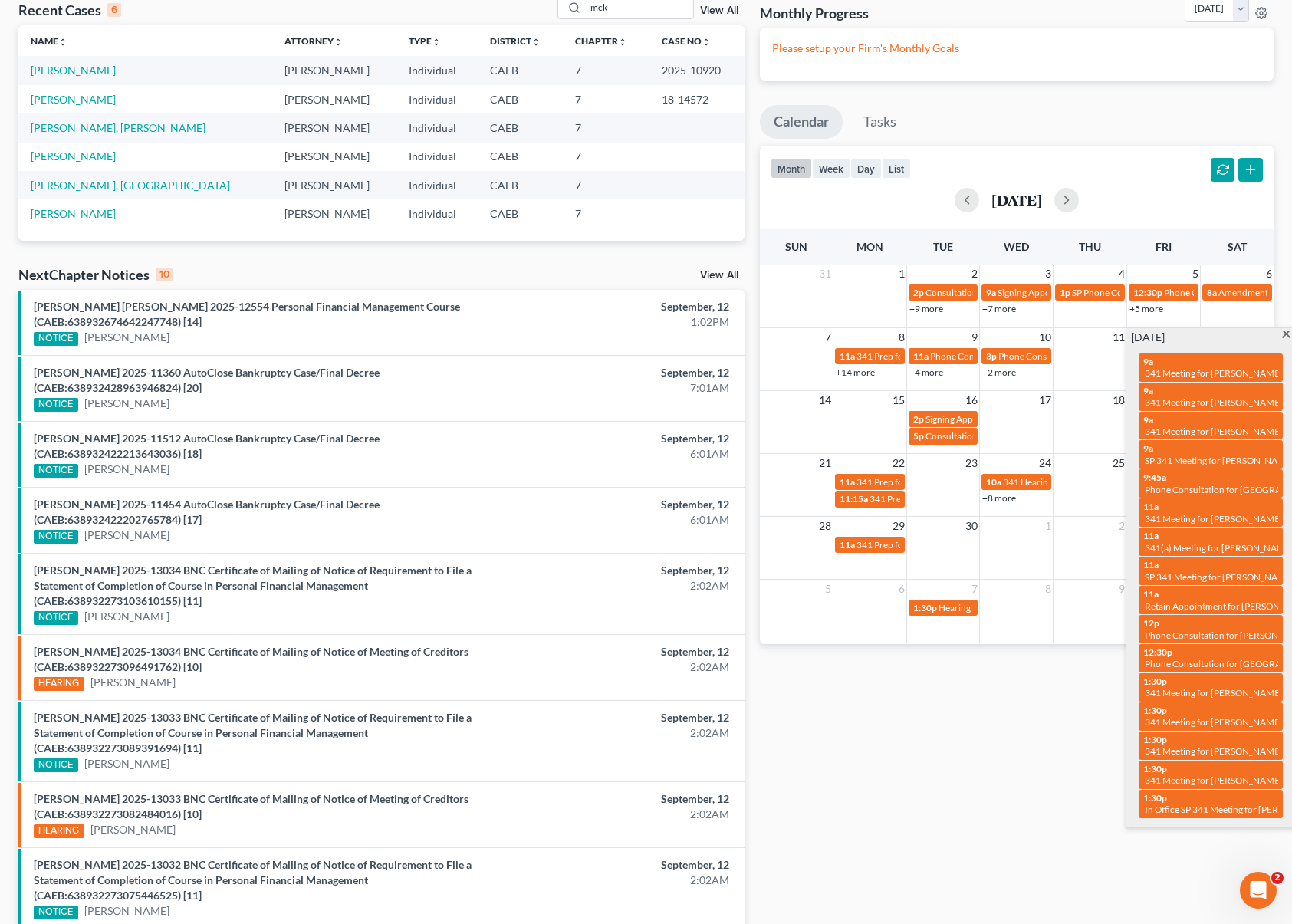
click at [962, 486] on td at bounding box center [943, 489] width 73 height 35
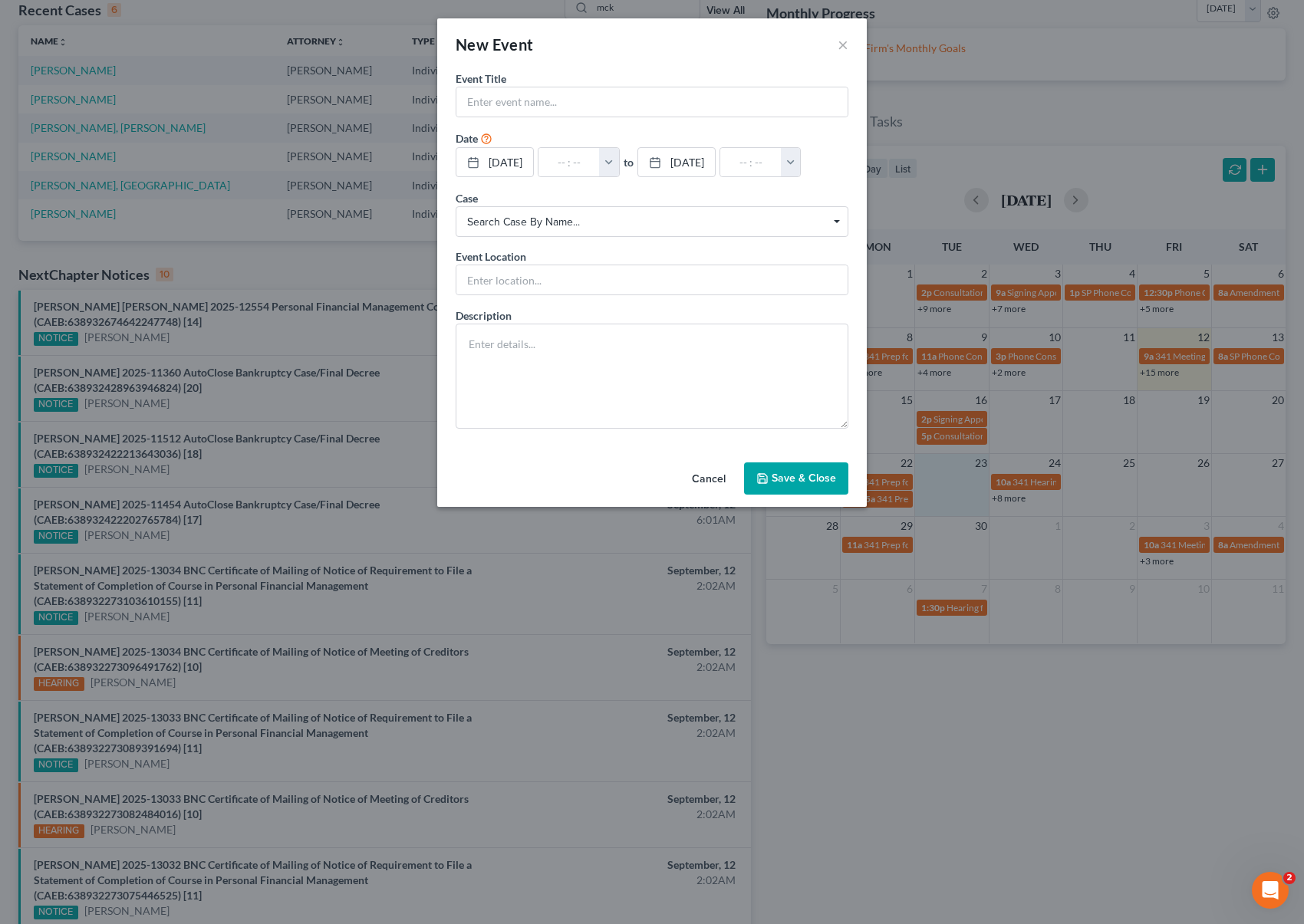
click at [971, 438] on div "New Event × Event Title * Date [DATE] close Date [DATE] Time 12:00 AM chevron_l…" at bounding box center [652, 462] width 1304 height 924
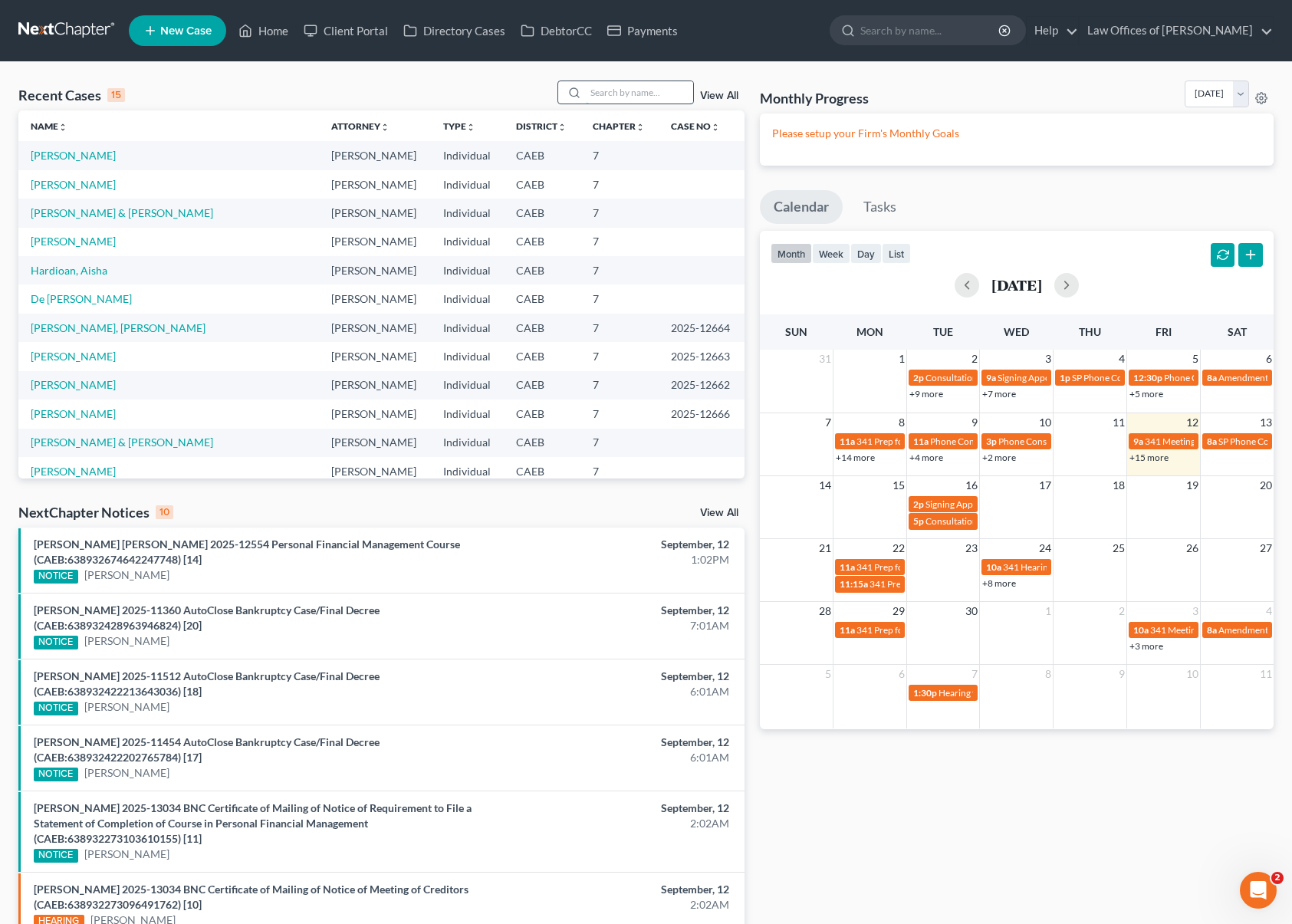
click at [632, 96] on input "search" at bounding box center [640, 92] width 108 height 23
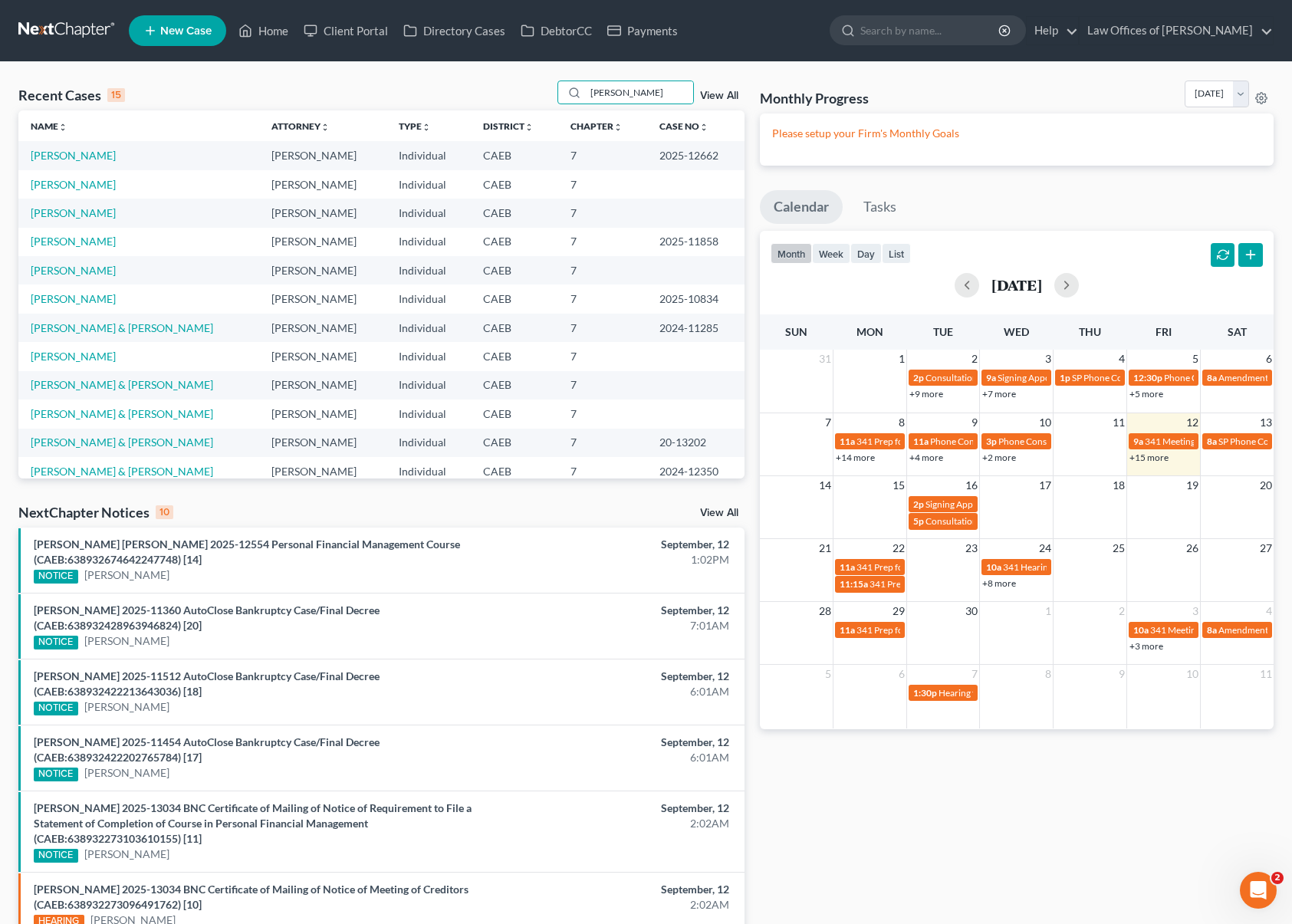
click at [1162, 457] on link "+15 more" at bounding box center [1149, 457] width 39 height 12
drag, startPoint x: 632, startPoint y: 95, endPoint x: 552, endPoint y: 84, distance: 80.8
click at [552, 84] on div "Recent Cases 15 james View All" at bounding box center [381, 95] width 727 height 30
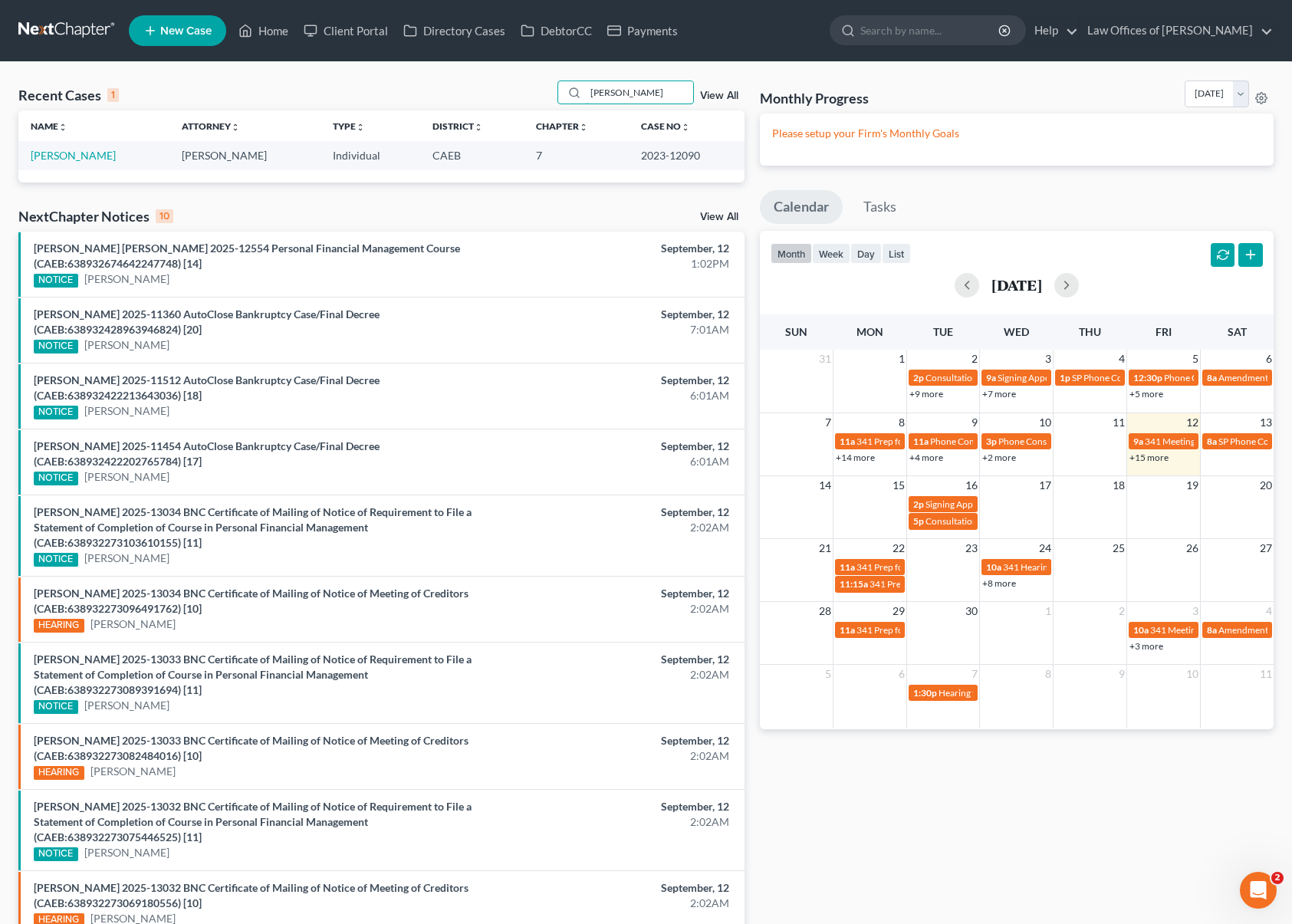
type input "goatcher"
click at [82, 161] on link "[PERSON_NAME]" at bounding box center [73, 155] width 85 height 13
select select "0"
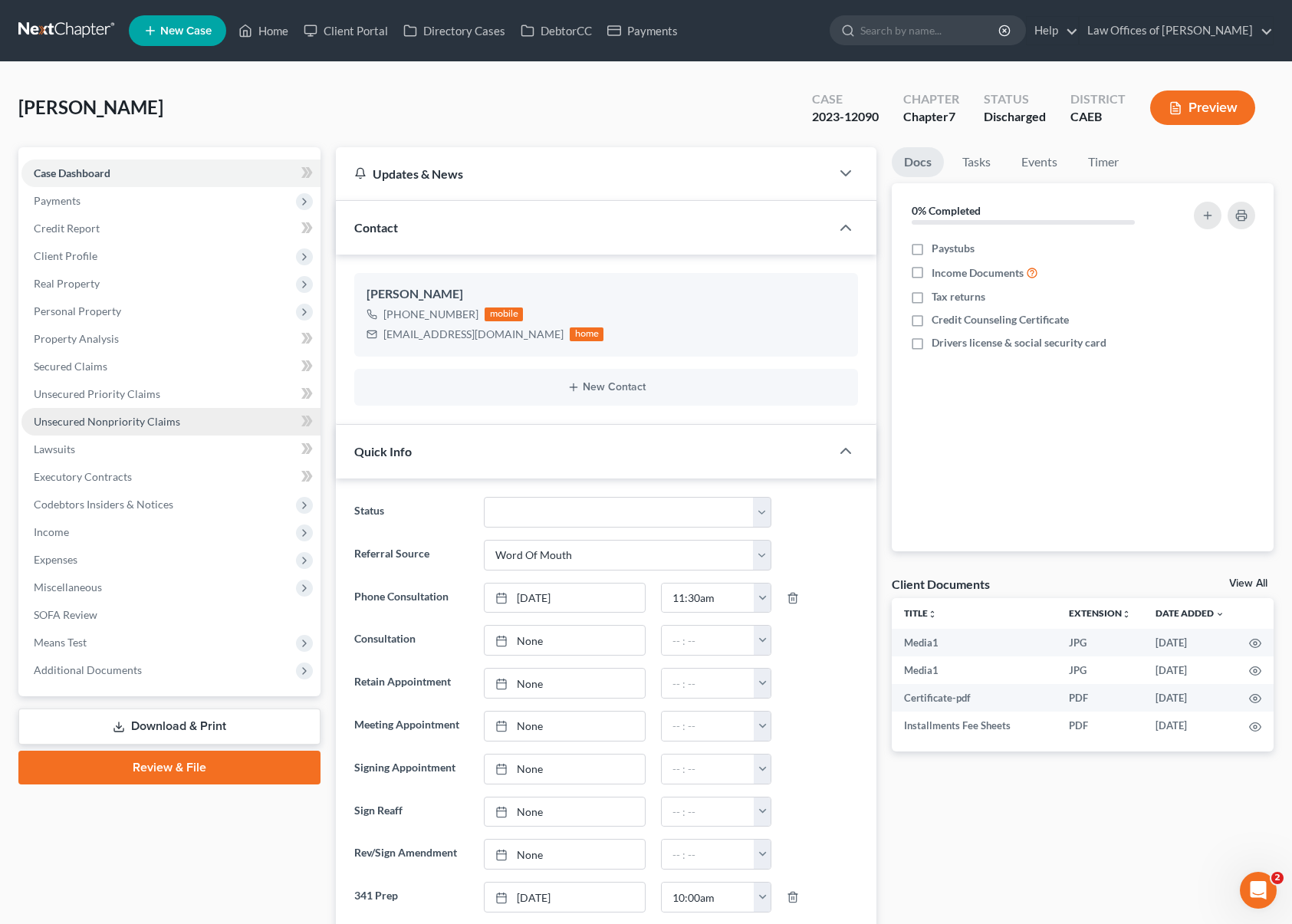
scroll to position [8602, 0]
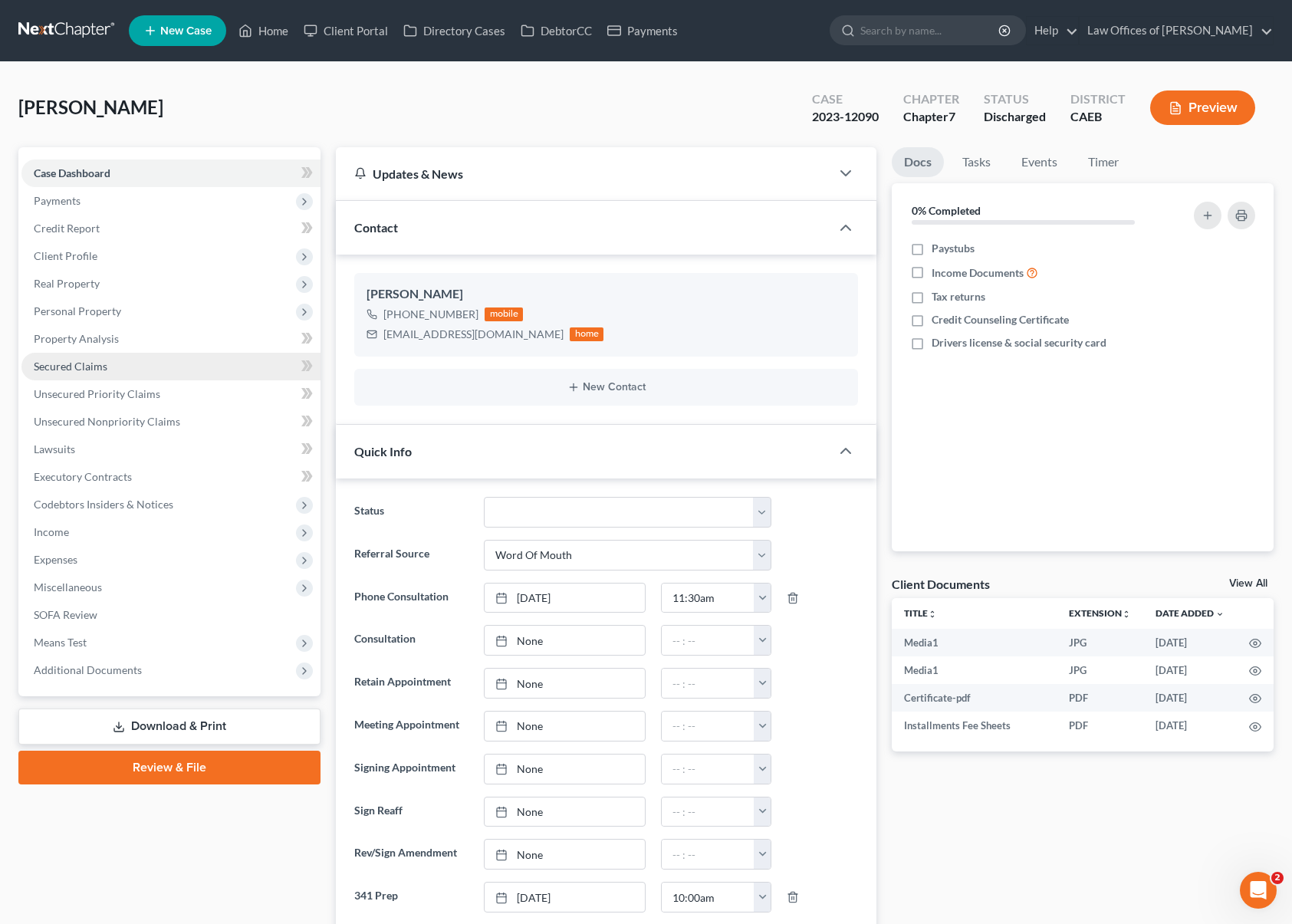
click at [98, 361] on span "Secured Claims" at bounding box center [70, 366] width 73 height 13
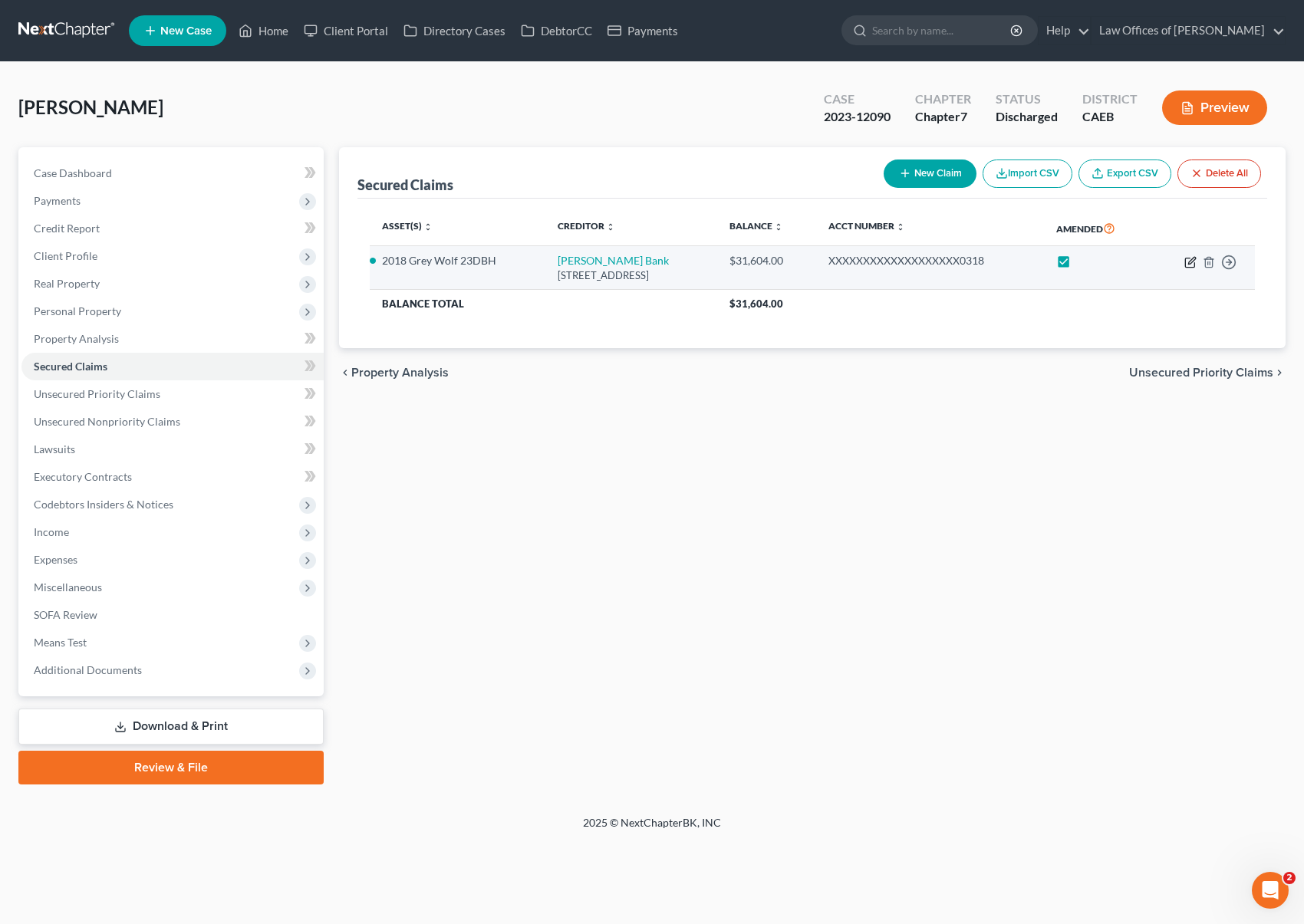
click at [1189, 263] on icon "button" at bounding box center [1192, 261] width 7 height 7
select select "35"
select select "0"
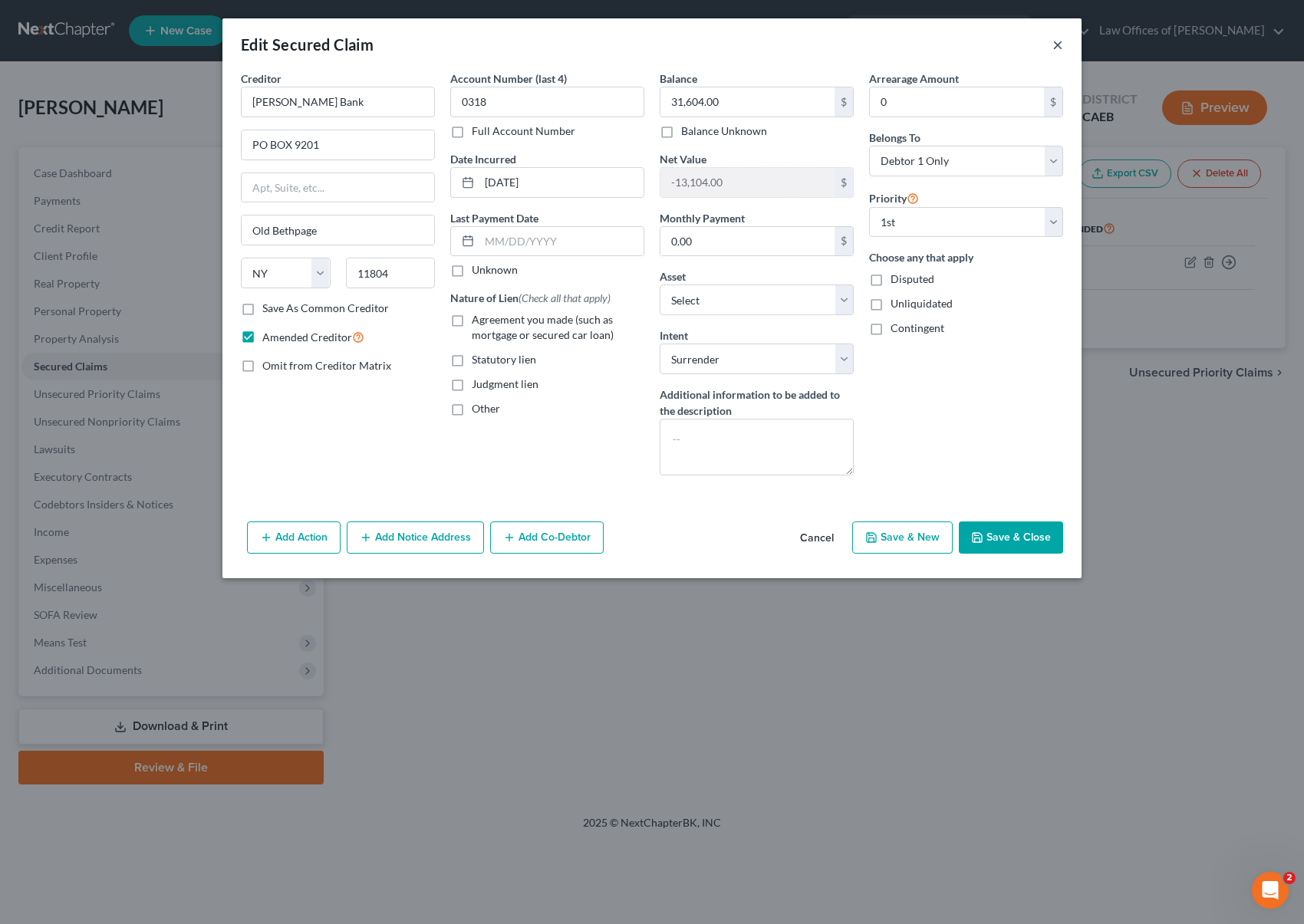
click at [1054, 43] on button "×" at bounding box center [1058, 44] width 11 height 18
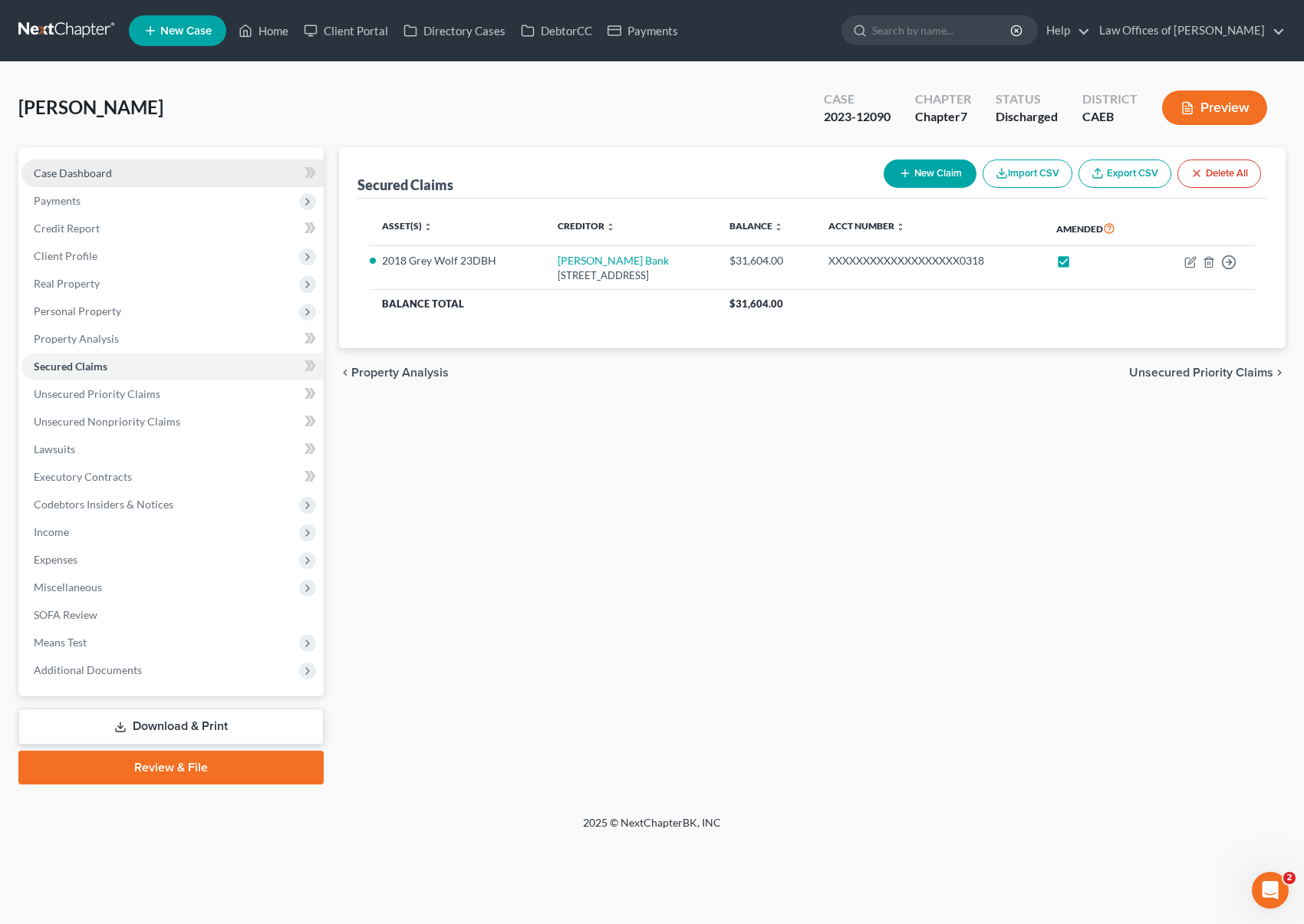
click at [137, 176] on link "Case Dashboard" at bounding box center [173, 173] width 303 height 27
select select "0"
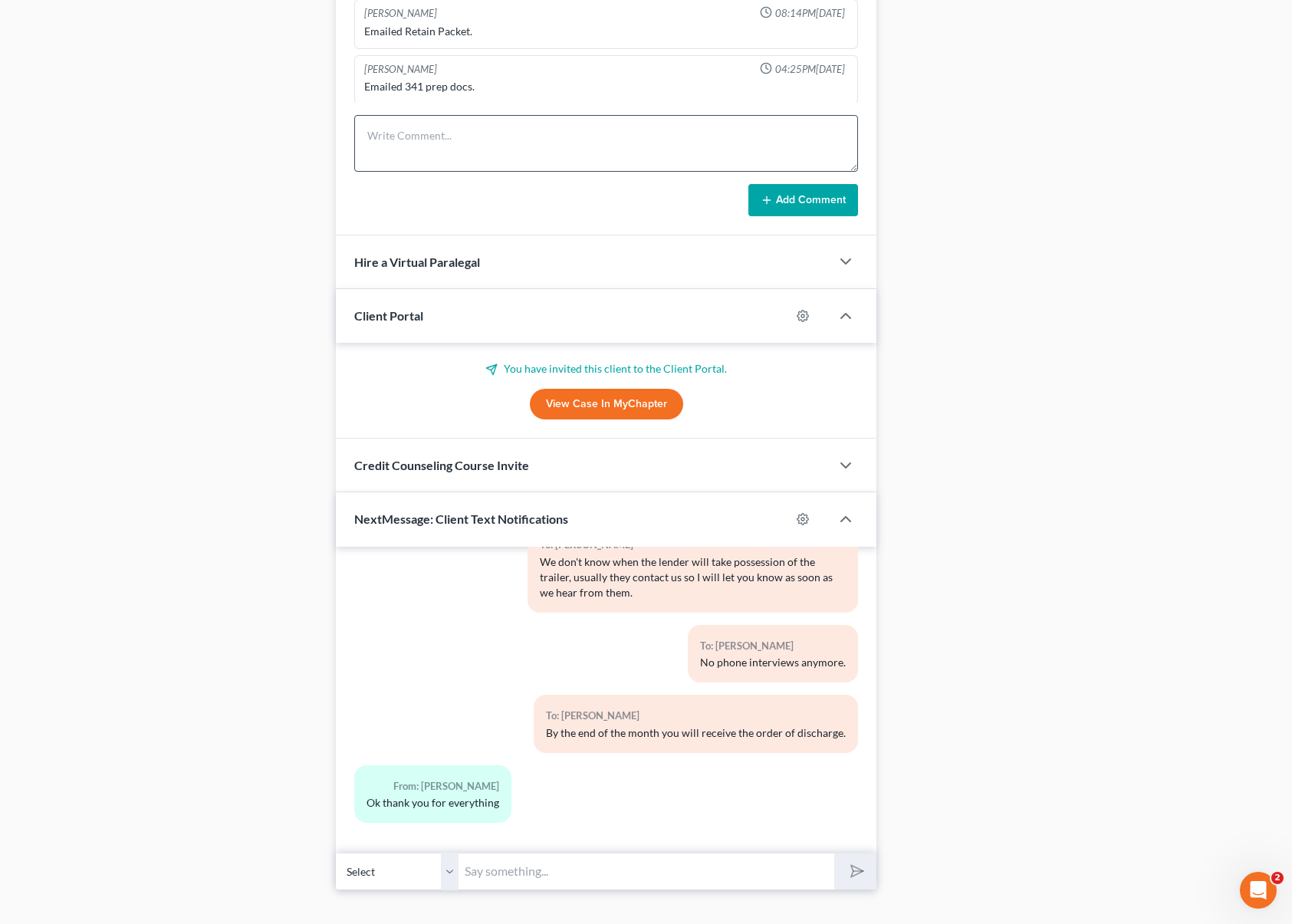
scroll to position [1182, 0]
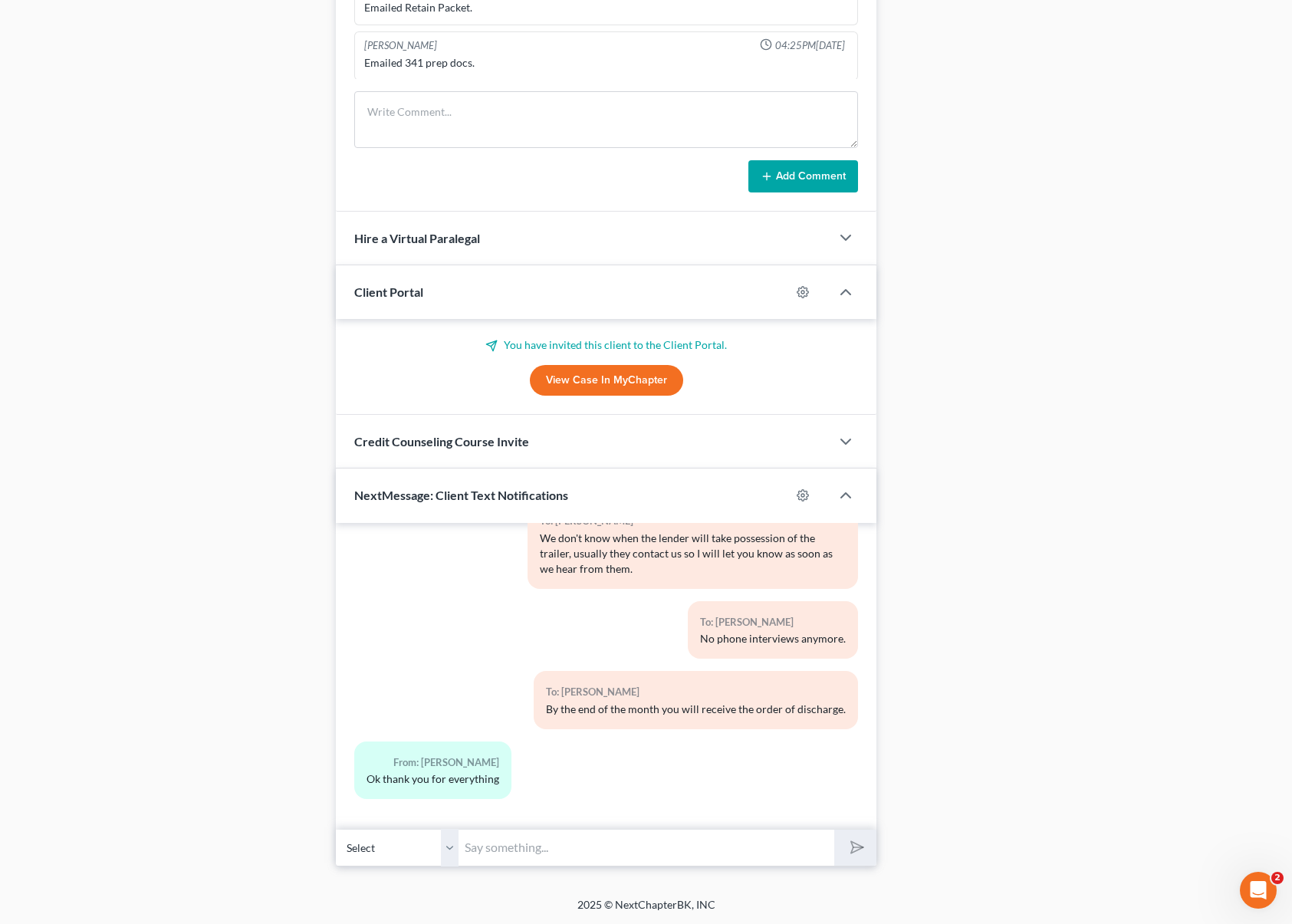
click at [502, 840] on input "text" at bounding box center [646, 847] width 376 height 37
type input "Hi. You can contact the lender to ask them to pick up the property."
click at [834, 830] on button "submit" at bounding box center [855, 848] width 43 height 36
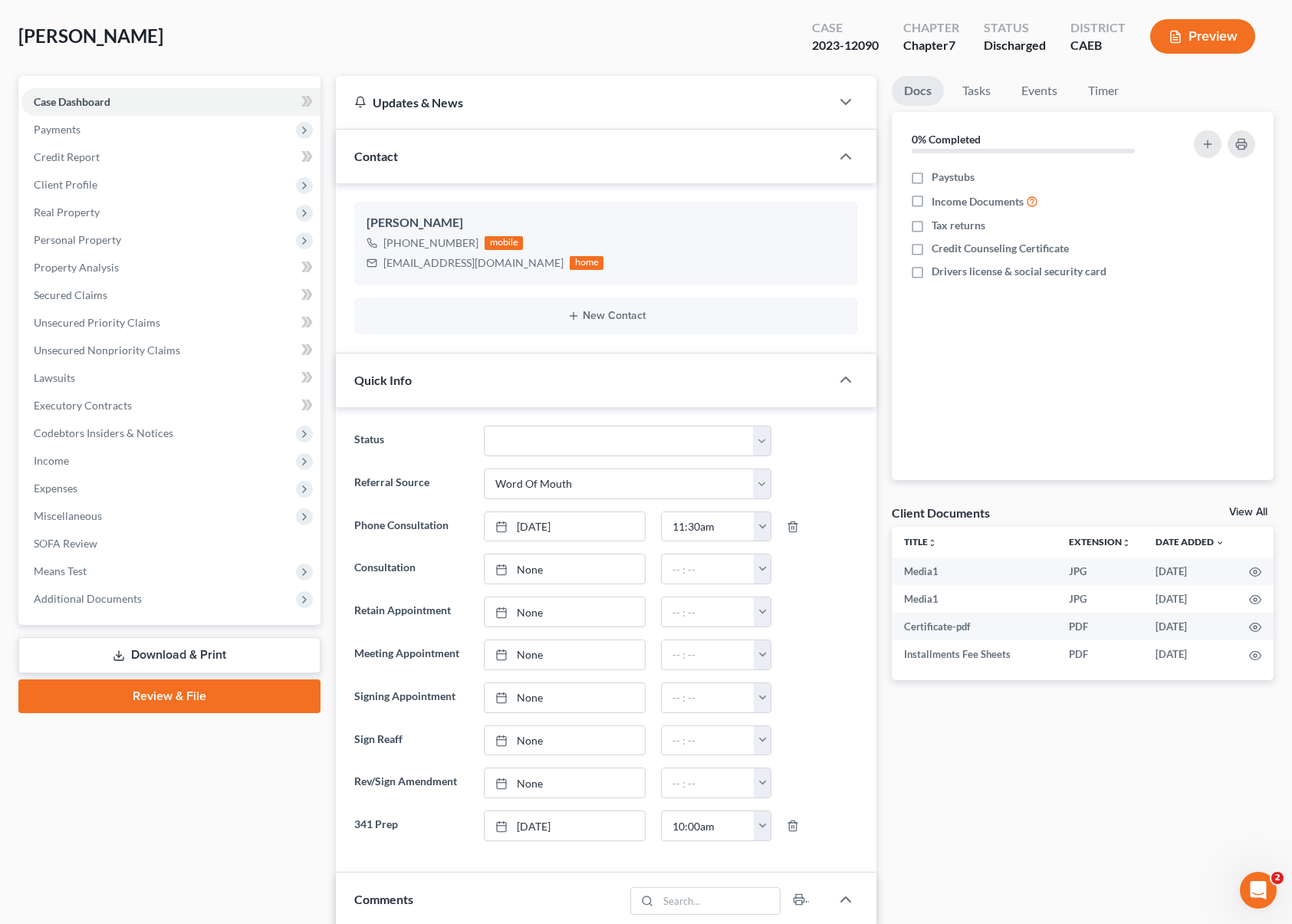
scroll to position [58, 0]
